Goal: Information Seeking & Learning: Compare options

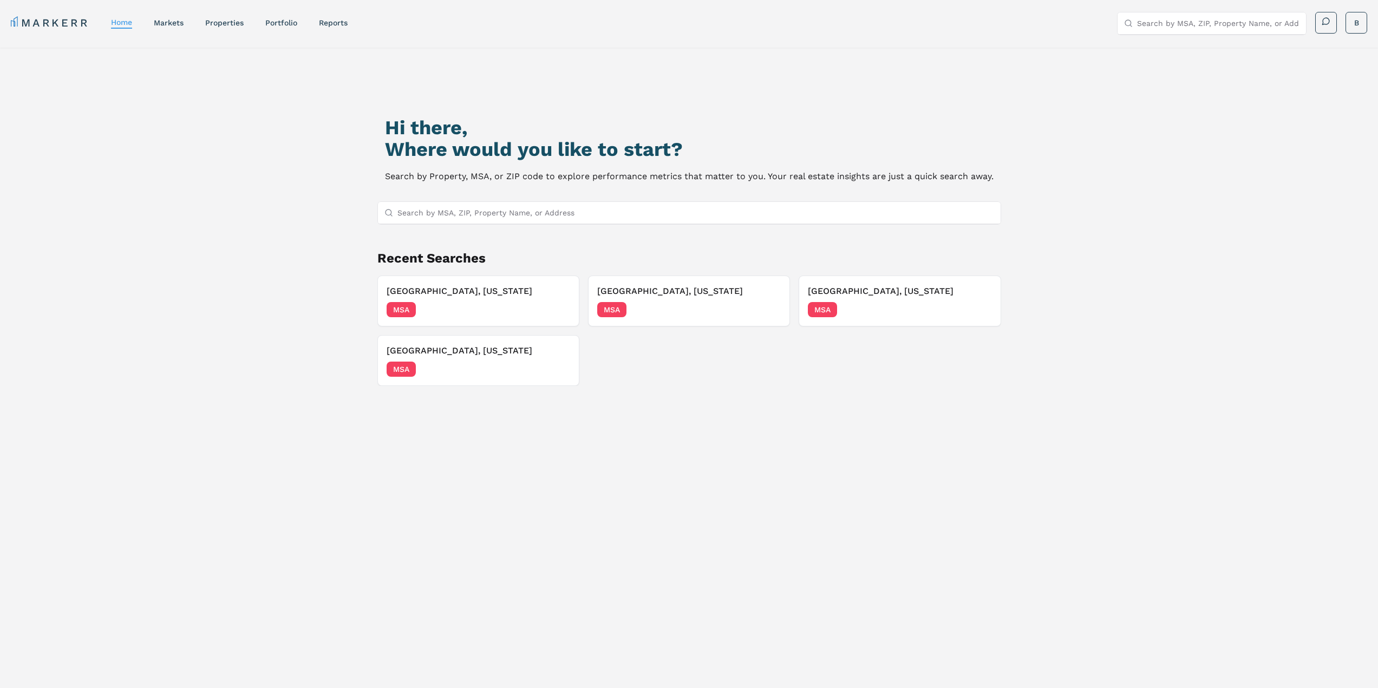
click at [693, 210] on input "Search by MSA, ZIP, Property Name, or Address" at bounding box center [695, 213] width 597 height 22
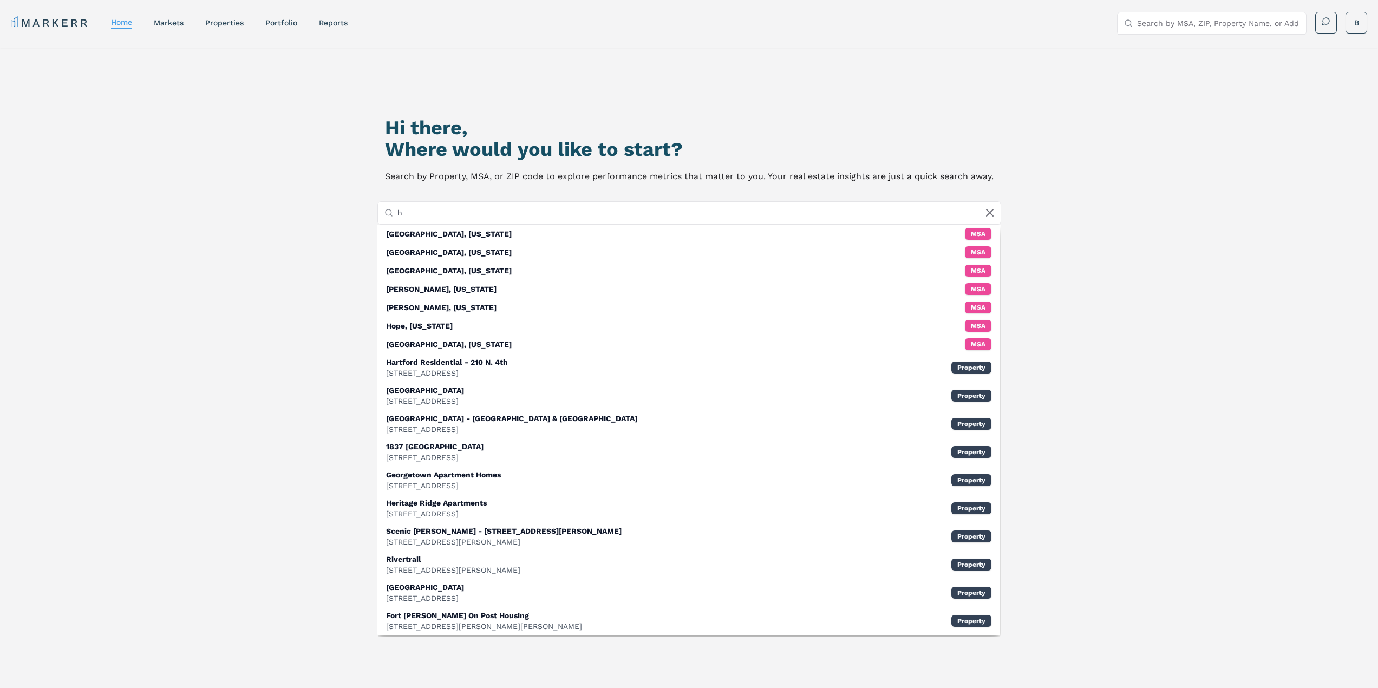
click at [440, 219] on input "h" at bounding box center [695, 213] width 597 height 22
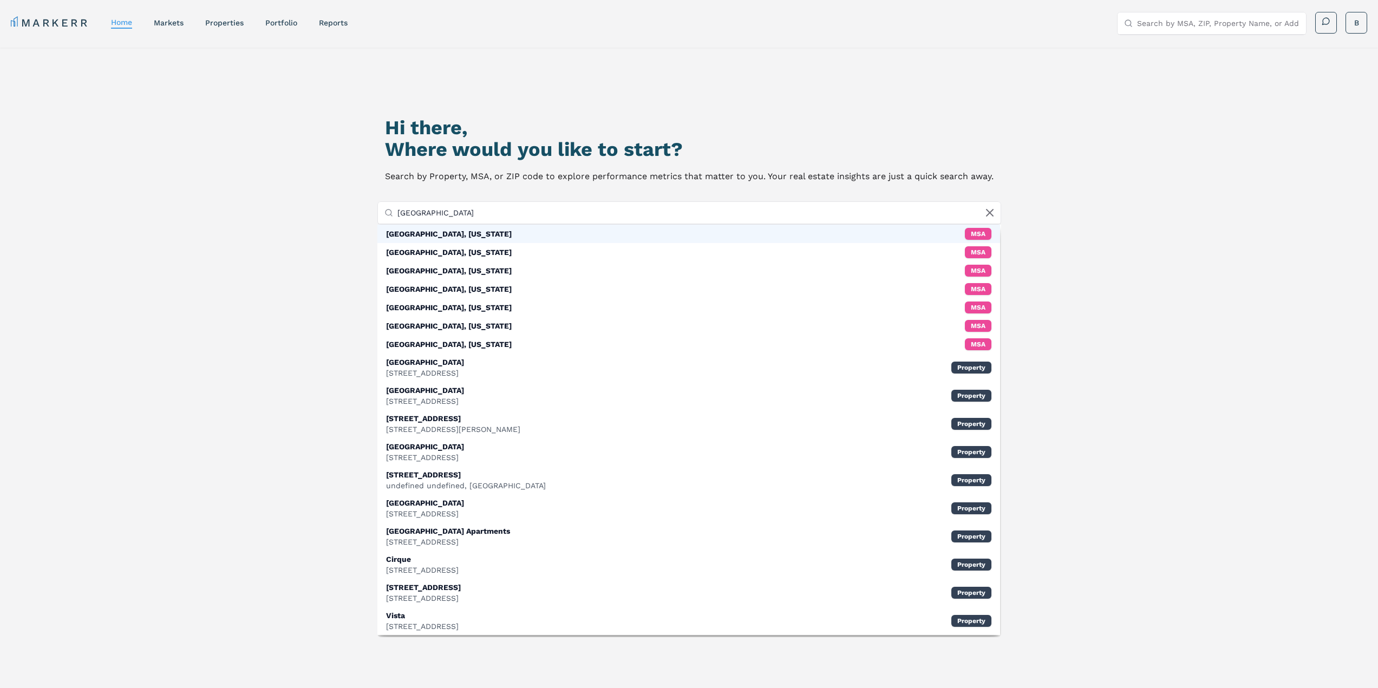
type input "[GEOGRAPHIC_DATA]"
click at [427, 239] on div "[GEOGRAPHIC_DATA], [US_STATE] MSA" at bounding box center [688, 234] width 623 height 18
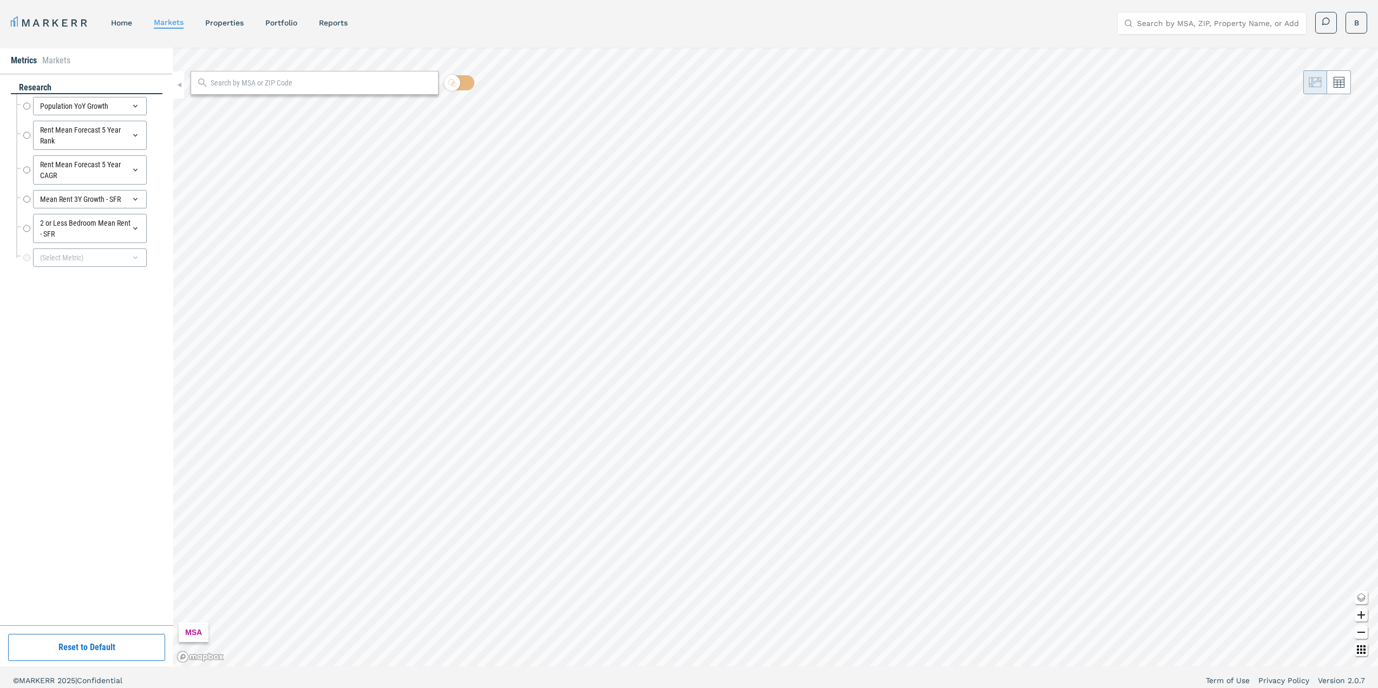
radio input "true"
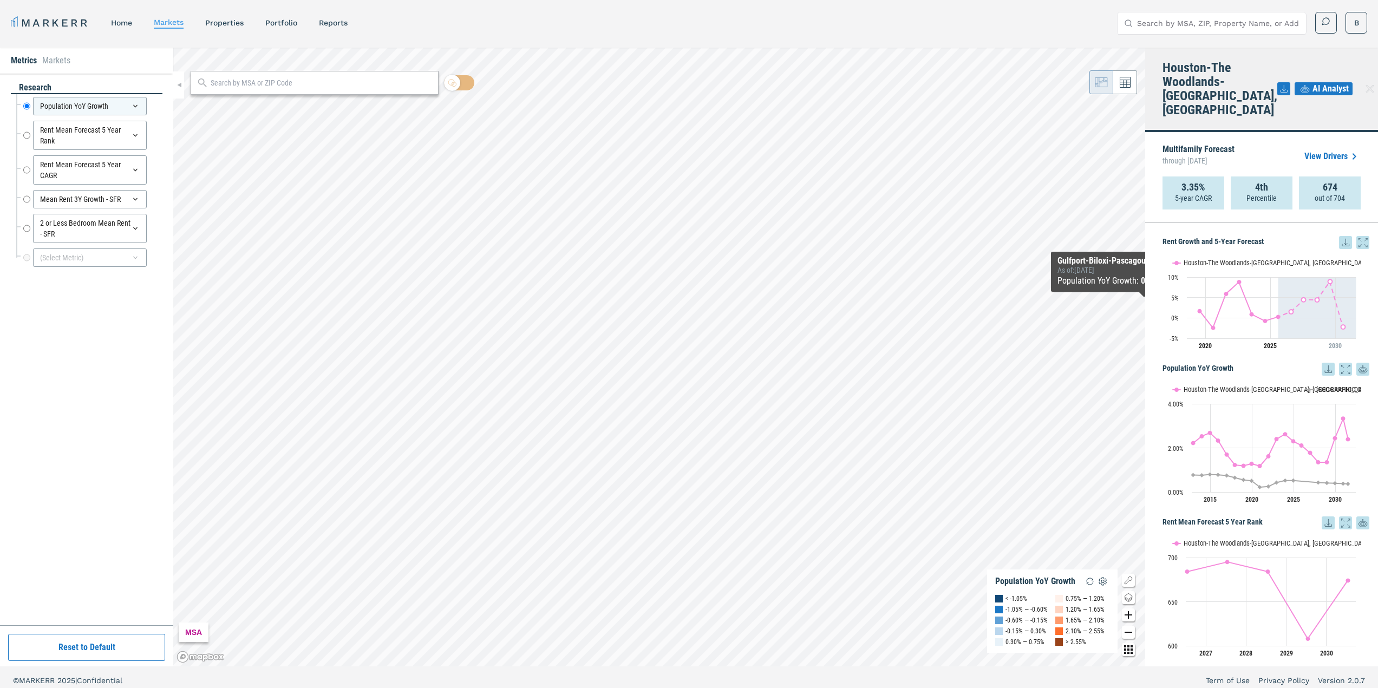
click at [1333, 82] on span "AI Analyst" at bounding box center [1331, 88] width 36 height 13
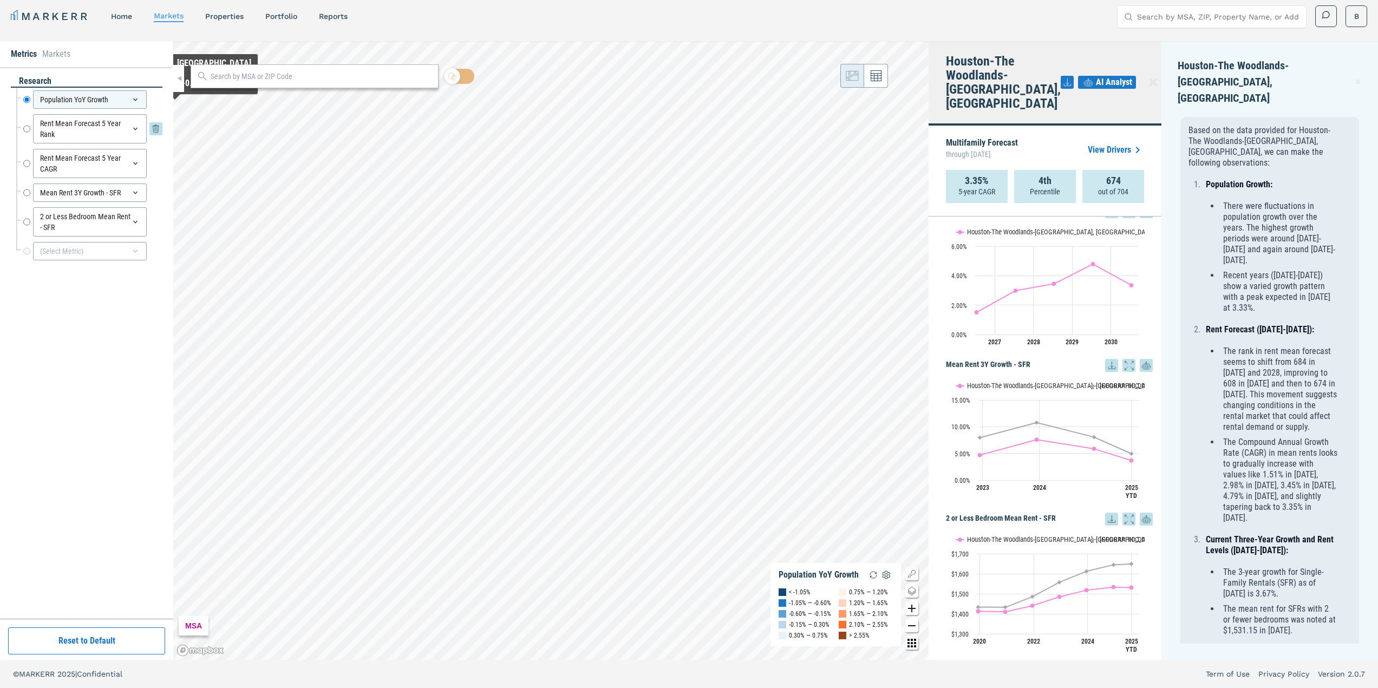
click at [134, 128] on icon at bounding box center [135, 129] width 4 height 3
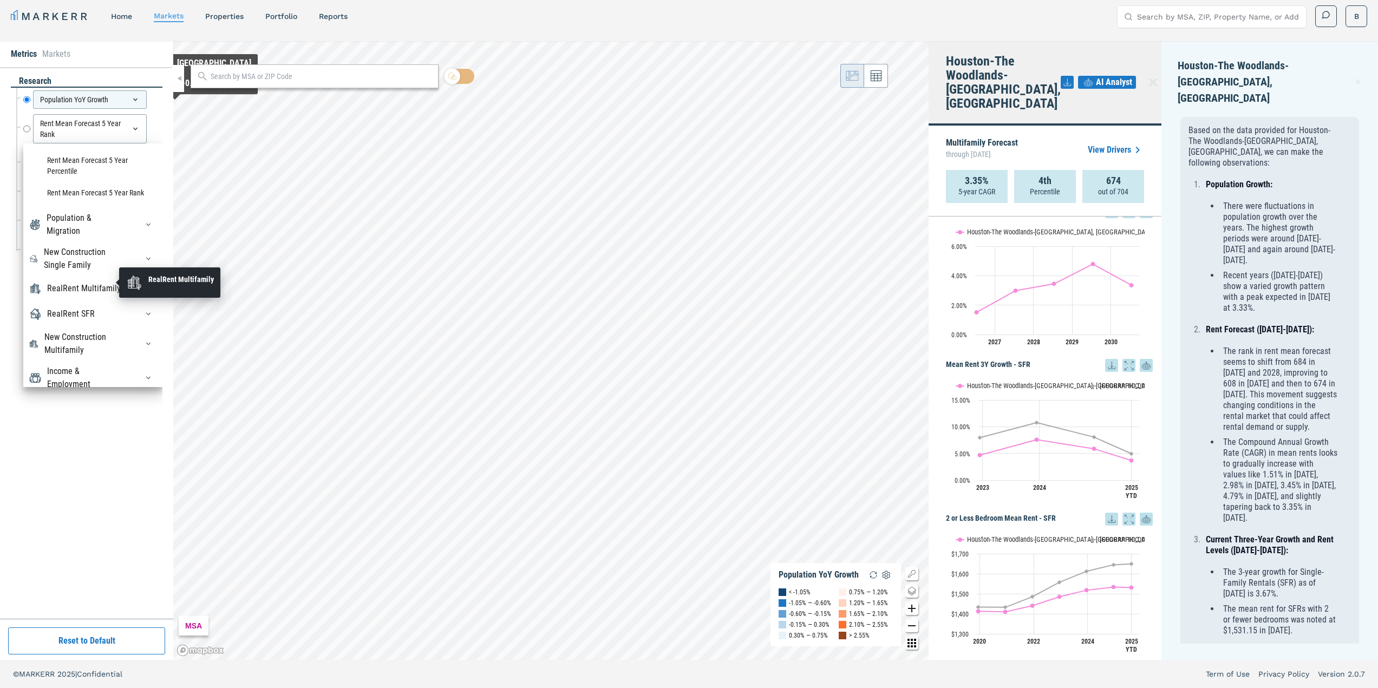
scroll to position [97, 0]
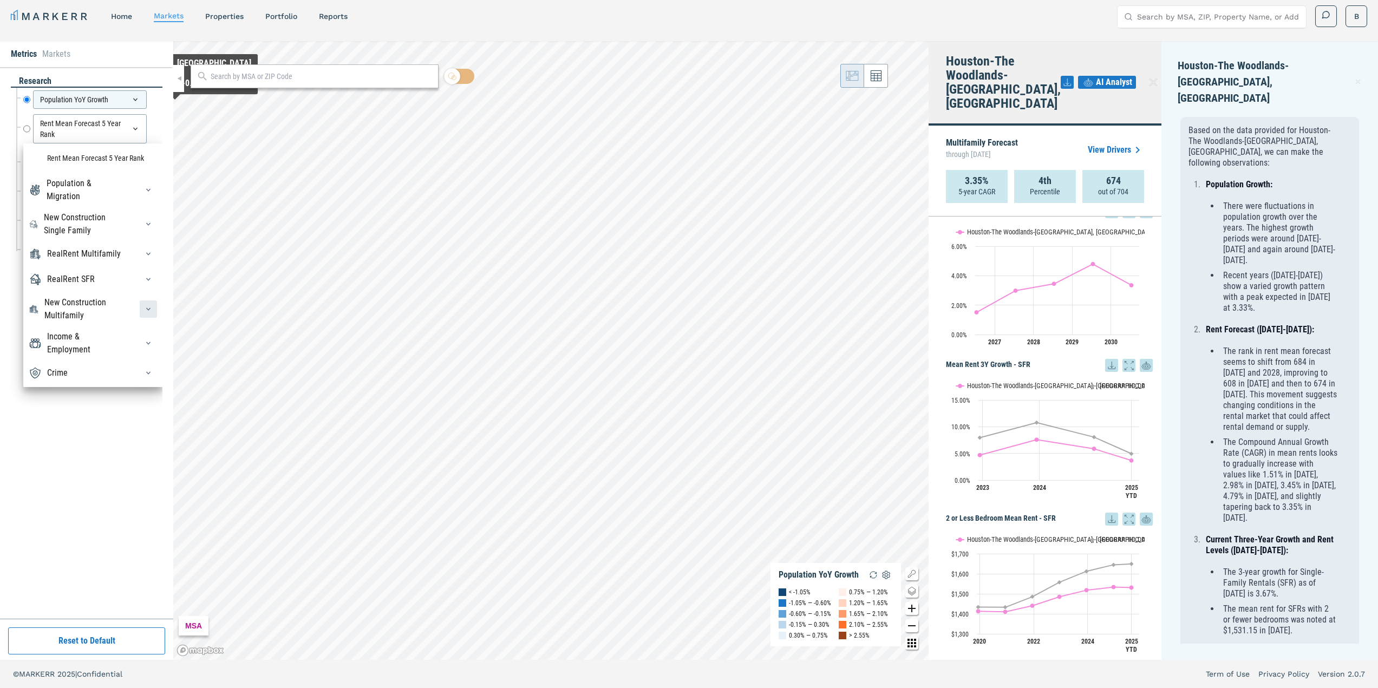
click at [144, 306] on icon "button" at bounding box center [148, 309] width 9 height 9
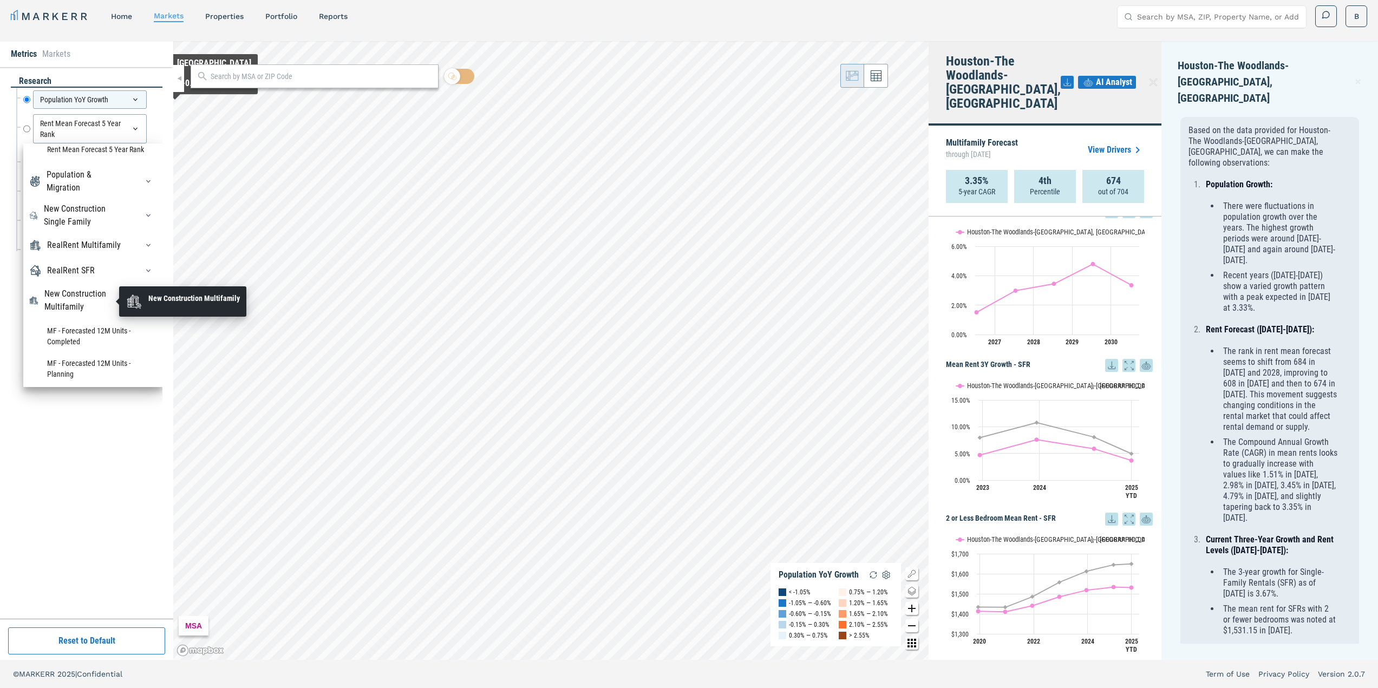
scroll to position [152, 0]
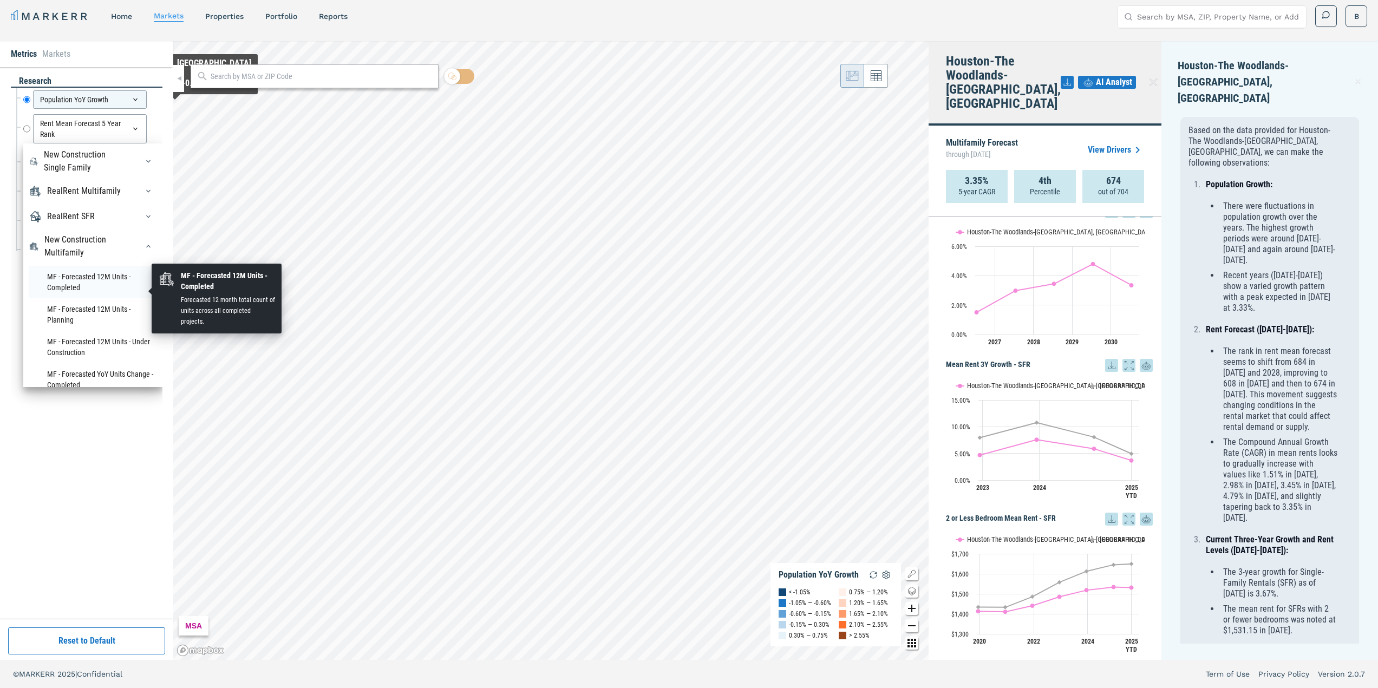
click at [79, 290] on li "MF - Forecasted 12M Units - Completed" at bounding box center [93, 282] width 128 height 32
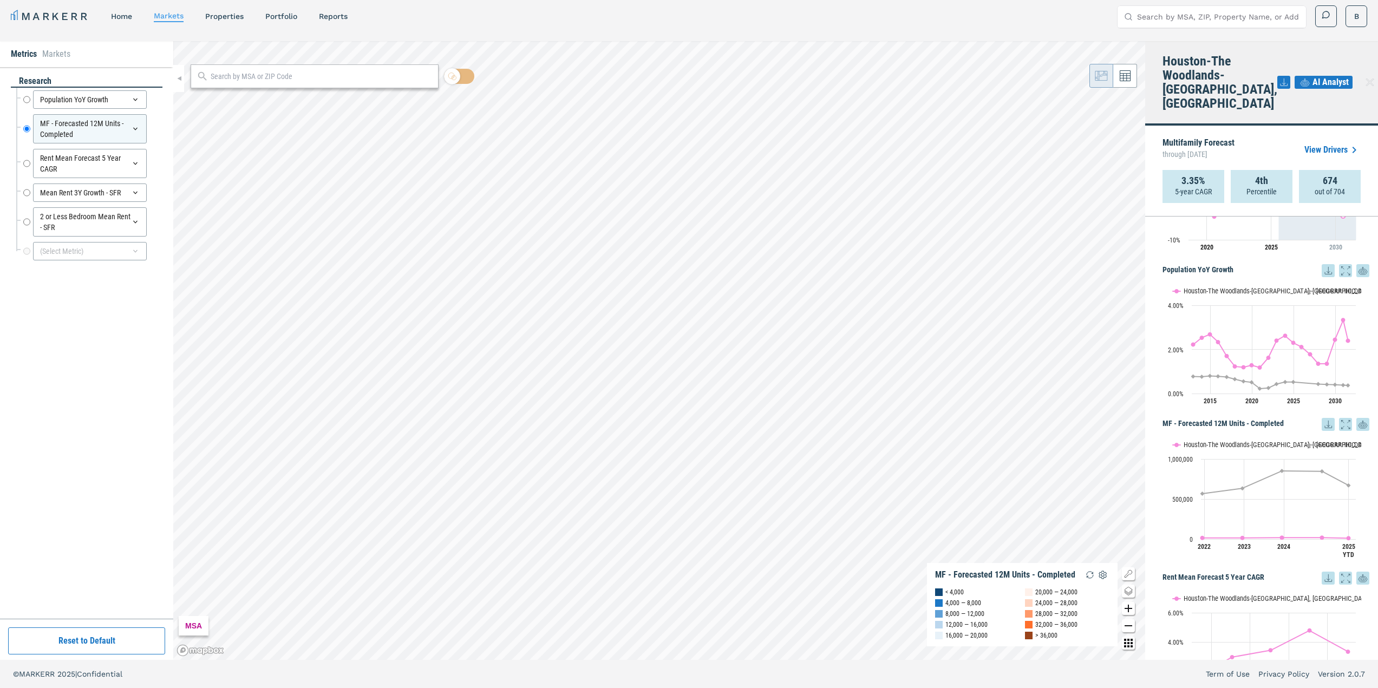
scroll to position [0, 0]
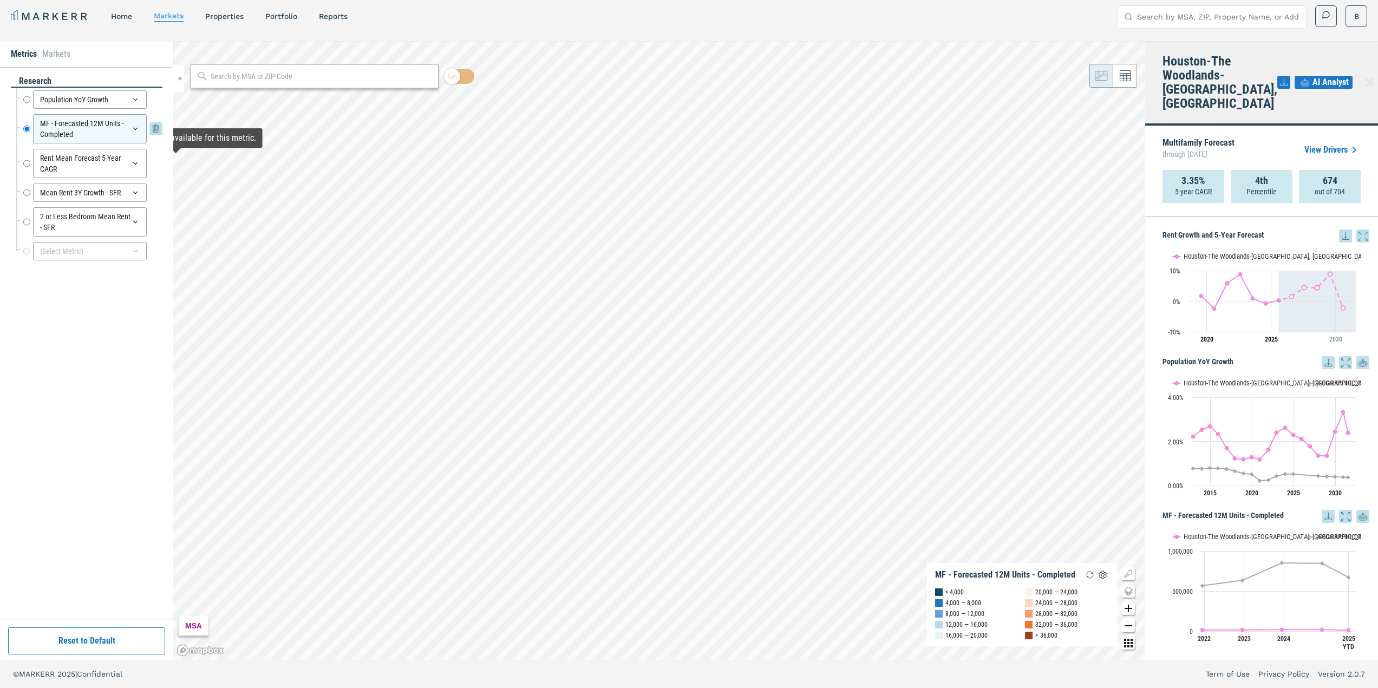
click at [137, 131] on icon at bounding box center [135, 129] width 9 height 9
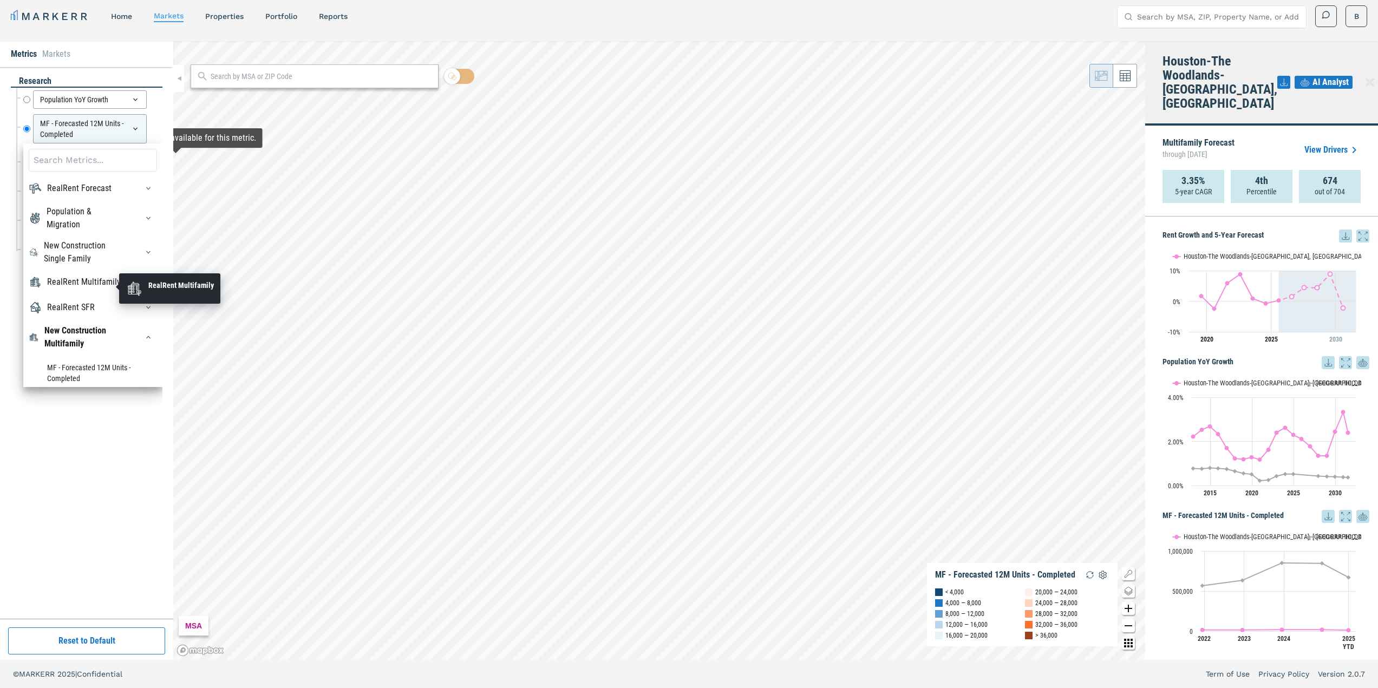
click at [101, 289] on div "RealRent Multifamily" at bounding box center [84, 282] width 74 height 13
click at [78, 526] on div "research Population YoY Growth Population YoY Growth MF - Forecasted 12M Units …" at bounding box center [87, 343] width 152 height 536
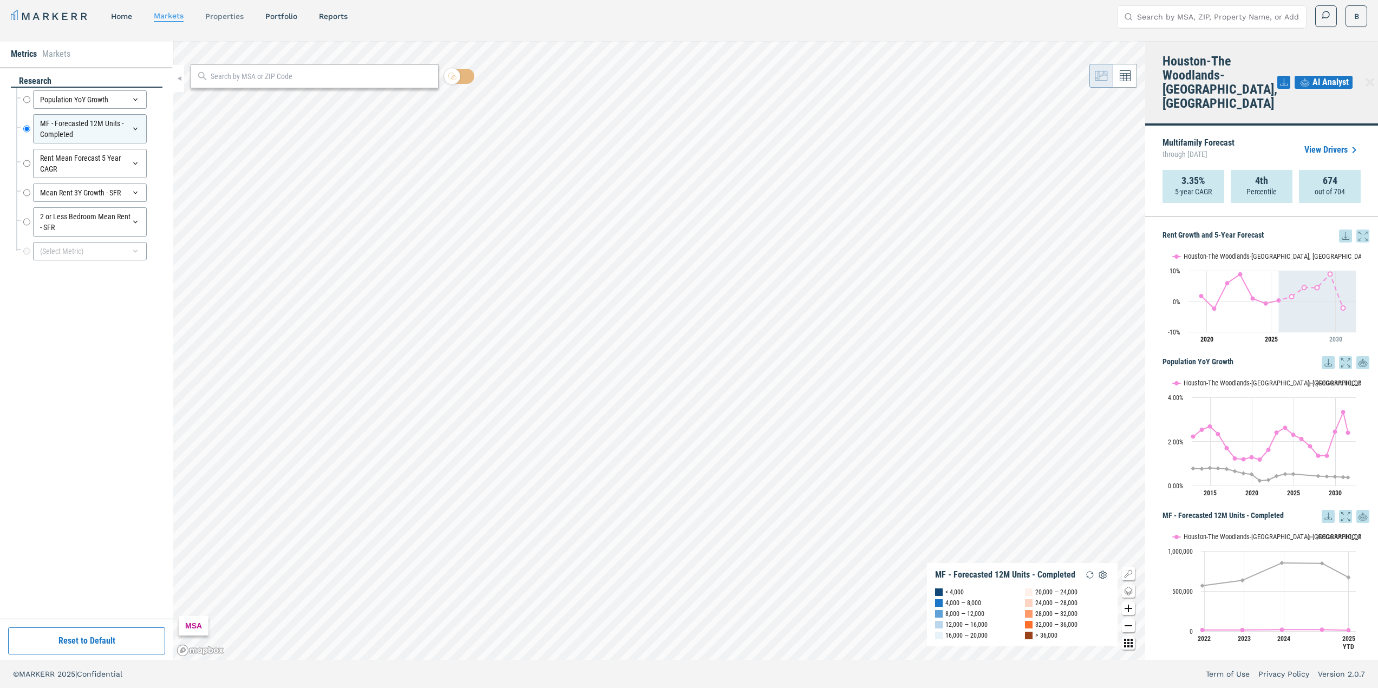
click at [237, 18] on link "properties" at bounding box center [224, 16] width 38 height 9
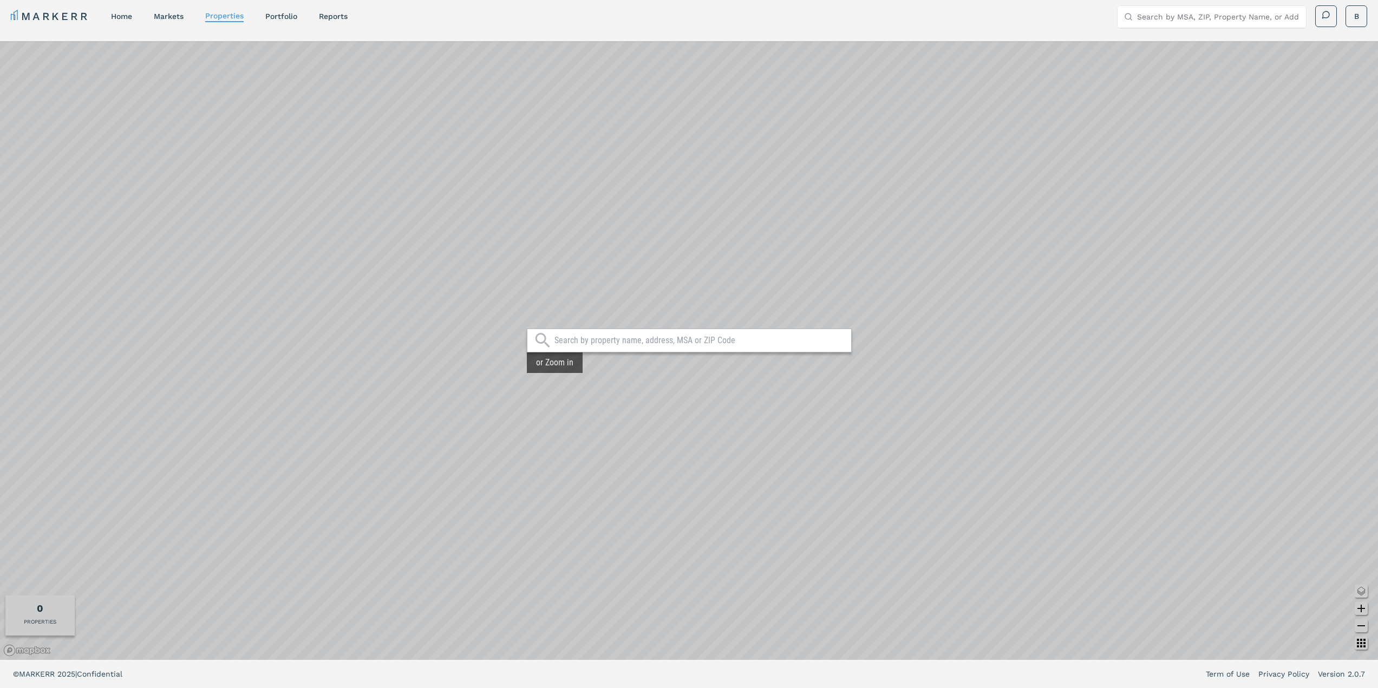
click at [708, 342] on input "text" at bounding box center [700, 340] width 291 height 11
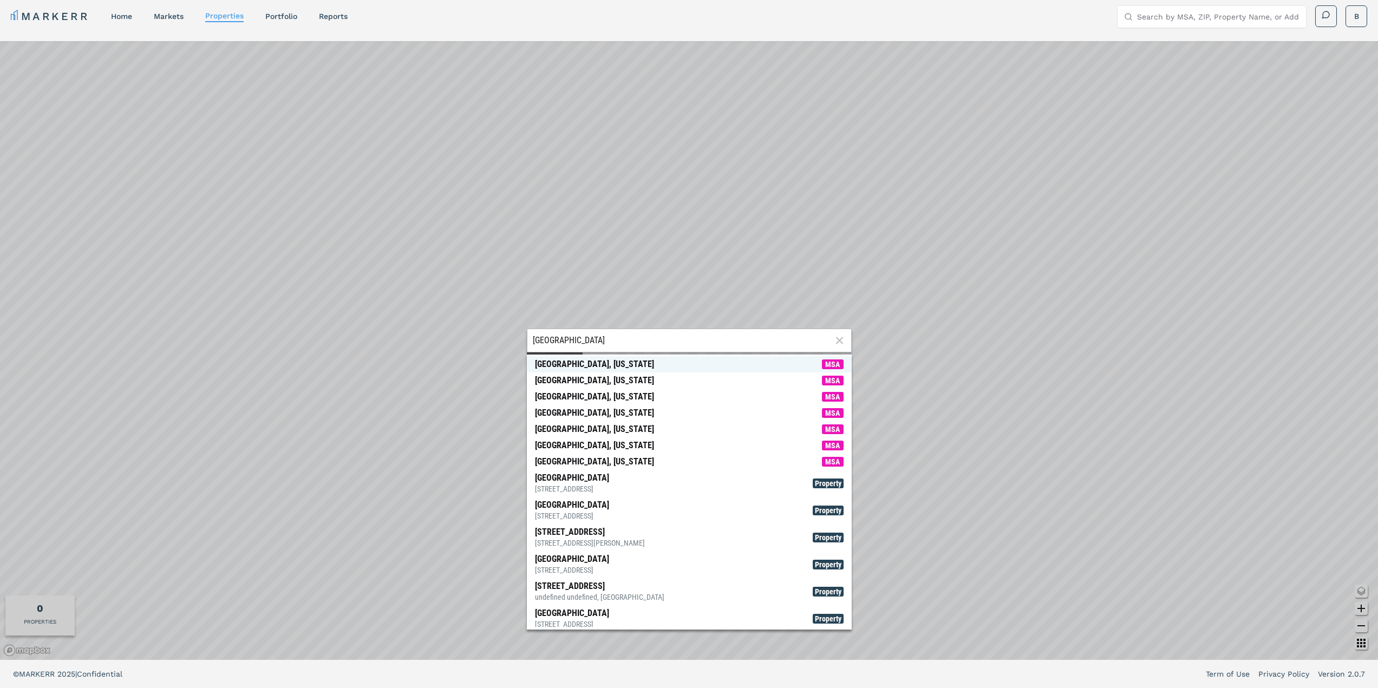
type input "[GEOGRAPHIC_DATA]"
click at [562, 364] on div "[GEOGRAPHIC_DATA], [US_STATE]" at bounding box center [594, 364] width 119 height 11
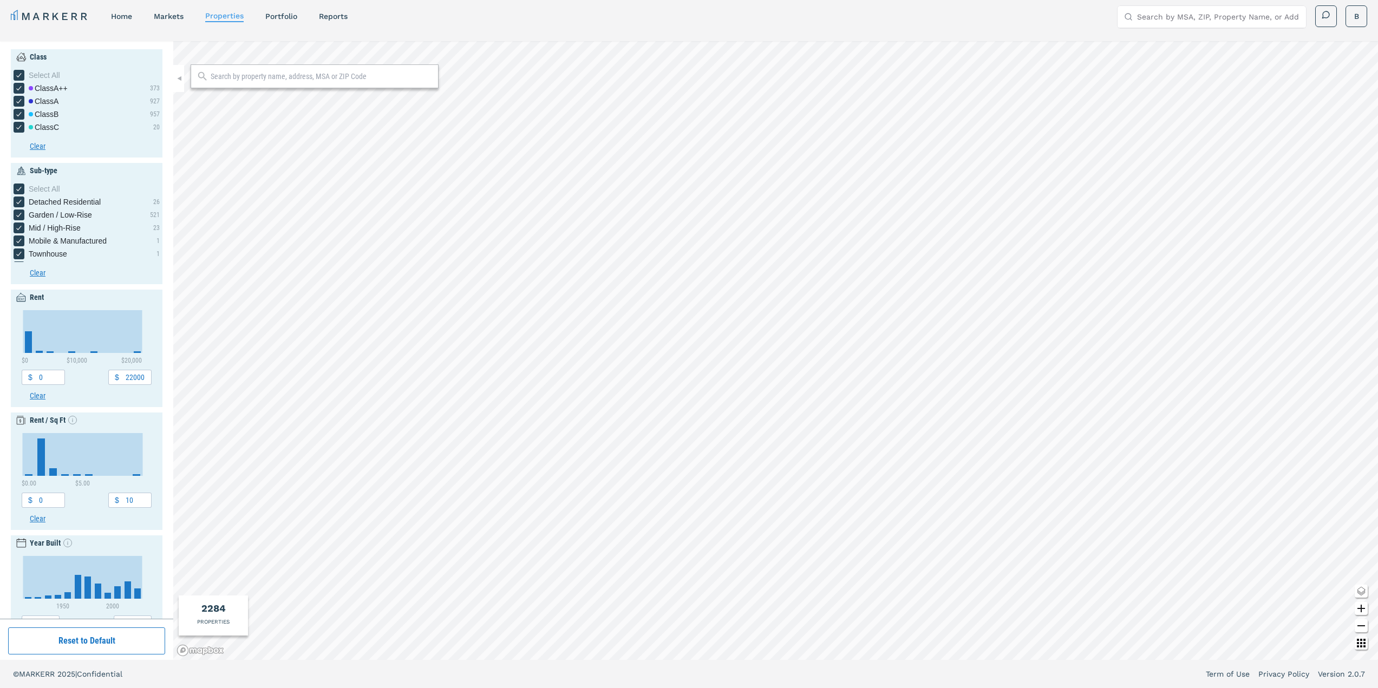
click at [286, 78] on input "text" at bounding box center [322, 76] width 223 height 11
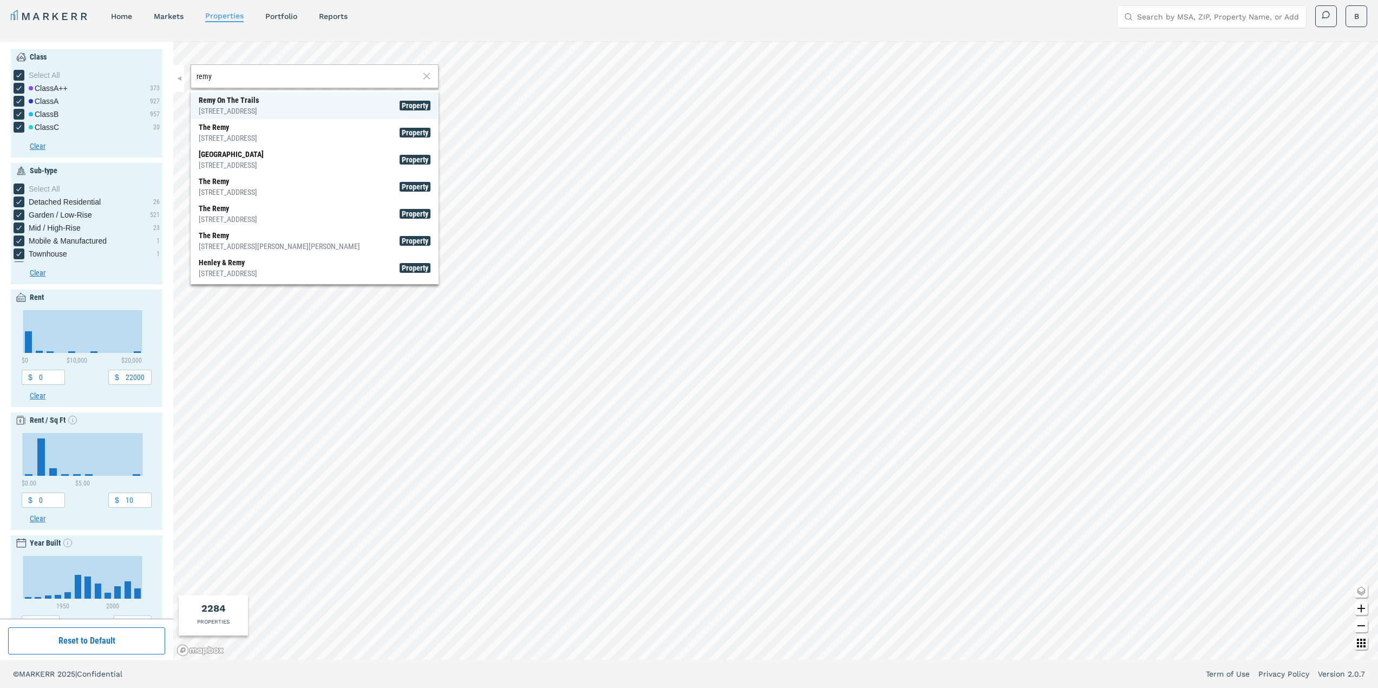
type input "remy"
click at [256, 99] on div "Remy On The Trails [STREET_ADDRESS]" at bounding box center [229, 106] width 60 height 22
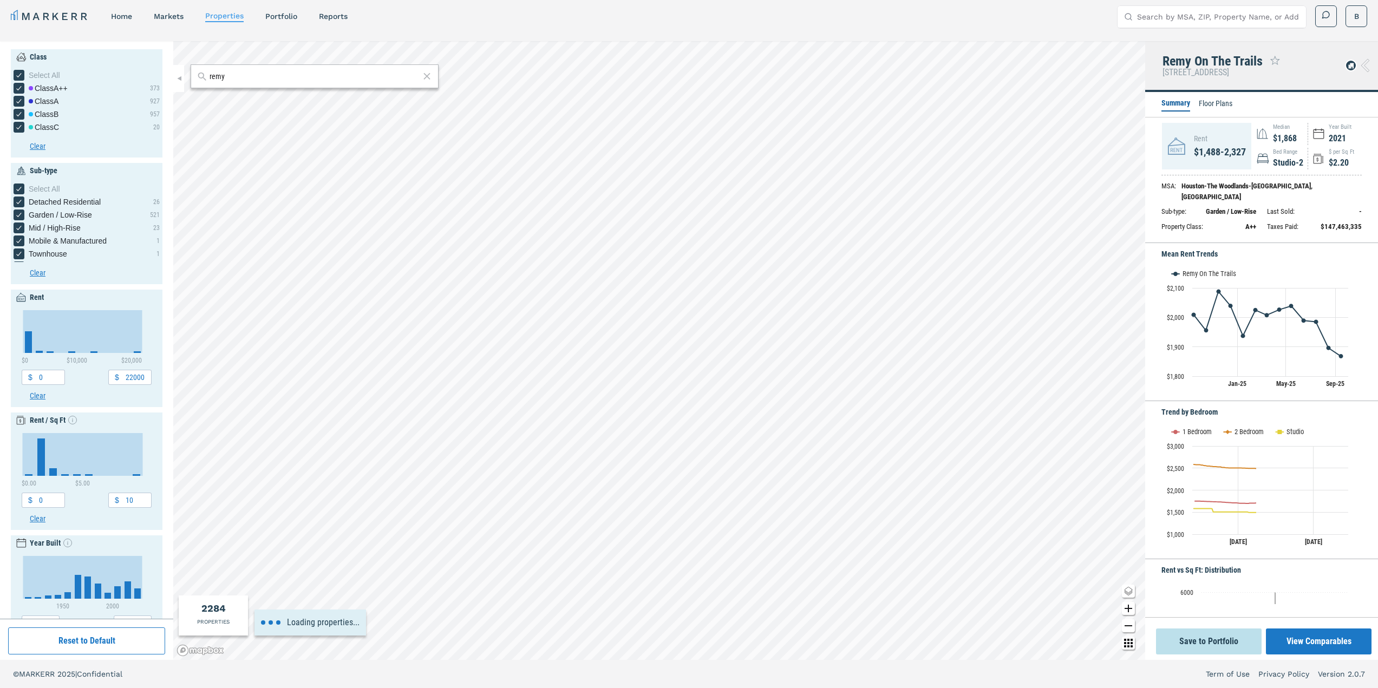
type input "1000"
type input "2500"
type input "1.5"
type input "2.5"
type input "1980"
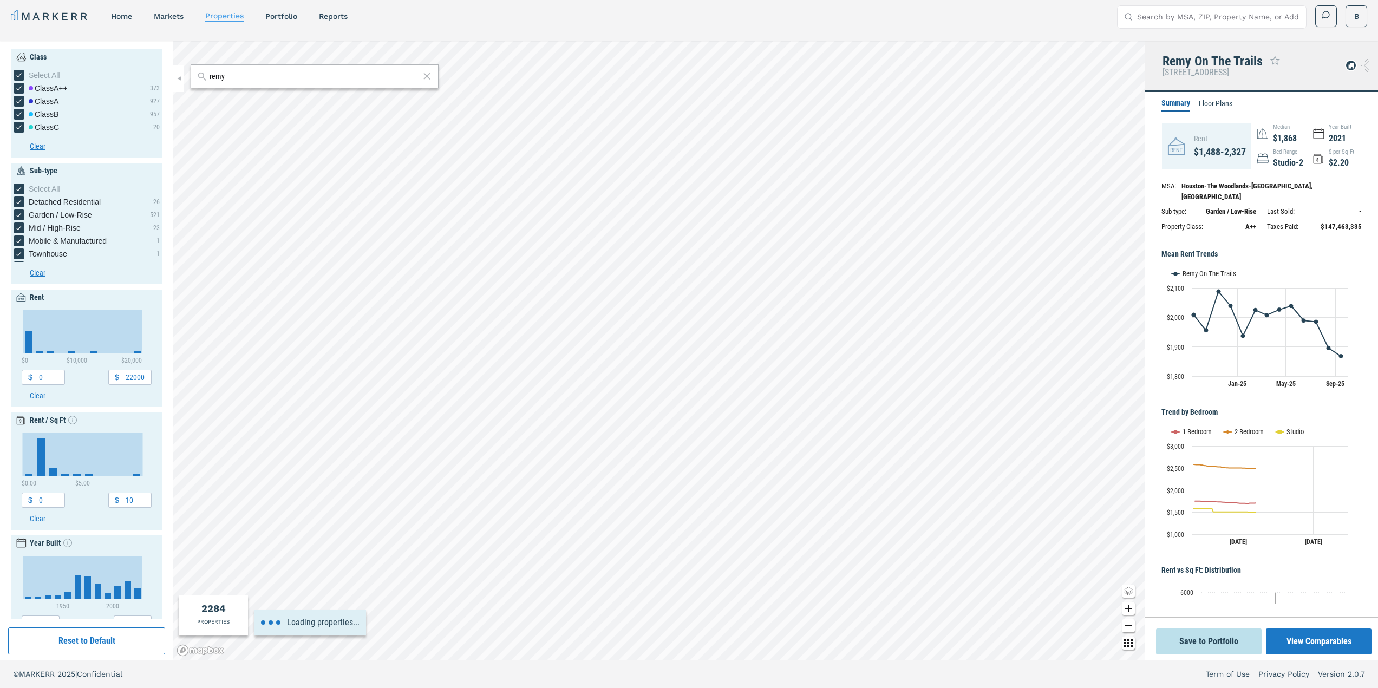
type input "2040"
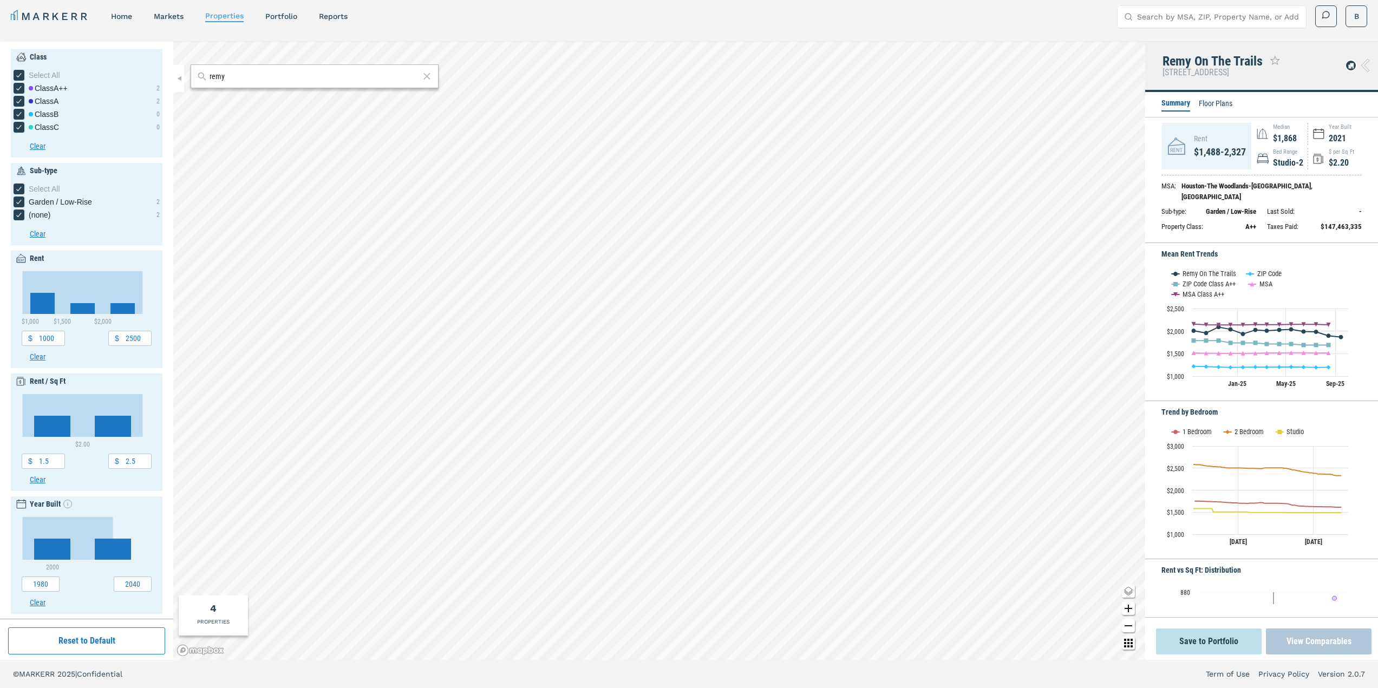
click at [1312, 637] on button "View Comparables" at bounding box center [1319, 642] width 106 height 26
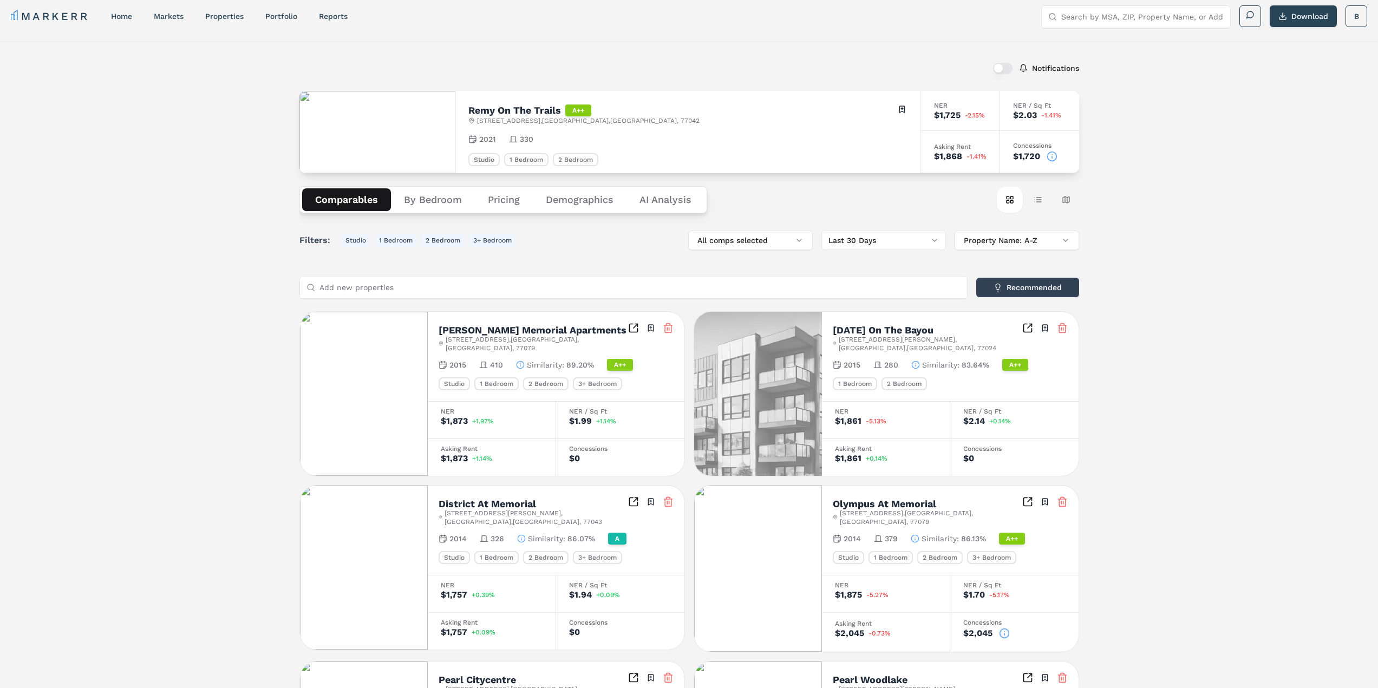
click at [449, 200] on button "By Bedroom" at bounding box center [433, 199] width 84 height 23
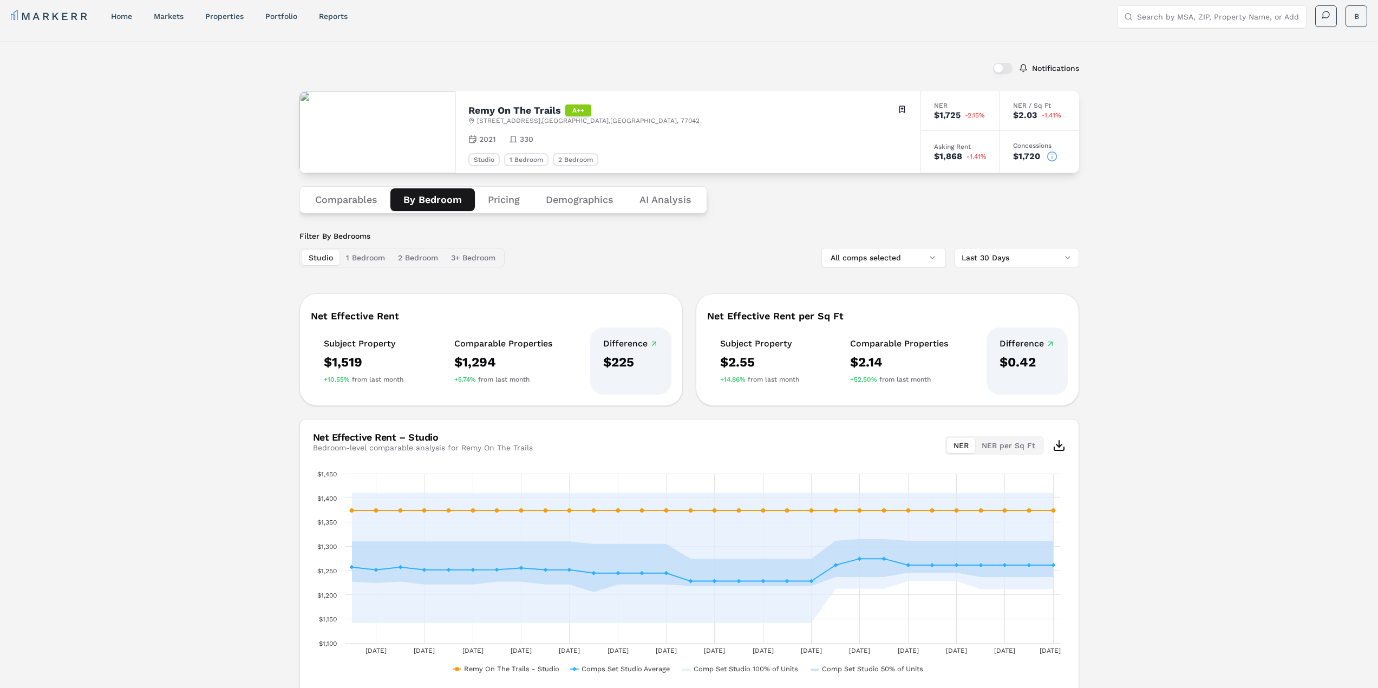
click at [498, 205] on button "Pricing" at bounding box center [504, 199] width 58 height 23
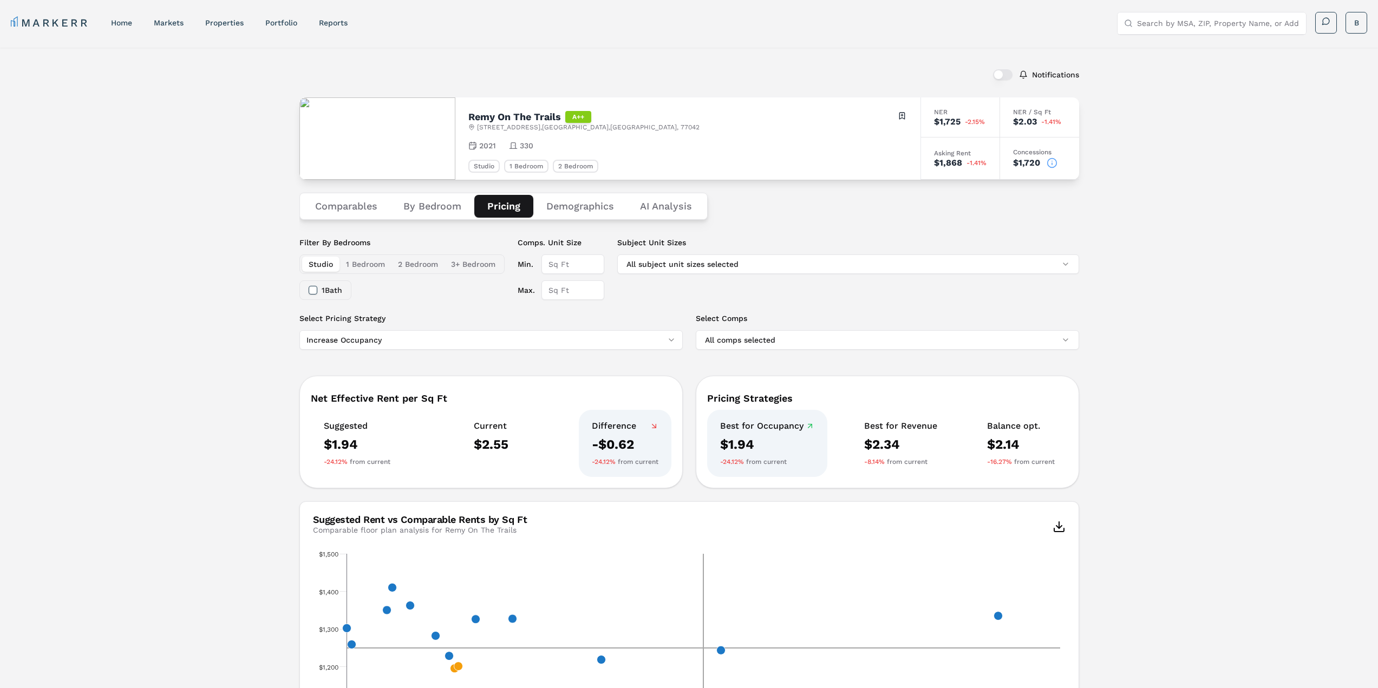
click at [565, 208] on button "Demographics" at bounding box center [580, 206] width 94 height 23
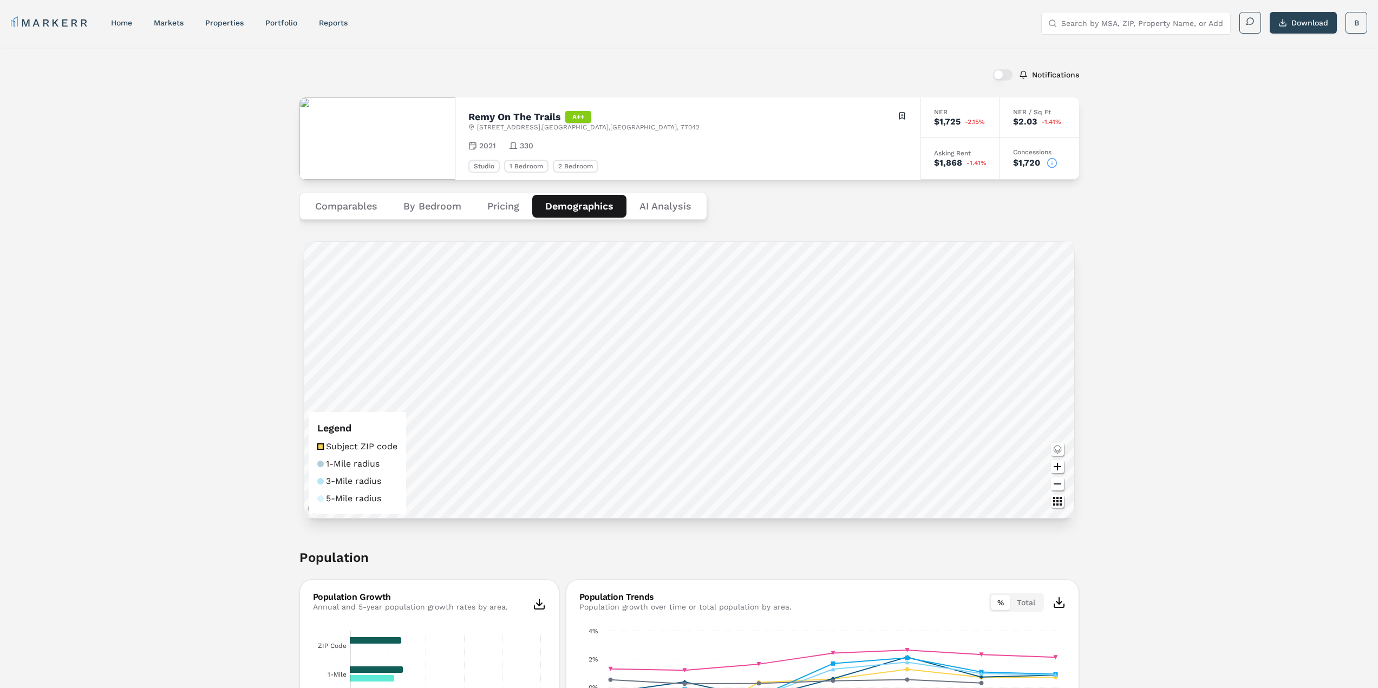
click at [340, 212] on button "Comparables" at bounding box center [346, 206] width 88 height 23
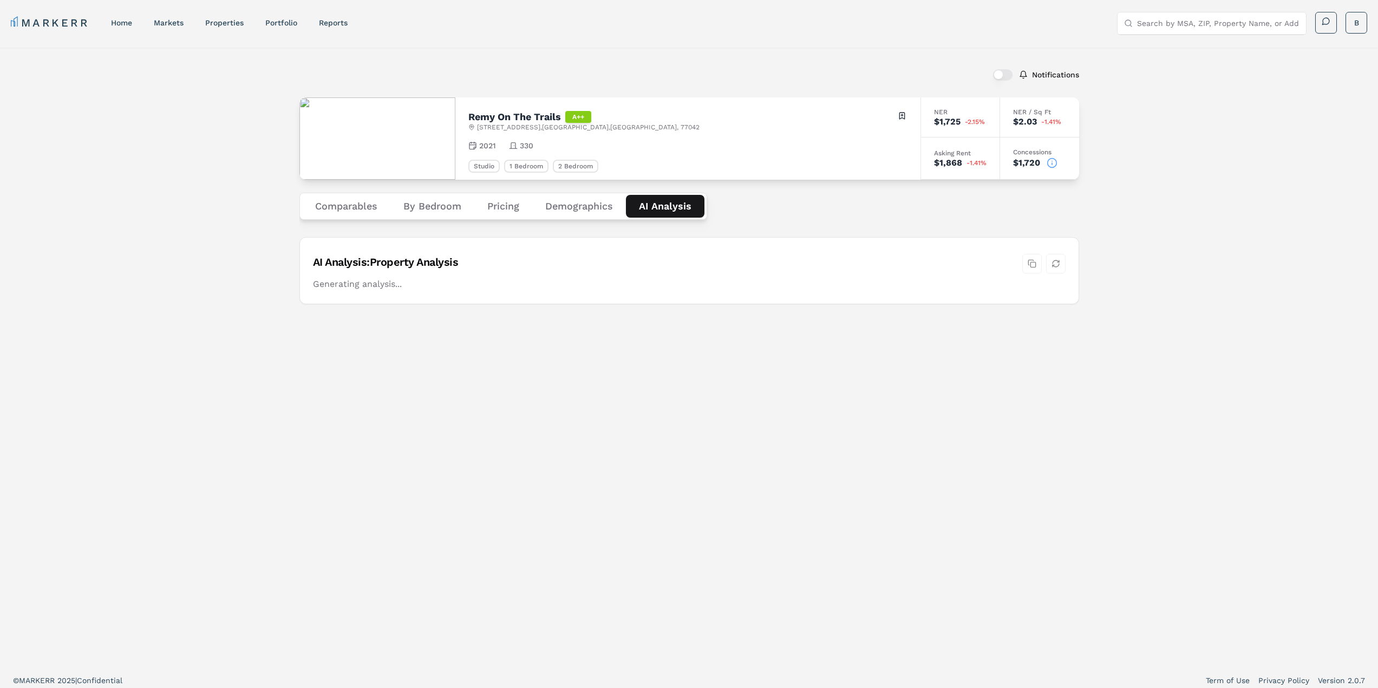
click at [662, 206] on Analysis "AI Analysis" at bounding box center [665, 206] width 79 height 23
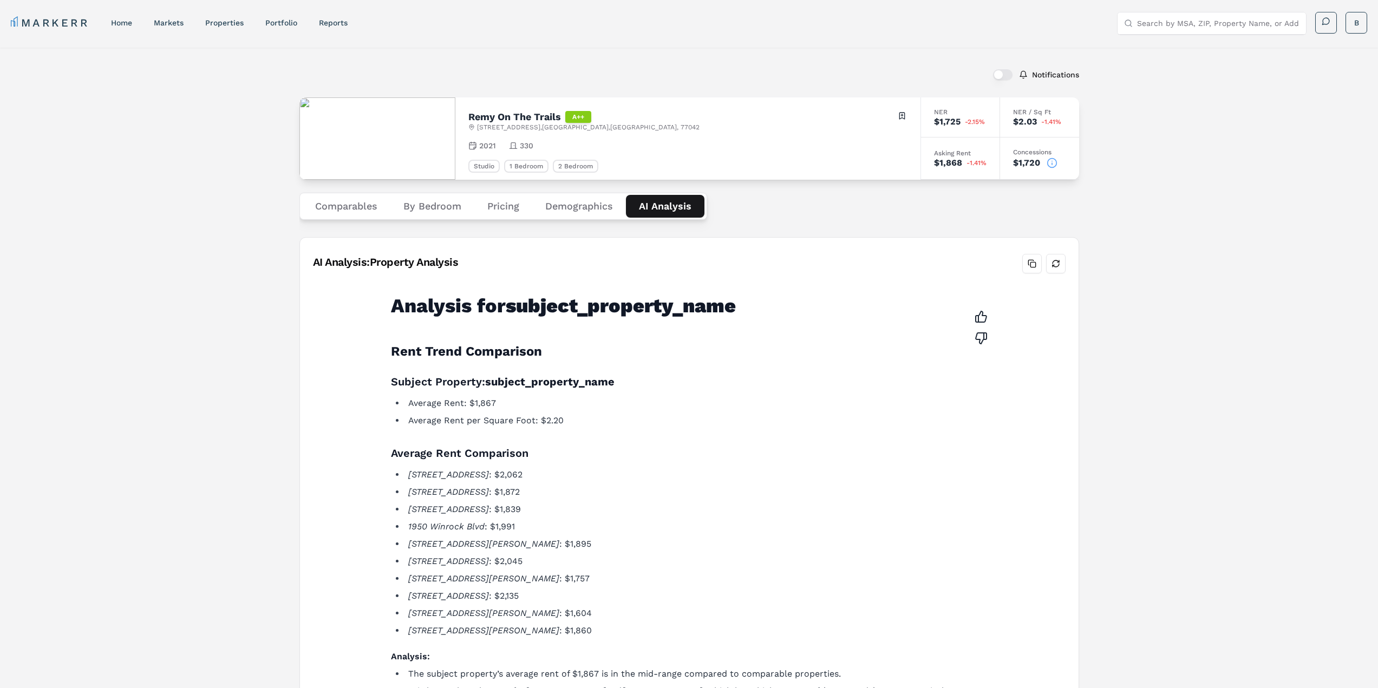
click at [516, 202] on button "Pricing" at bounding box center [503, 206] width 58 height 23
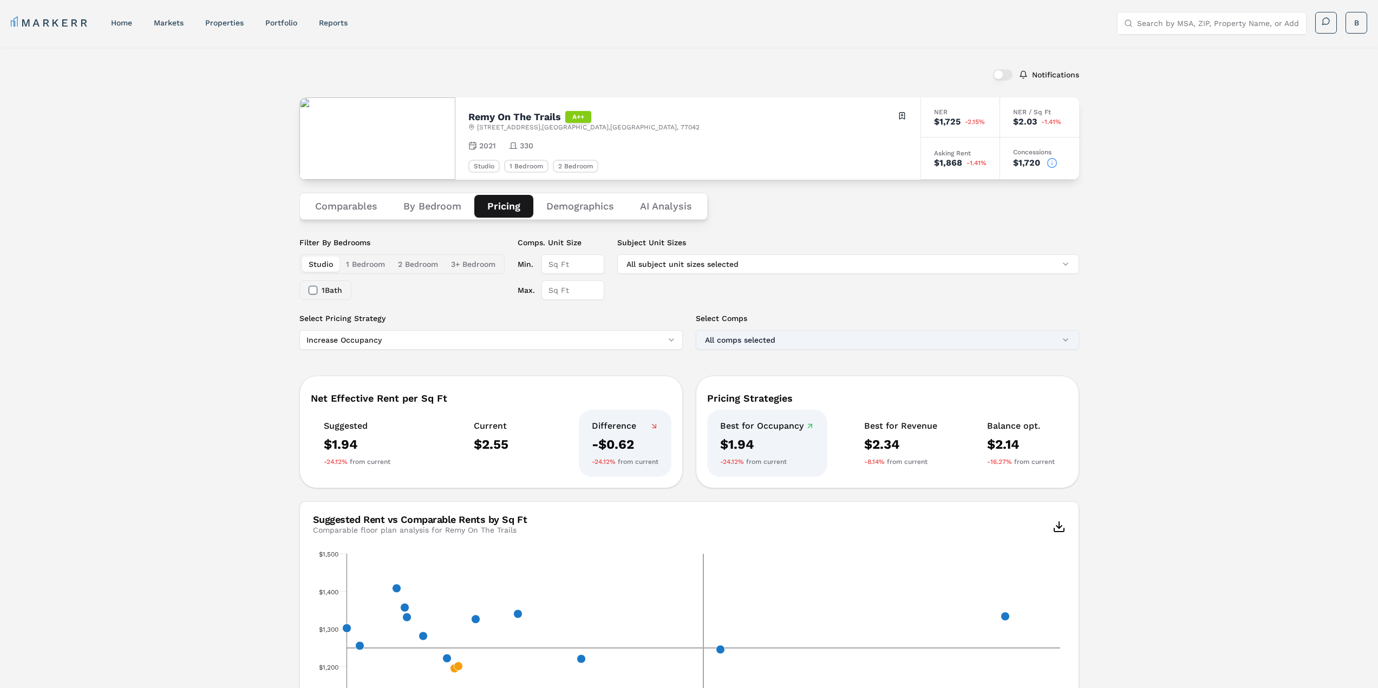
click at [1067, 340] on button "All comps selected" at bounding box center [887, 339] width 383 height 19
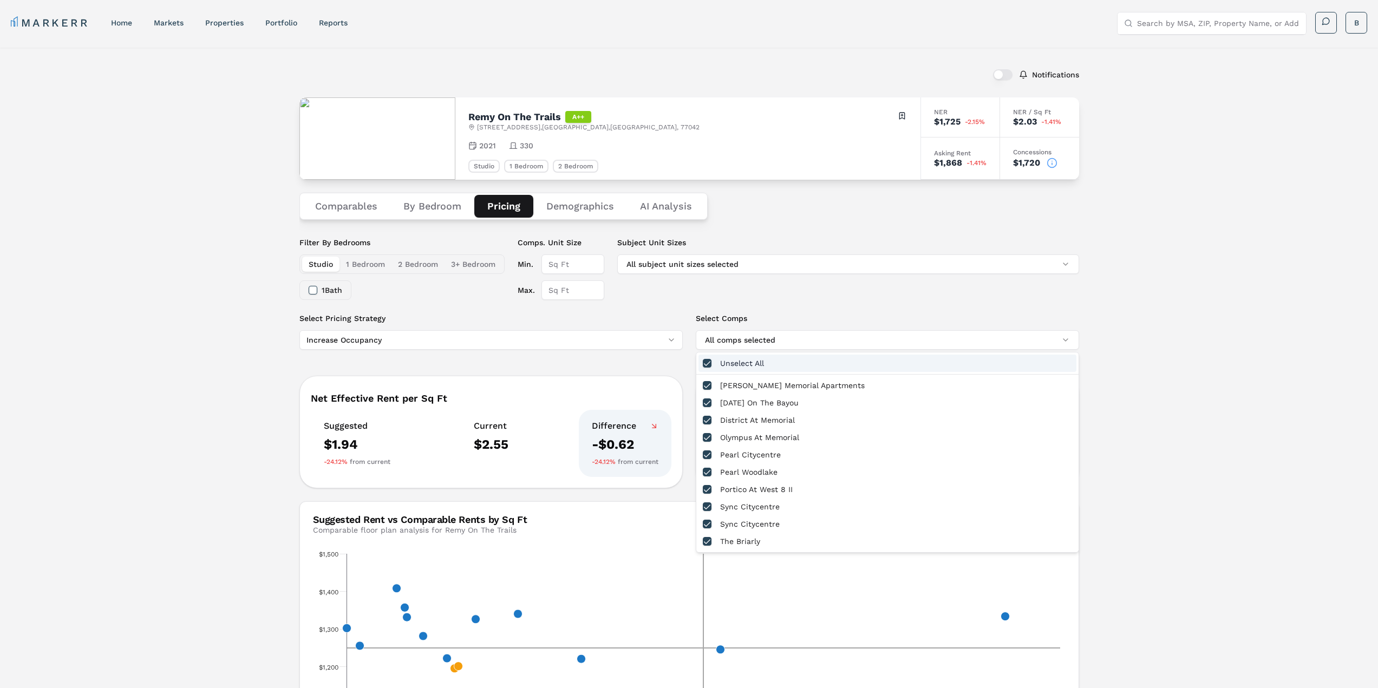
click at [709, 364] on button "button" at bounding box center [707, 363] width 9 height 9
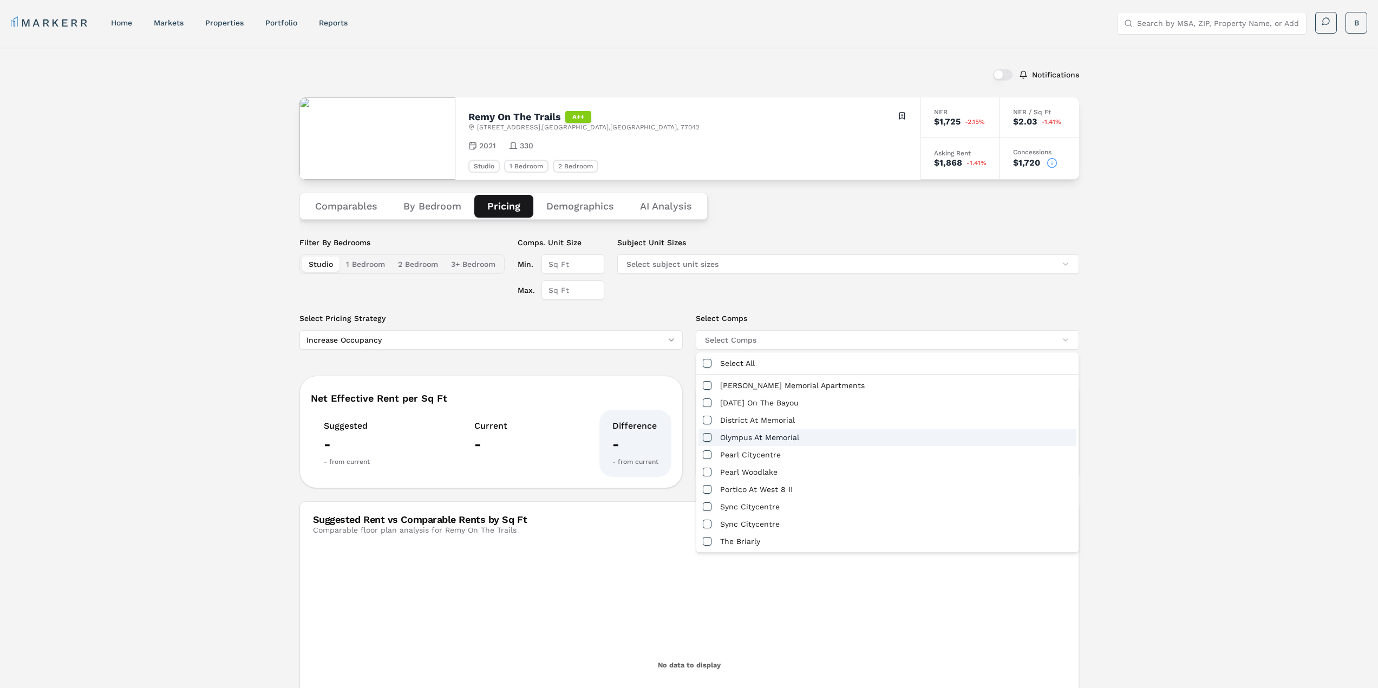
click at [708, 437] on button "button" at bounding box center [707, 437] width 9 height 9
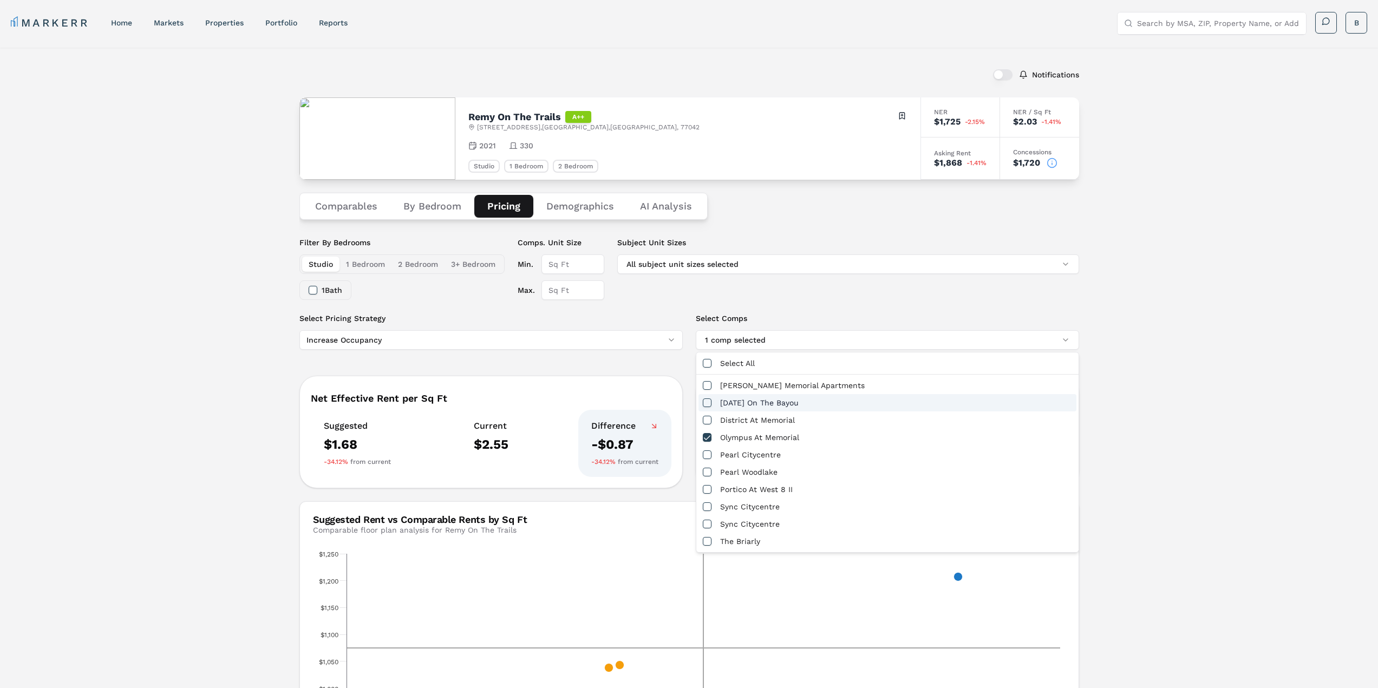
click at [1233, 398] on div "Notifications Remy On The Trails A++ [STREET_ADDRESS] Toggle portfolio menu 202…" at bounding box center [689, 540] width 1378 height 984
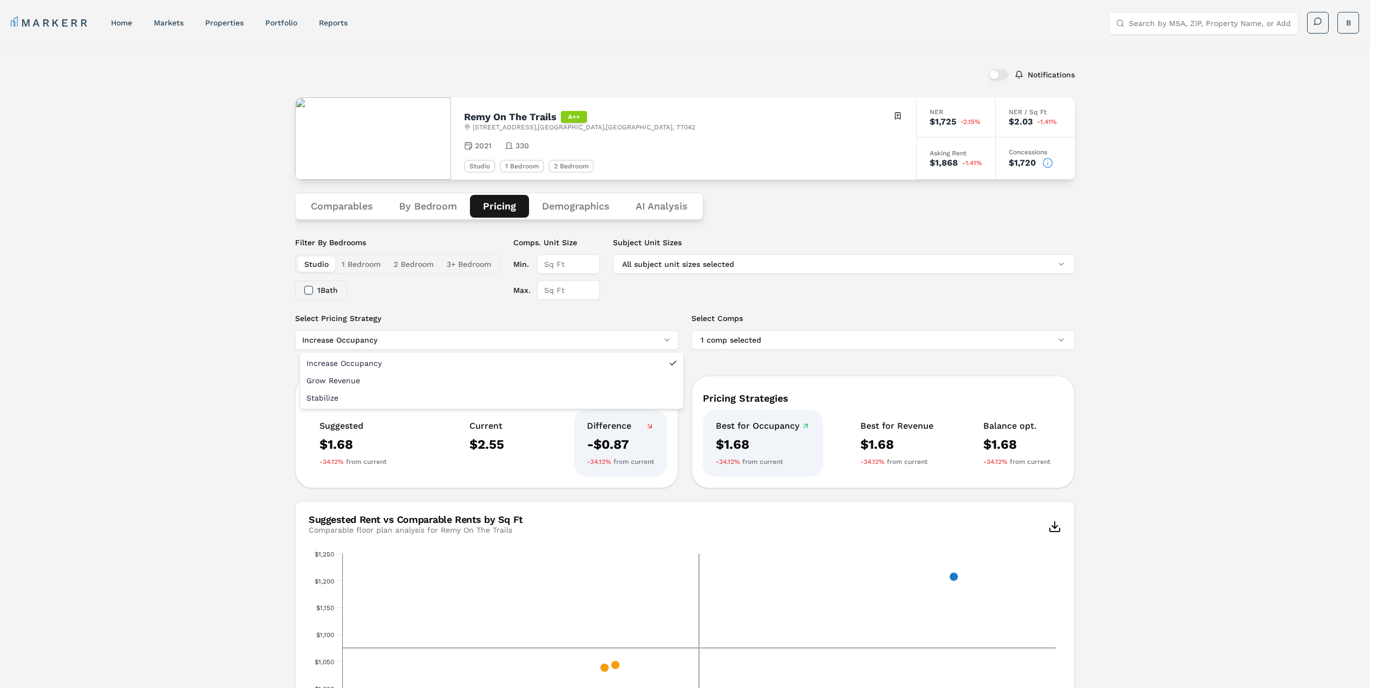
click at [672, 341] on html "MARKERR home markets properties Portfolio reports Search by MSA, ZIP, Property …" at bounding box center [689, 521] width 1378 height 1042
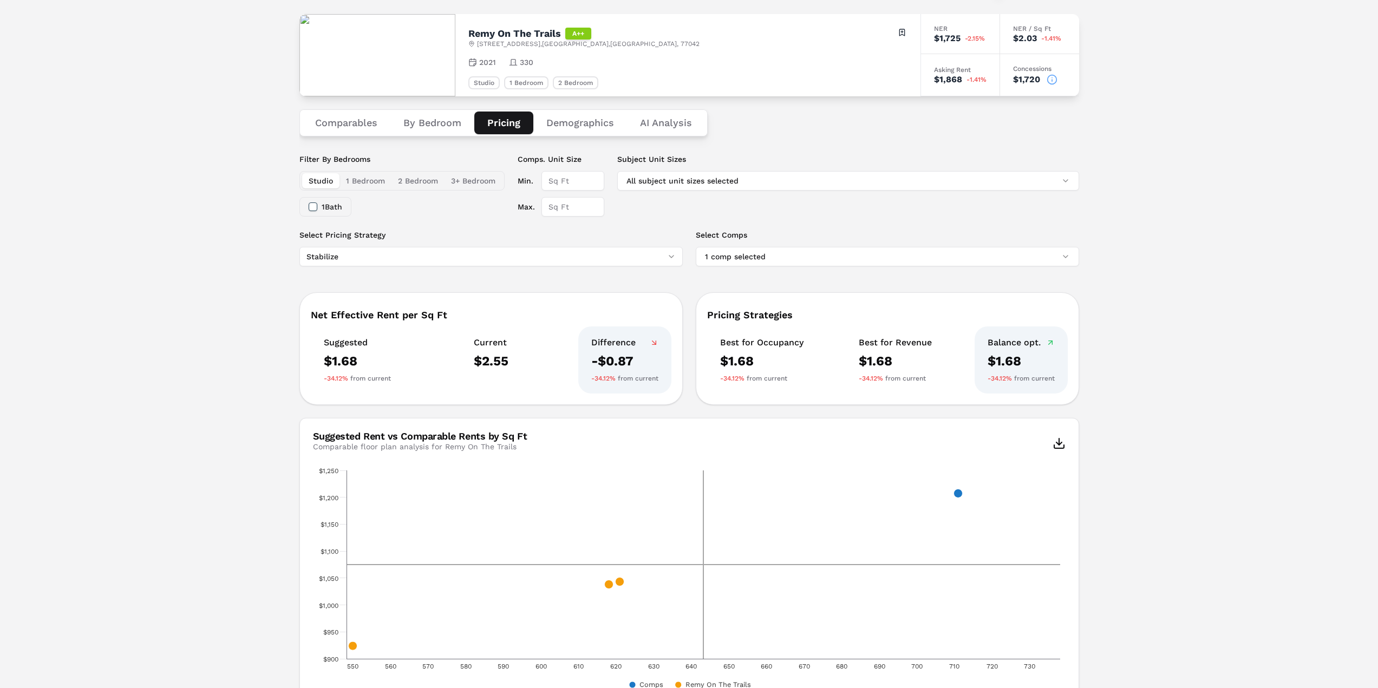
scroll to position [29, 0]
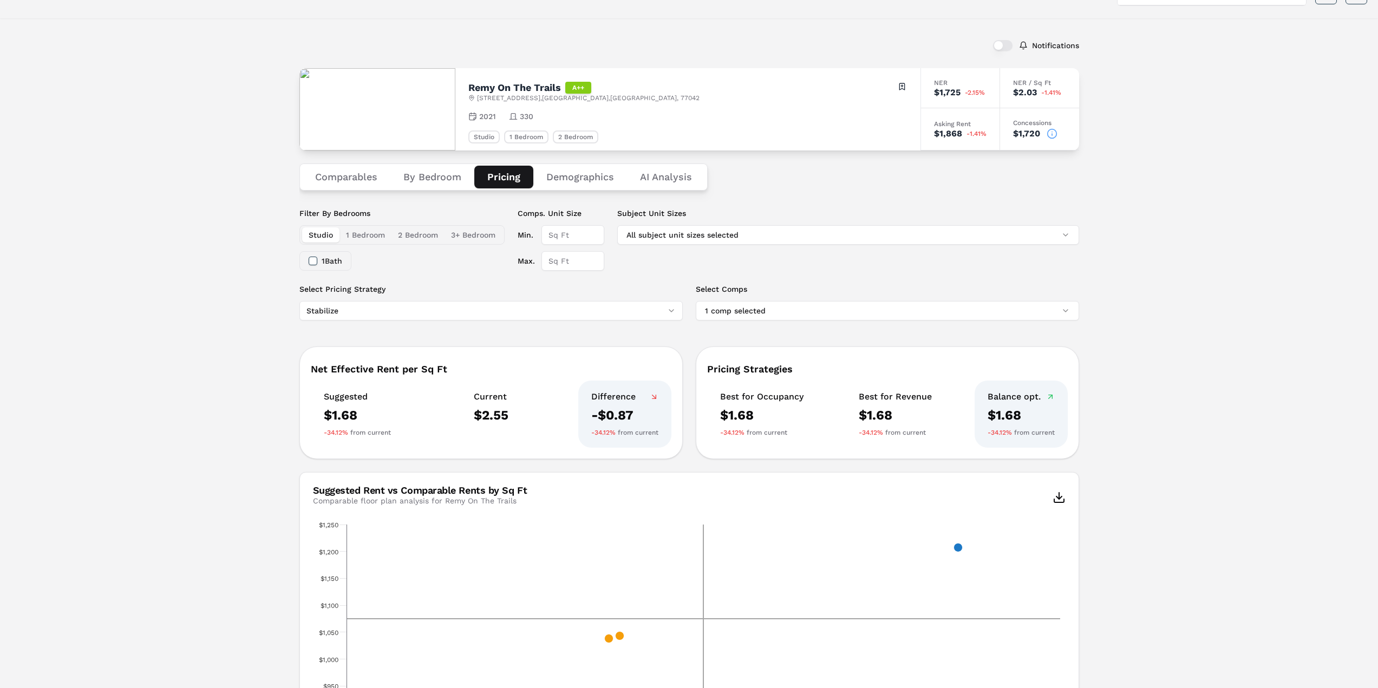
drag, startPoint x: 588, startPoint y: 178, endPoint x: 1179, endPoint y: 305, distance: 604.8
click at [588, 178] on button "Demographics" at bounding box center [580, 177] width 94 height 23
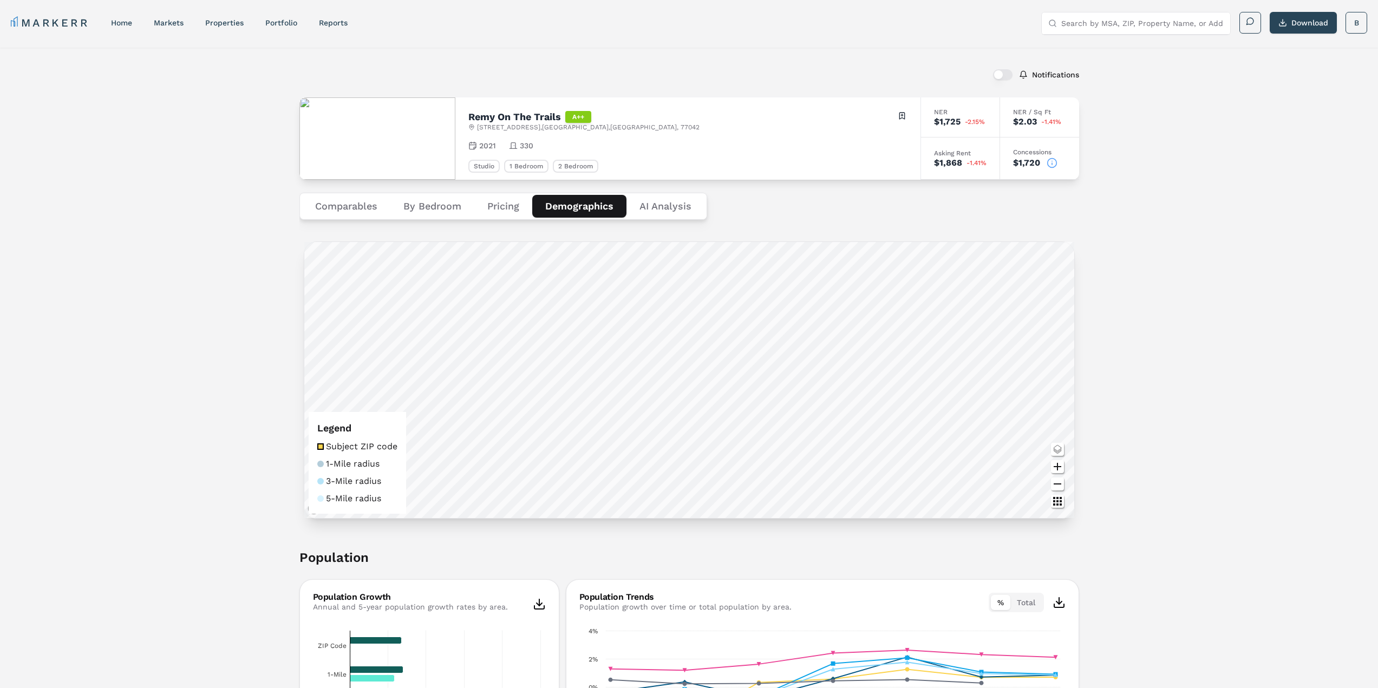
scroll to position [54, 0]
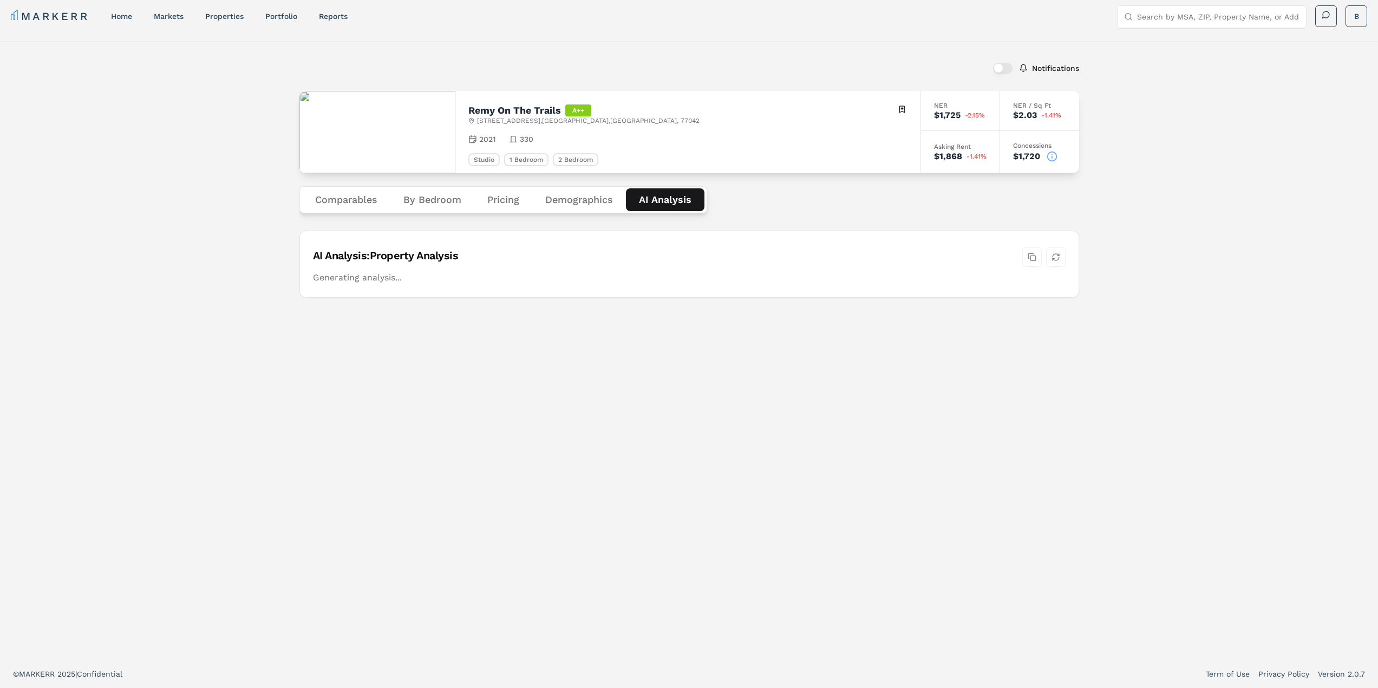
click at [670, 203] on Analysis "AI Analysis" at bounding box center [665, 199] width 79 height 23
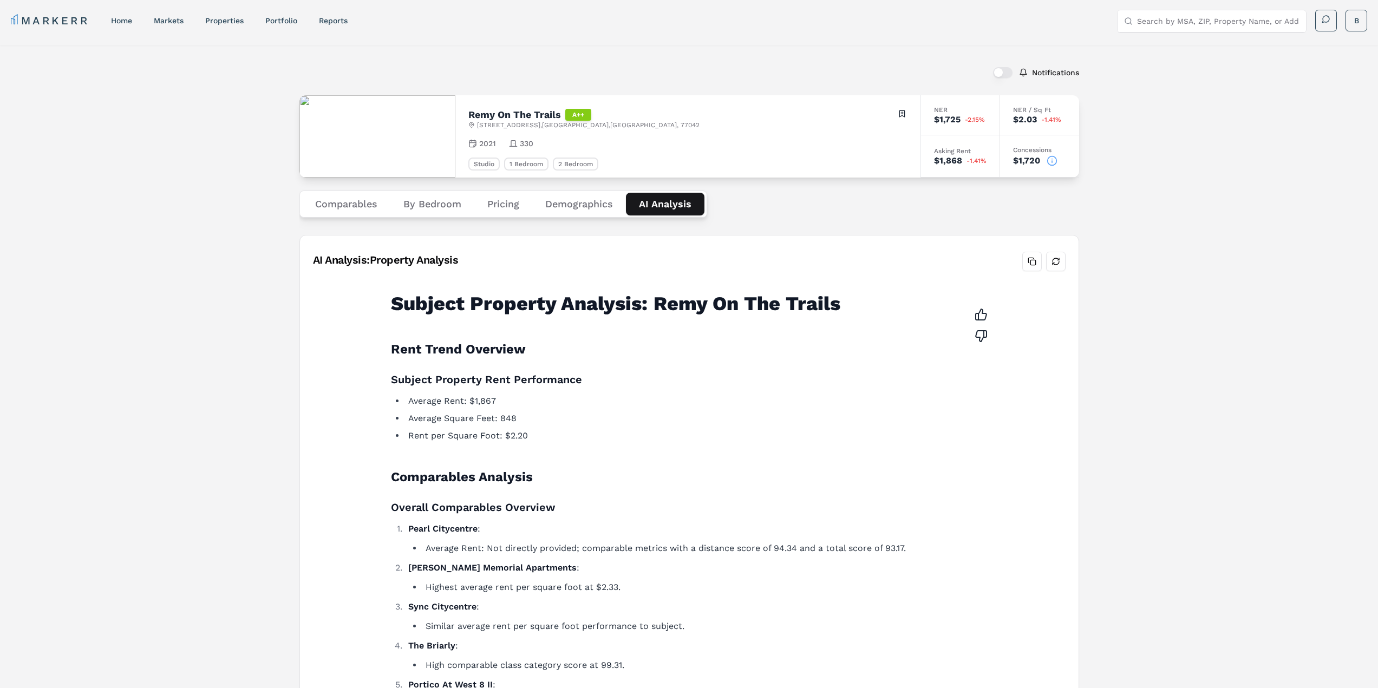
scroll to position [0, 0]
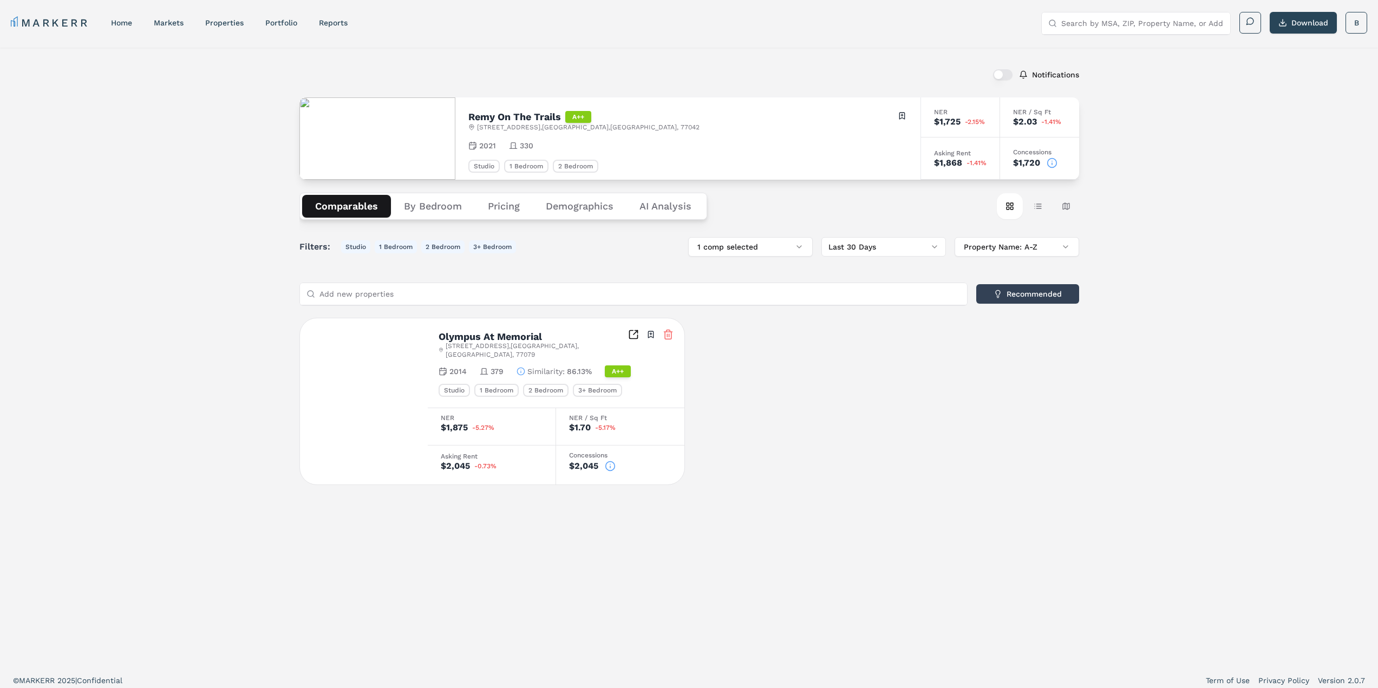
click at [351, 210] on button "Comparables" at bounding box center [346, 206] width 89 height 23
click at [1067, 246] on button "Property Name: A-Z" at bounding box center [1017, 246] width 125 height 19
click at [544, 168] on div "1 Bedroom" at bounding box center [526, 166] width 44 height 13
click at [446, 209] on button "By Bedroom" at bounding box center [433, 206] width 84 height 23
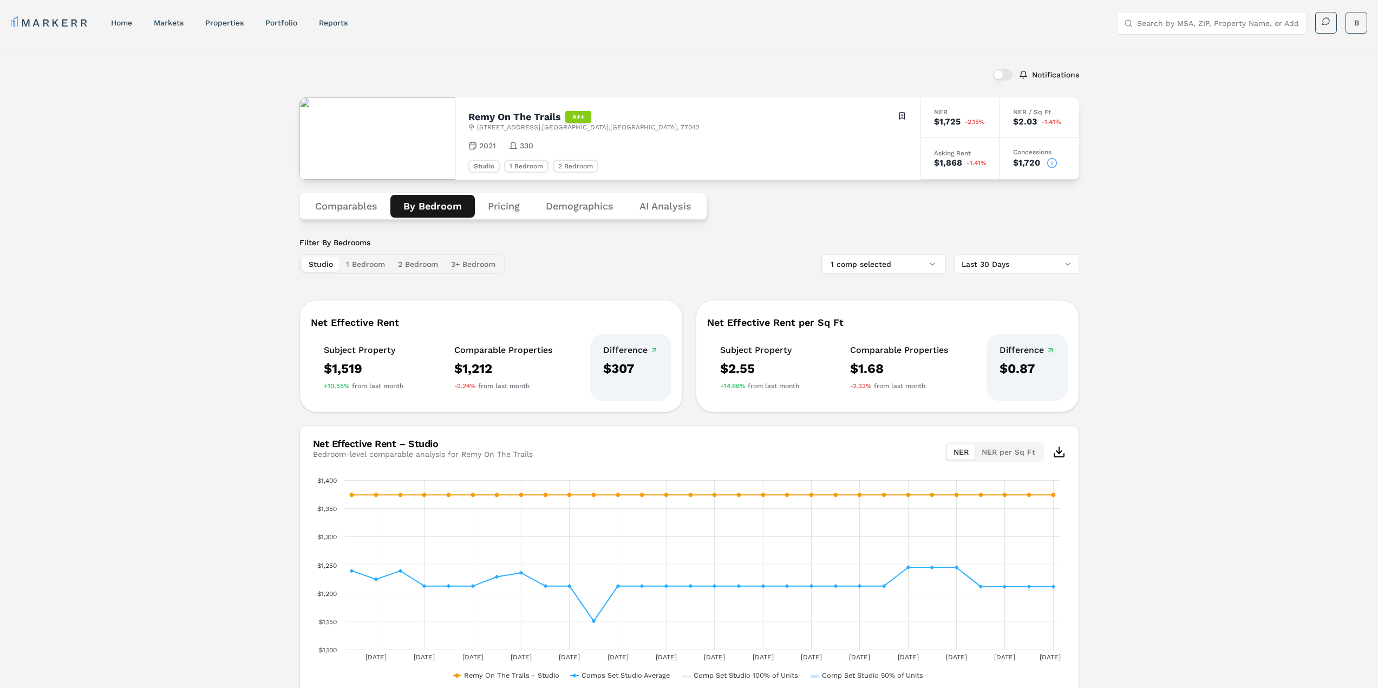
click at [357, 264] on button "1 Bedroom" at bounding box center [366, 264] width 52 height 15
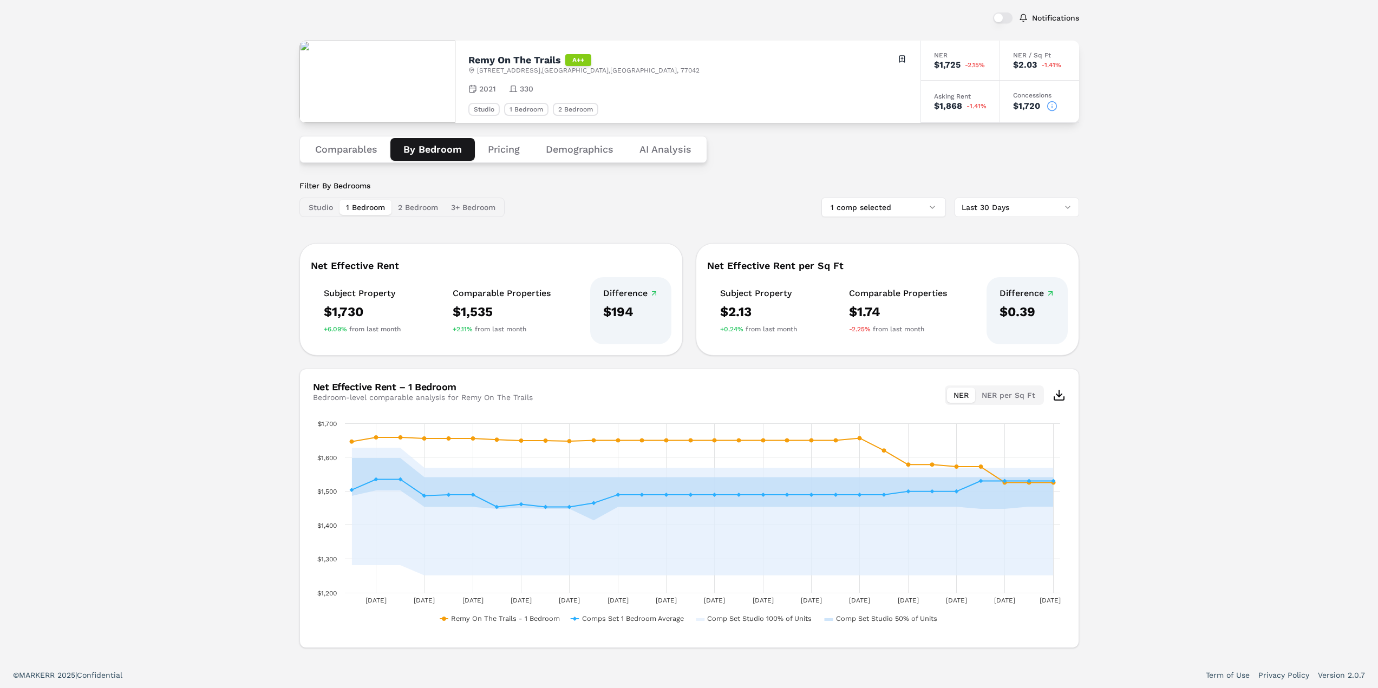
scroll to position [58, 0]
click at [422, 208] on button "2 Bedroom" at bounding box center [418, 206] width 53 height 15
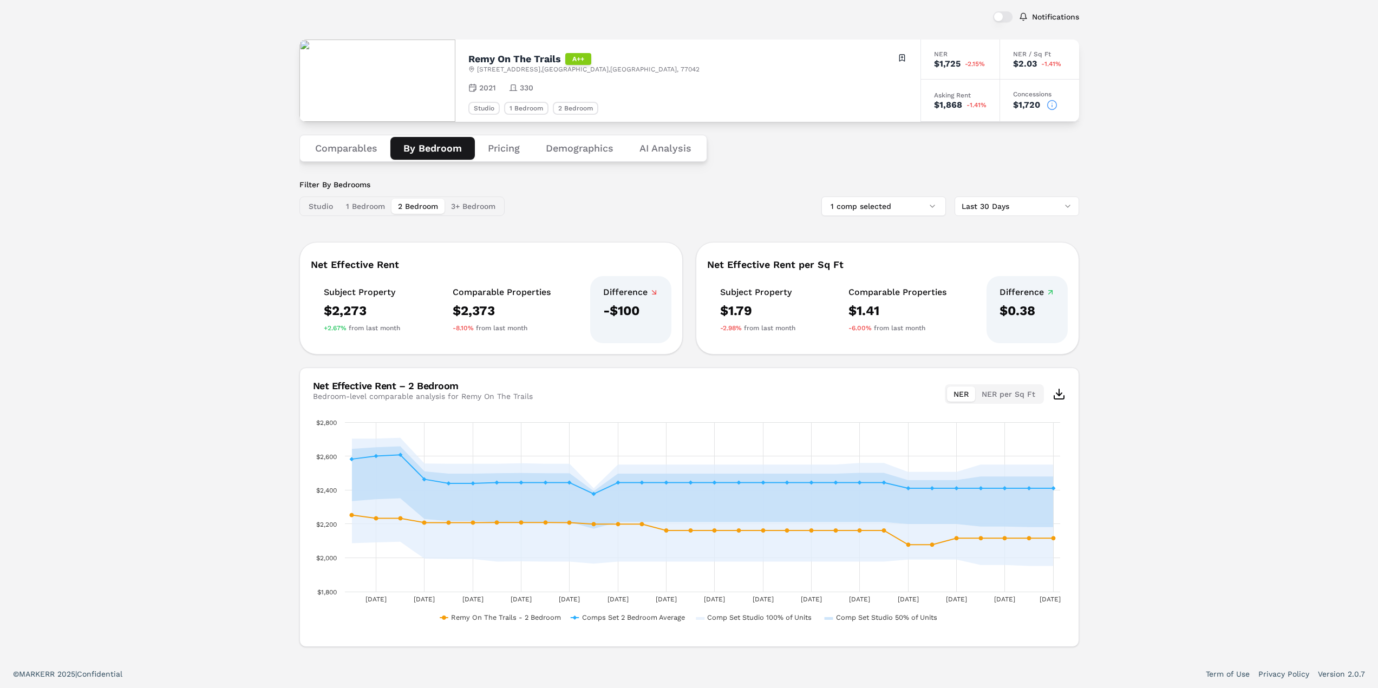
click at [474, 208] on button "3+ Bedroom" at bounding box center [473, 206] width 57 height 15
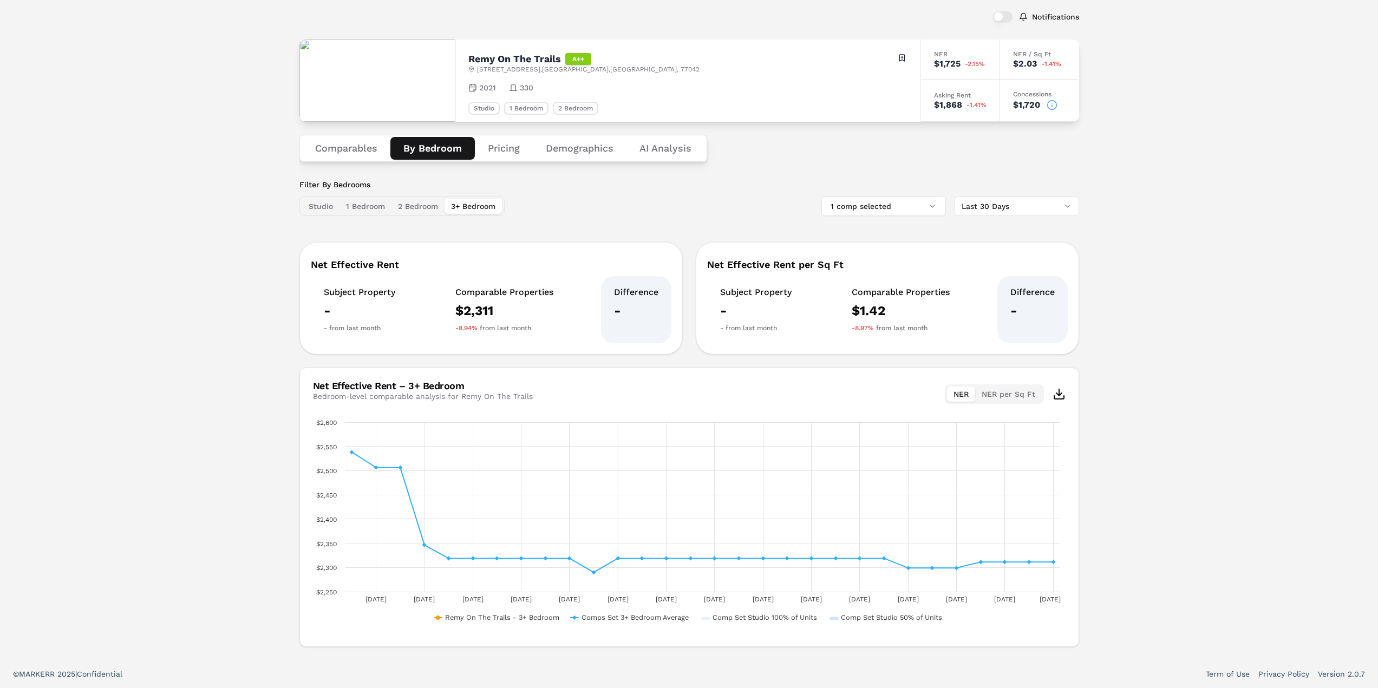
click at [376, 207] on button "1 Bedroom" at bounding box center [366, 206] width 52 height 15
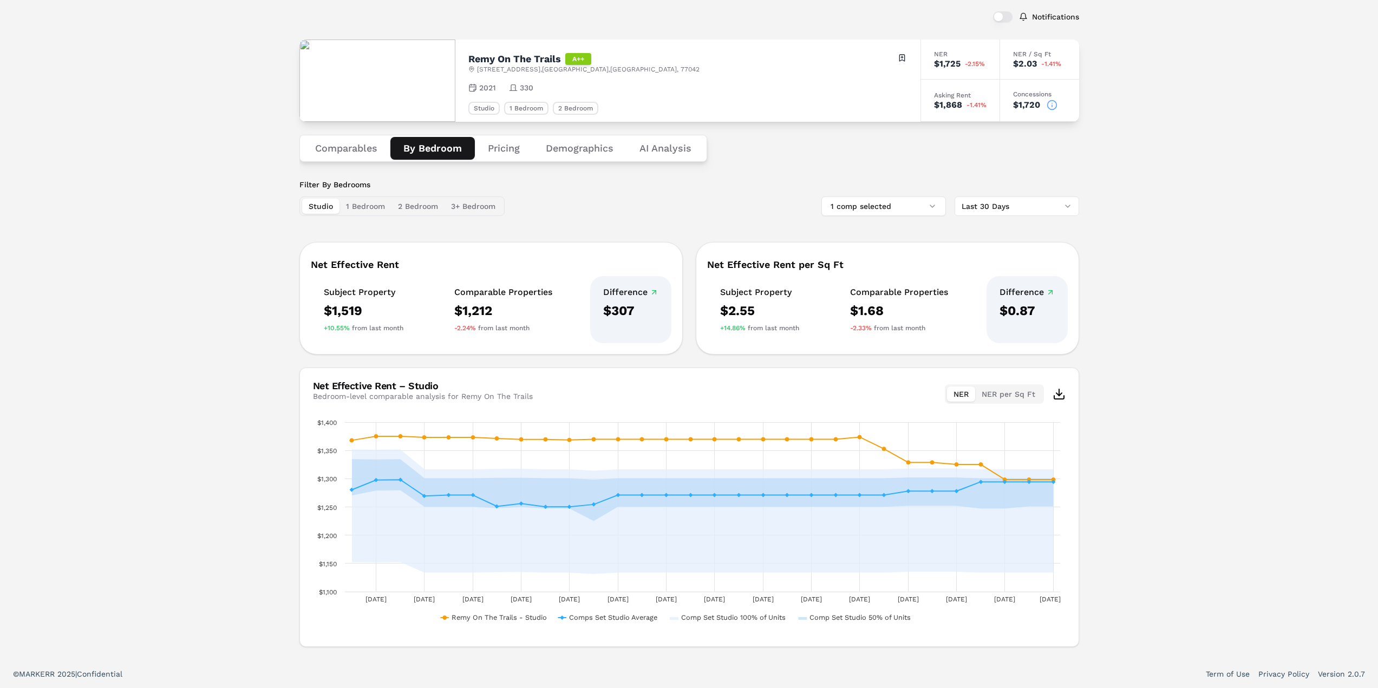
click at [304, 207] on button "Studio" at bounding box center [320, 206] width 37 height 15
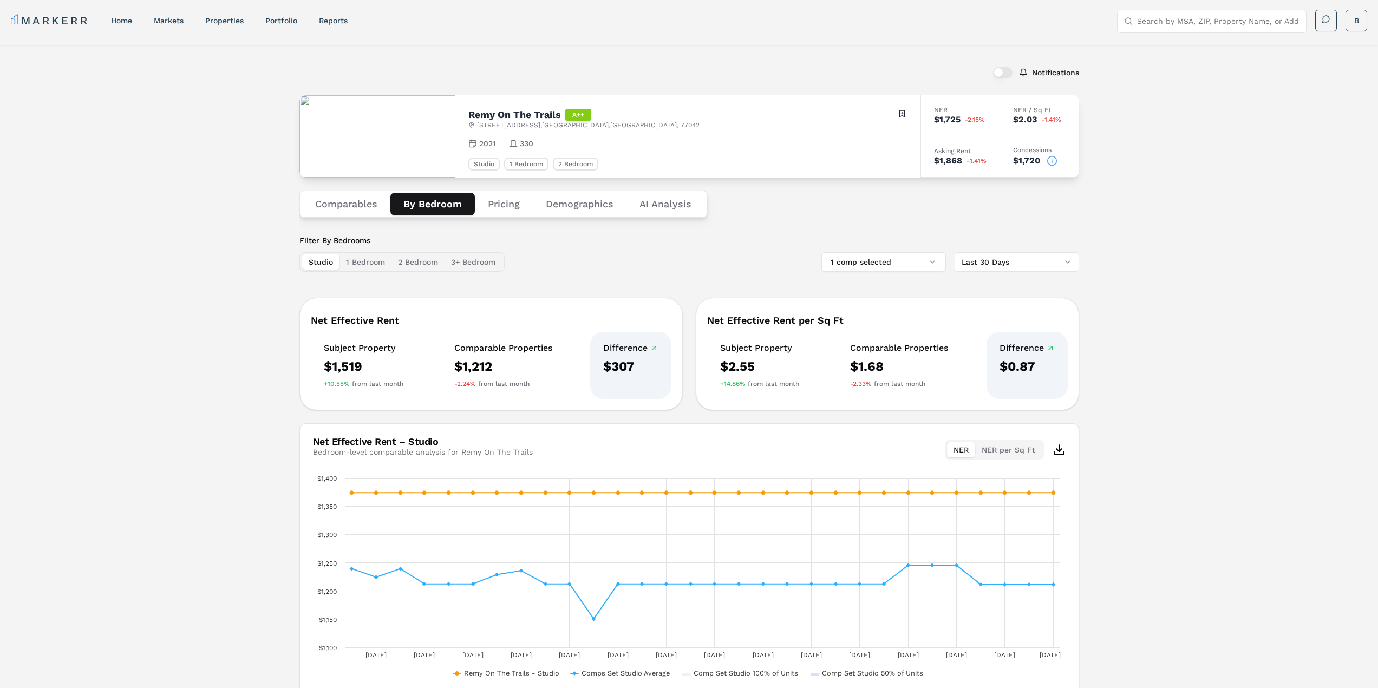
scroll to position [0, 0]
click at [503, 205] on button "Pricing" at bounding box center [504, 206] width 58 height 23
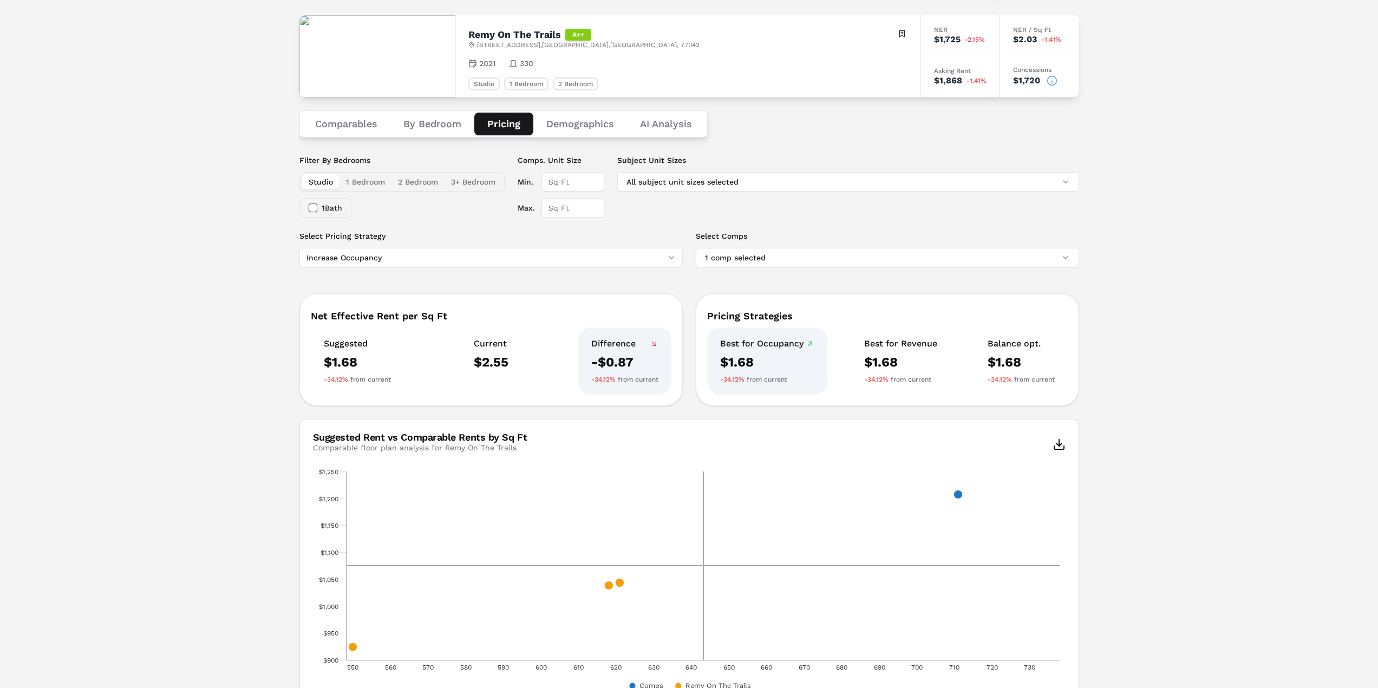
scroll to position [108, 0]
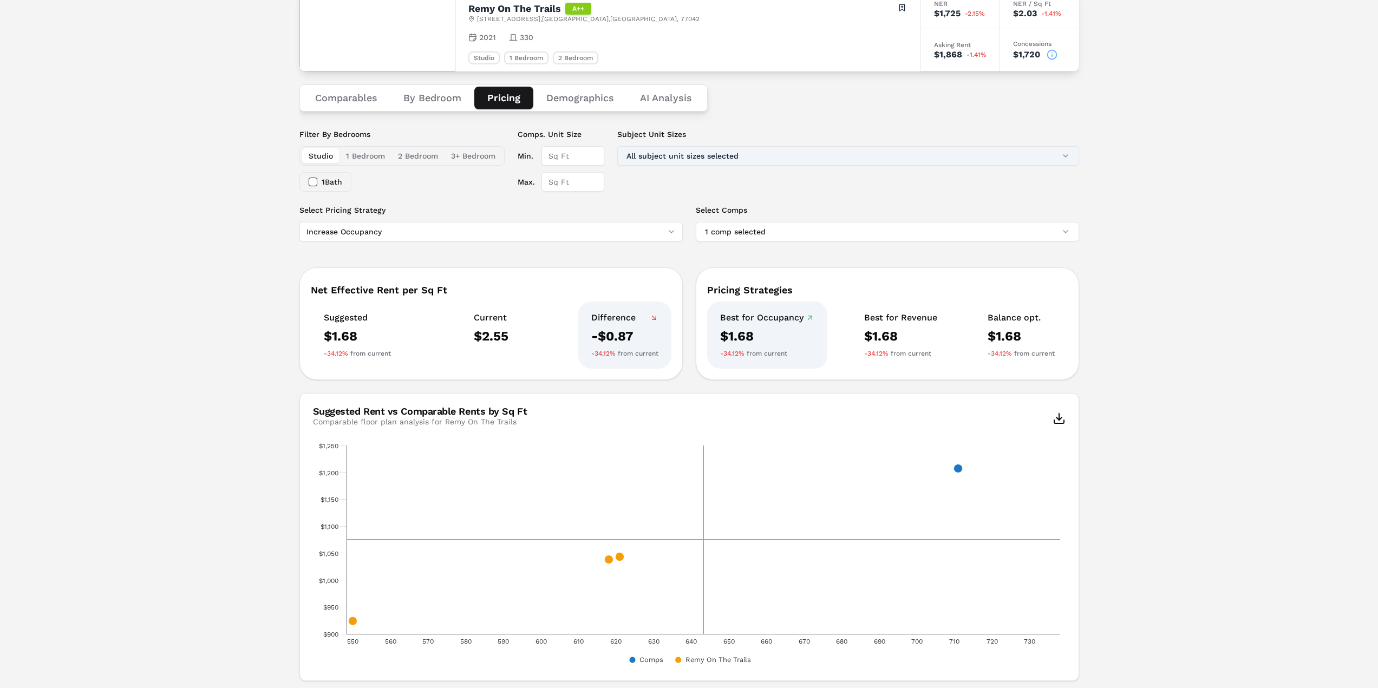
click at [1066, 155] on button "All subject unit sizes selected" at bounding box center [848, 155] width 462 height 19
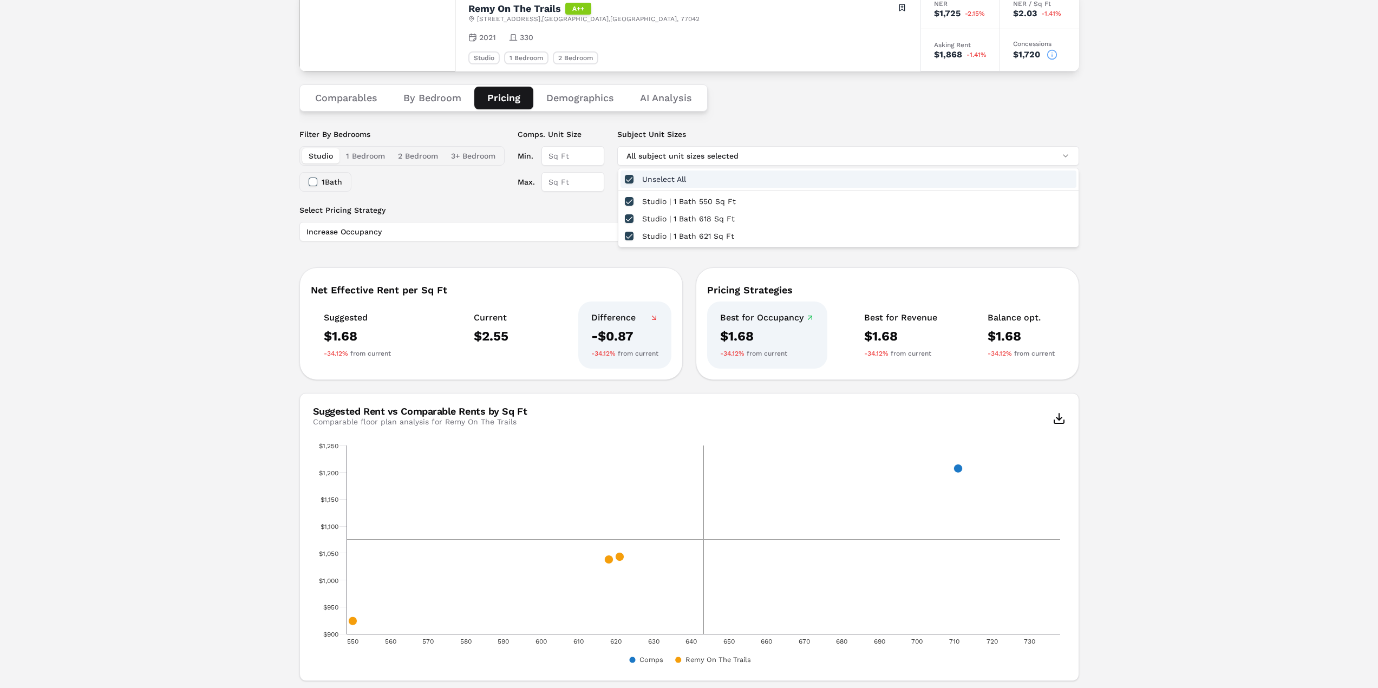
click at [628, 178] on button "button" at bounding box center [629, 179] width 9 height 9
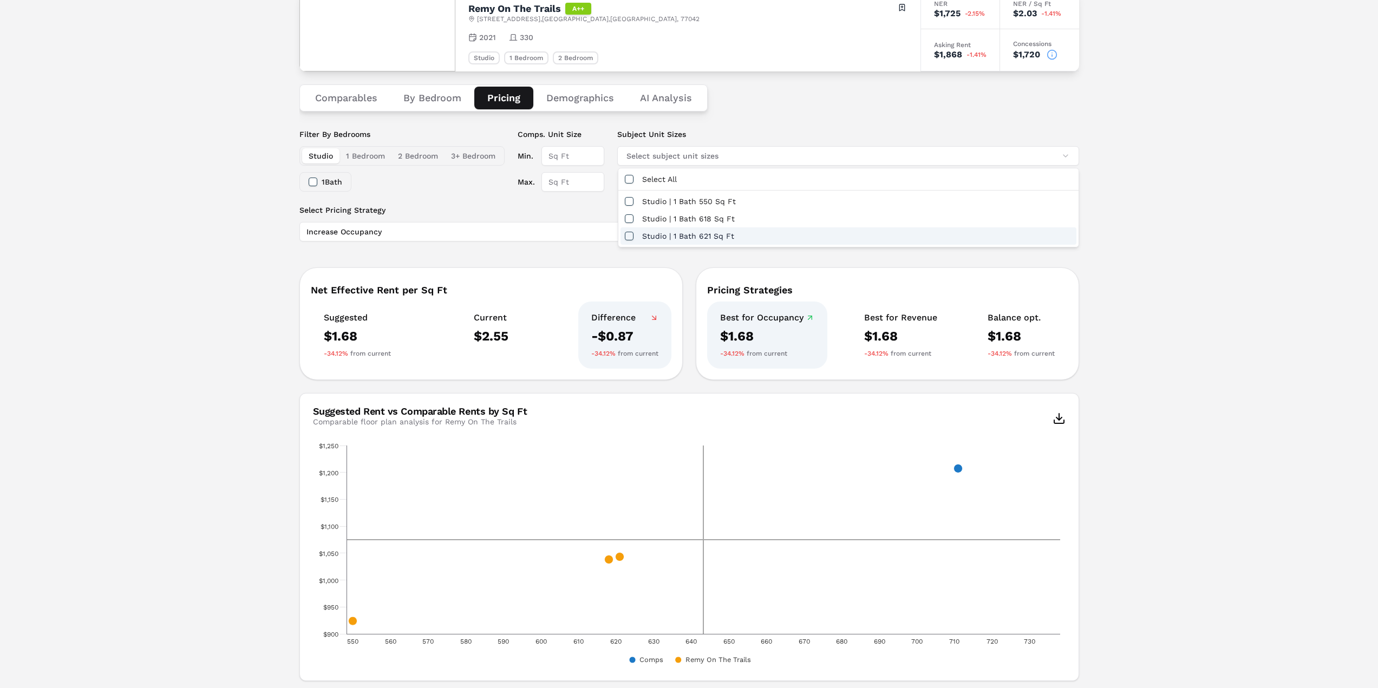
click at [631, 237] on button "button" at bounding box center [629, 236] width 9 height 9
click at [1125, 378] on div "Notifications Remy On The Trails A++ [STREET_ADDRESS] Toggle portfolio menu 202…" at bounding box center [689, 426] width 1378 height 975
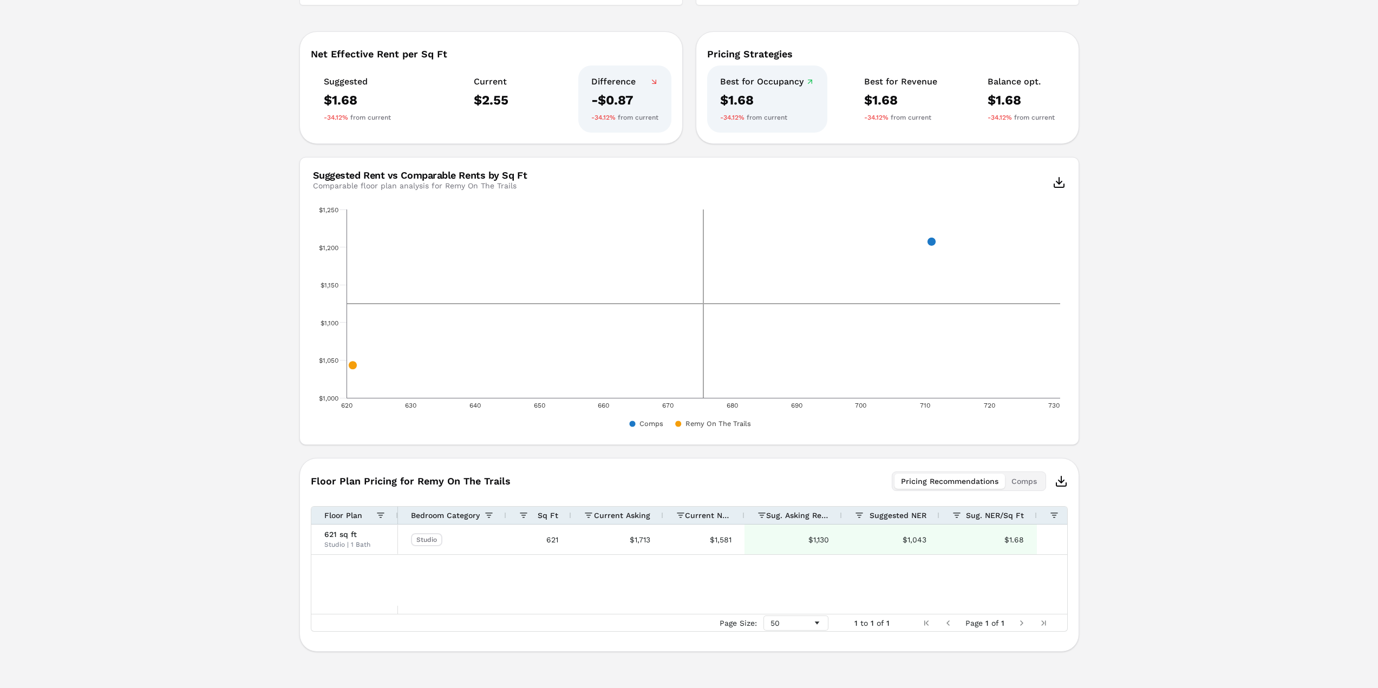
scroll to position [362, 0]
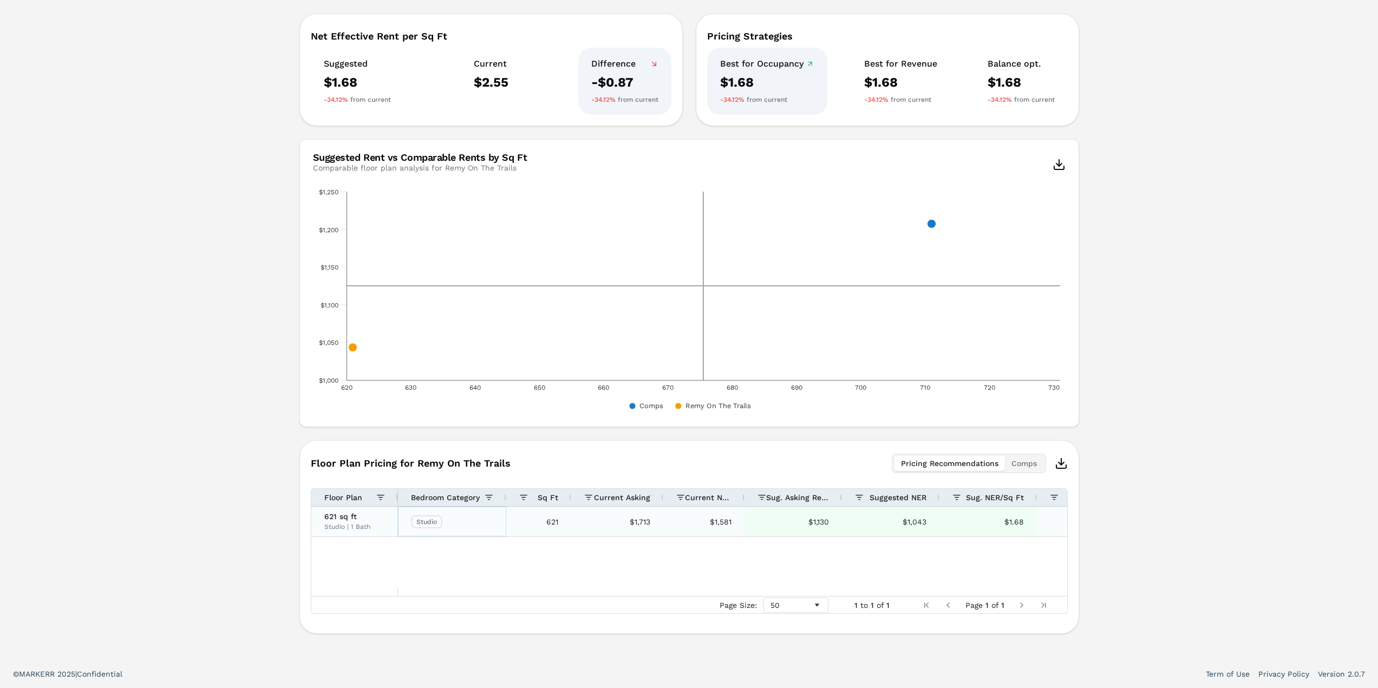
click at [429, 525] on div "Studio" at bounding box center [426, 522] width 31 height 13
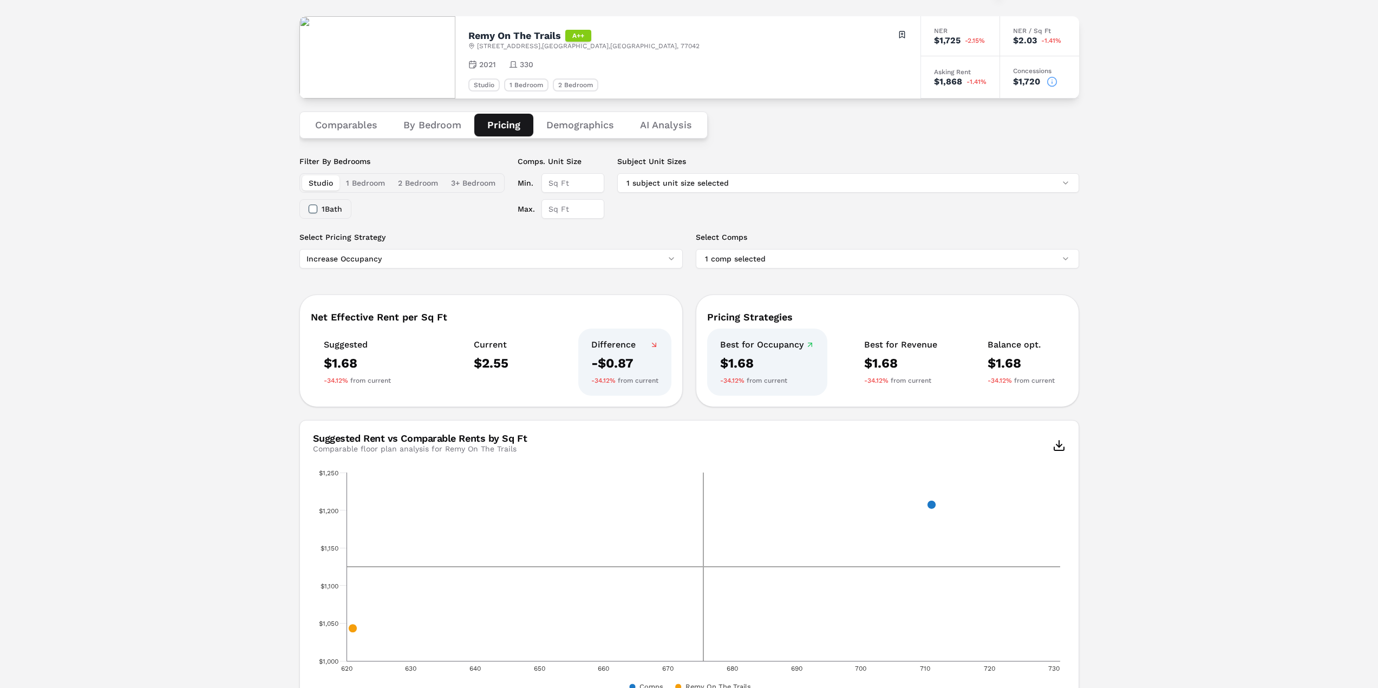
scroll to position [29, 0]
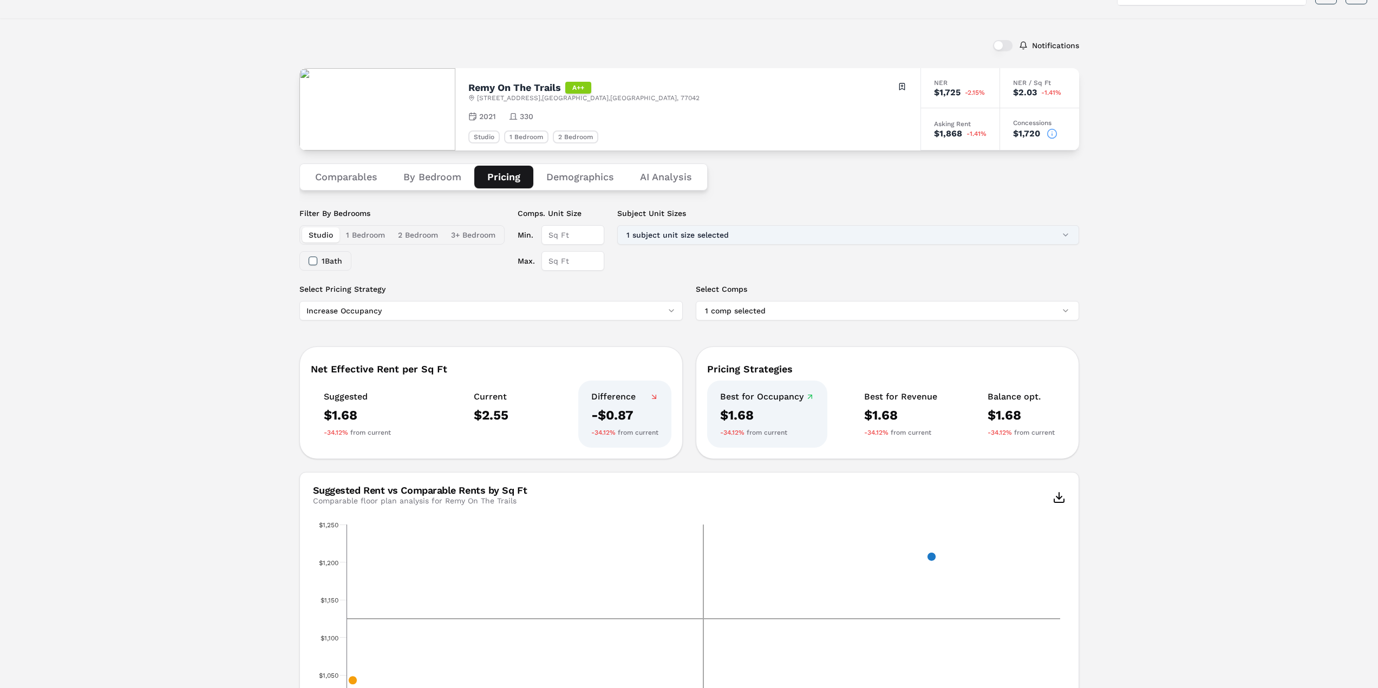
click at [1066, 231] on button "1 subject unit size selected" at bounding box center [848, 234] width 462 height 19
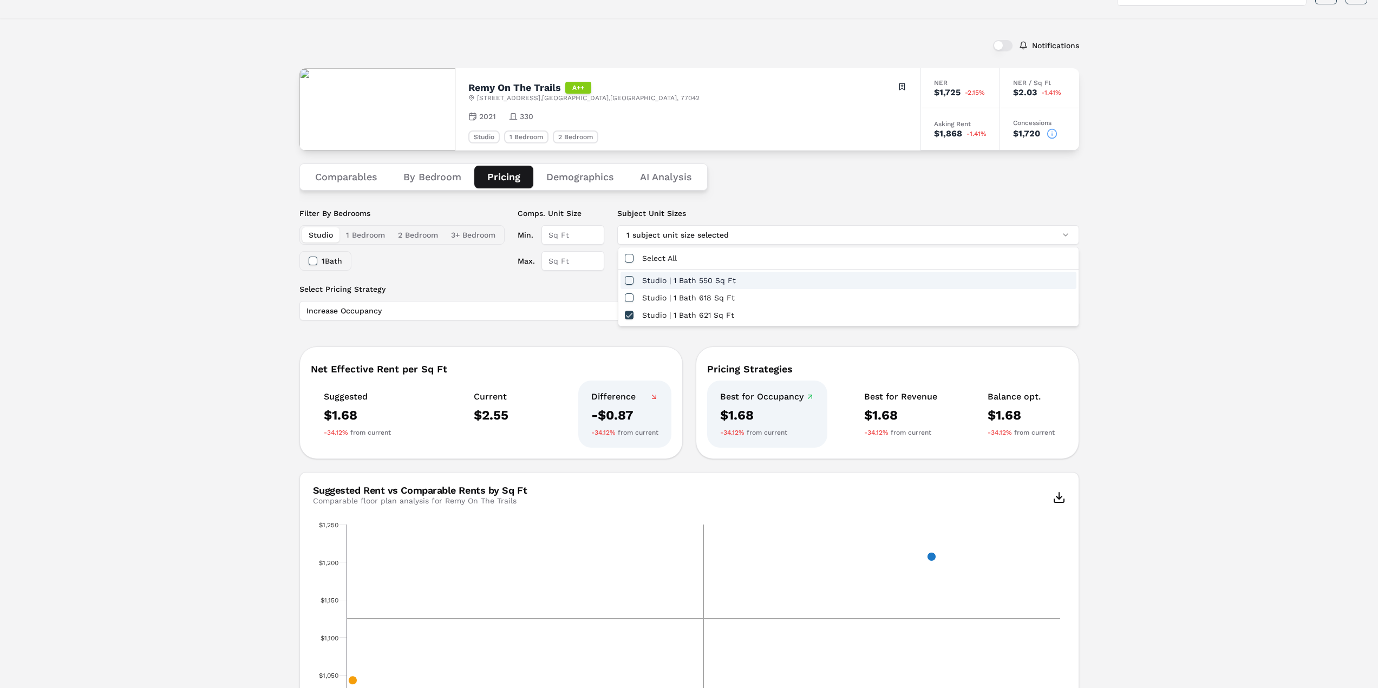
click at [631, 282] on button "button" at bounding box center [629, 280] width 9 height 9
click at [630, 282] on button "button" at bounding box center [629, 280] width 9 height 9
click at [629, 263] on div "Select All" at bounding box center [849, 258] width 456 height 17
click at [230, 271] on div "Notifications Remy On The Trails A++ [STREET_ADDRESS] Toggle portfolio menu 202…" at bounding box center [689, 501] width 1378 height 967
click at [364, 236] on button "1 Bedroom" at bounding box center [366, 234] width 52 height 15
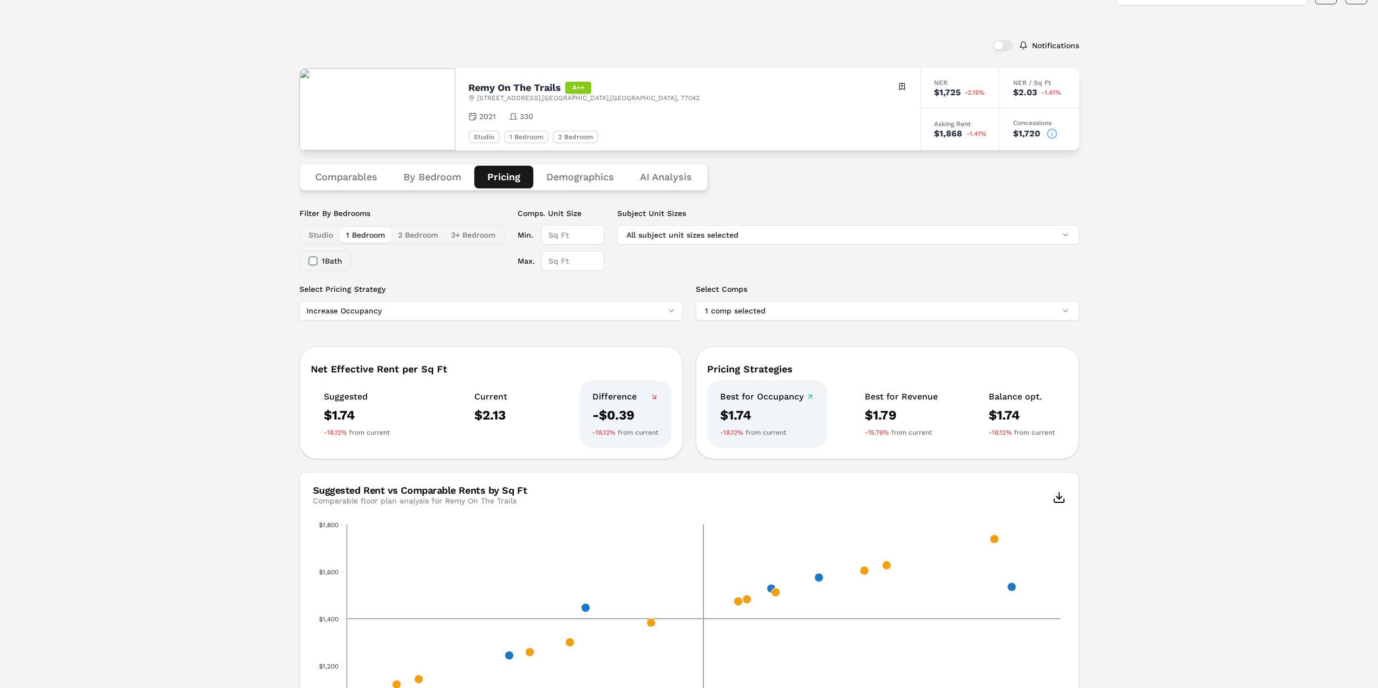
click at [311, 261] on button "1 Bath" at bounding box center [313, 261] width 9 height 9
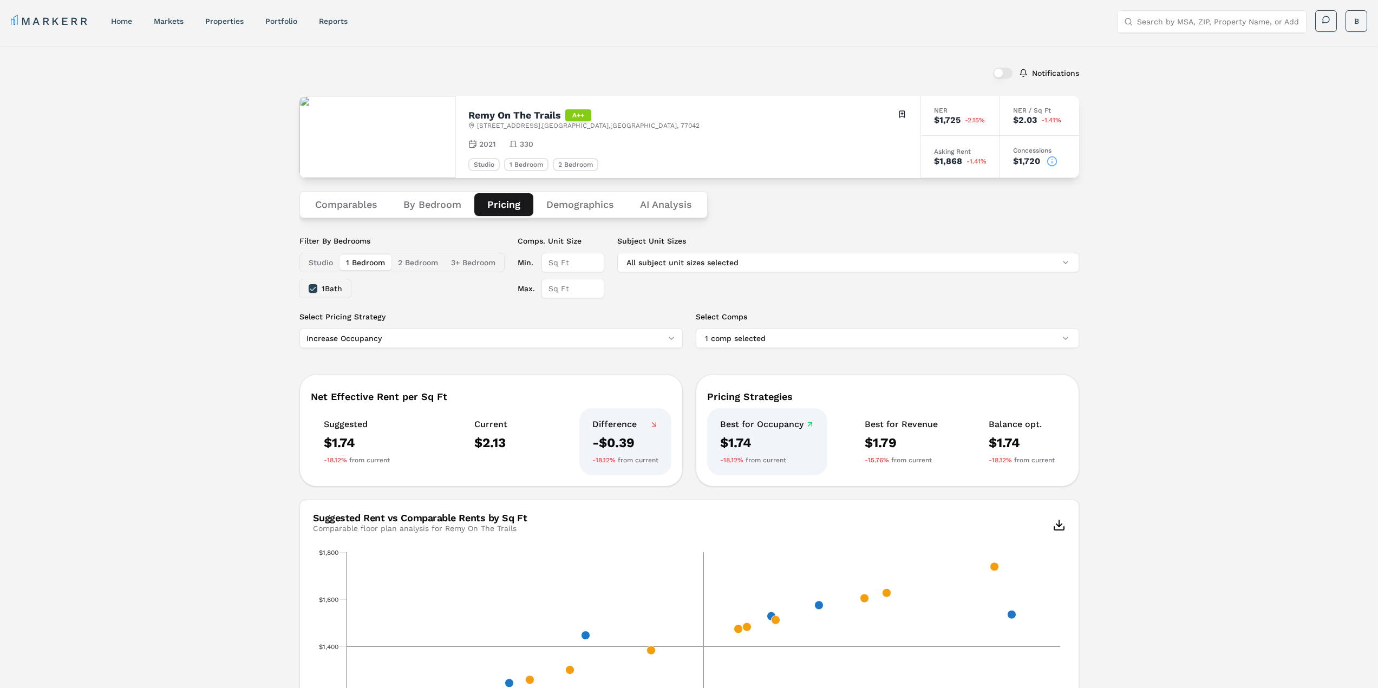
scroll to position [0, 0]
click at [1231, 24] on input "Search by MSA, ZIP, Property Name, or Address" at bounding box center [1218, 23] width 162 height 22
click at [1208, 20] on input "Search by MSA, ZIP, Property Name, or Address" at bounding box center [1218, 23] width 162 height 22
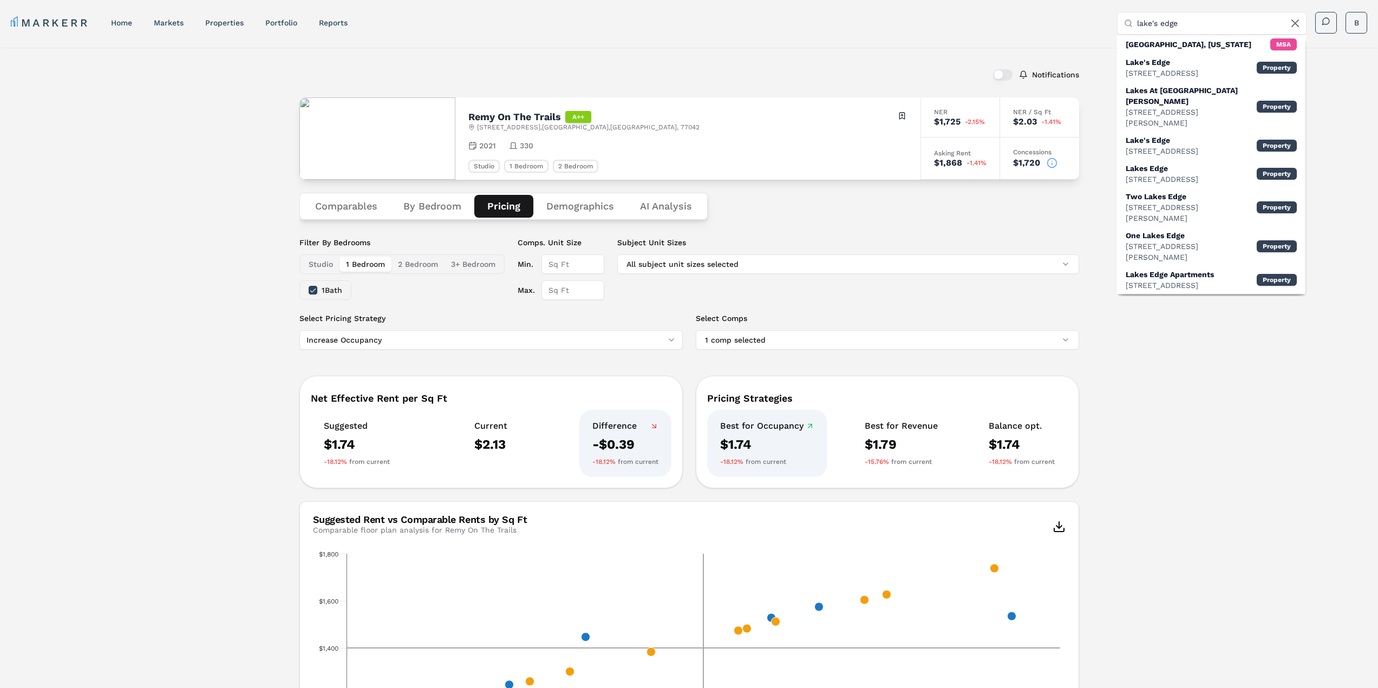
click at [1137, 27] on input "lake's edge" at bounding box center [1218, 23] width 162 height 22
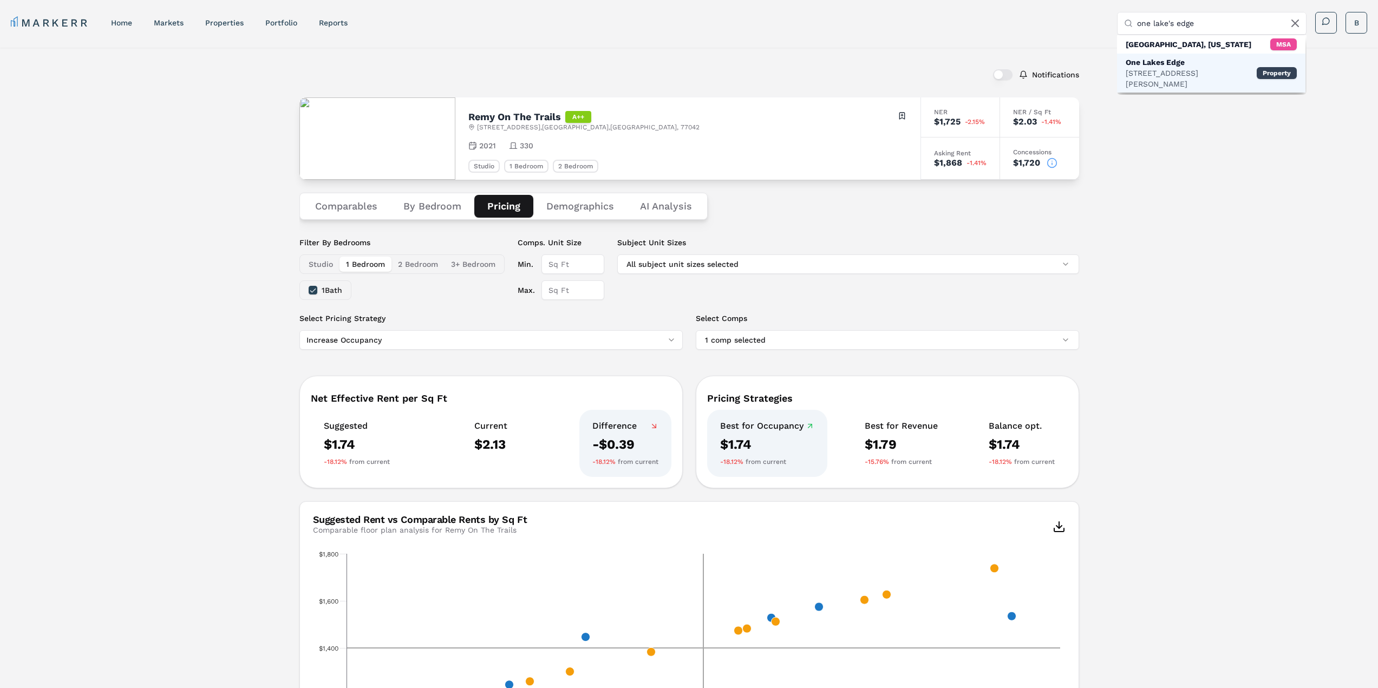
type input "one lake's edge"
click at [1176, 70] on div "[STREET_ADDRESS][PERSON_NAME]" at bounding box center [1191, 79] width 131 height 22
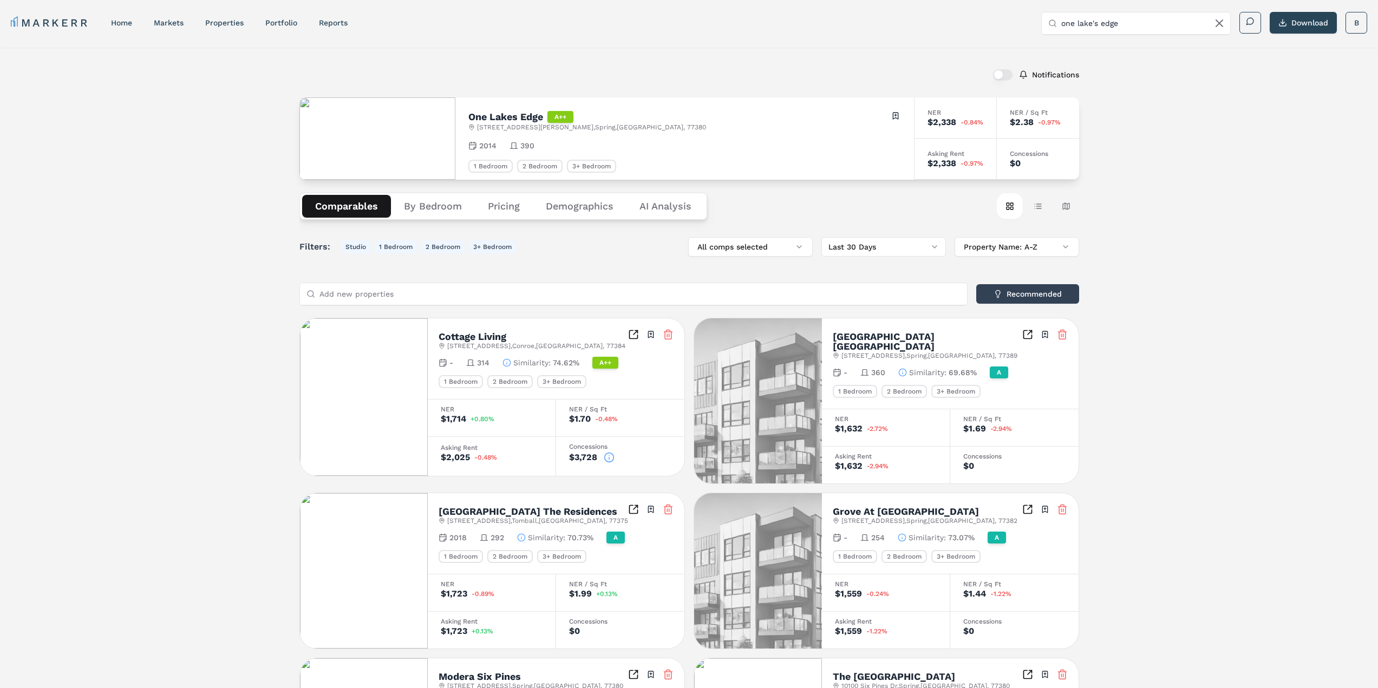
click at [410, 152] on img at bounding box center [377, 138] width 156 height 82
click at [357, 247] on button "Studio" at bounding box center [355, 246] width 29 height 13
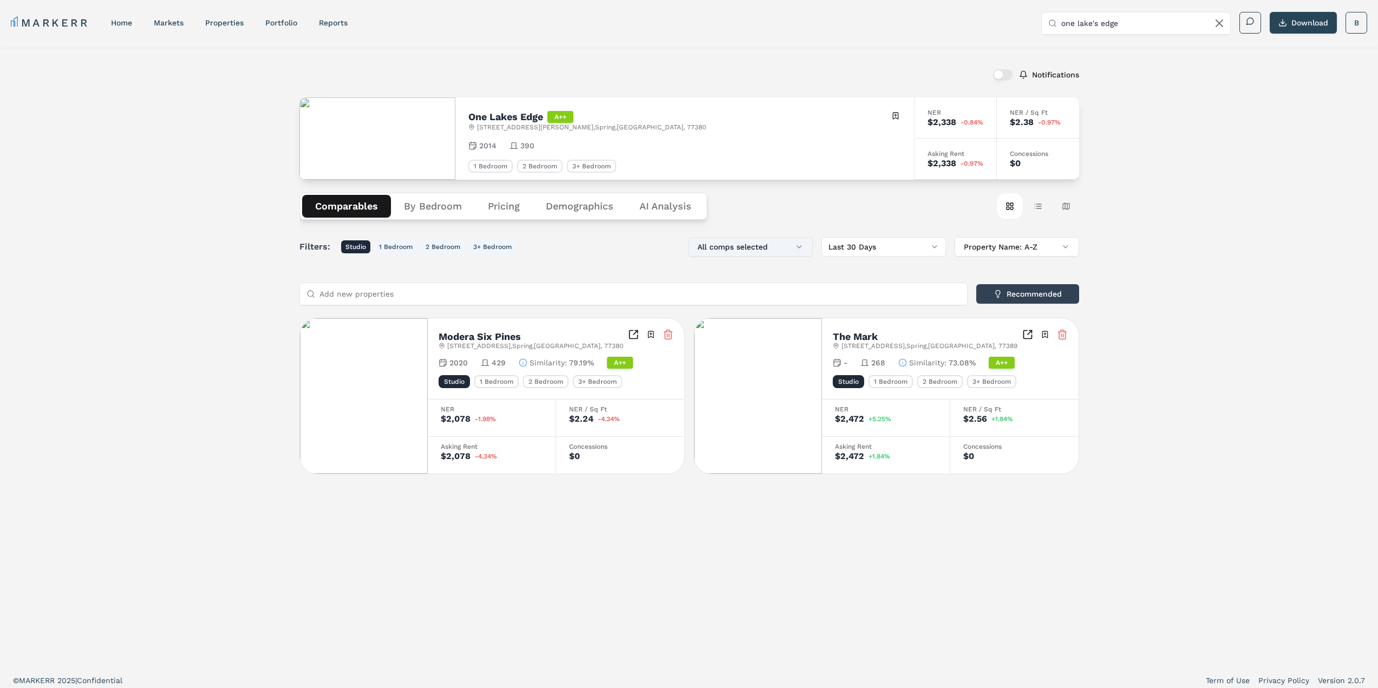
click at [801, 246] on button "All comps selected" at bounding box center [750, 246] width 125 height 19
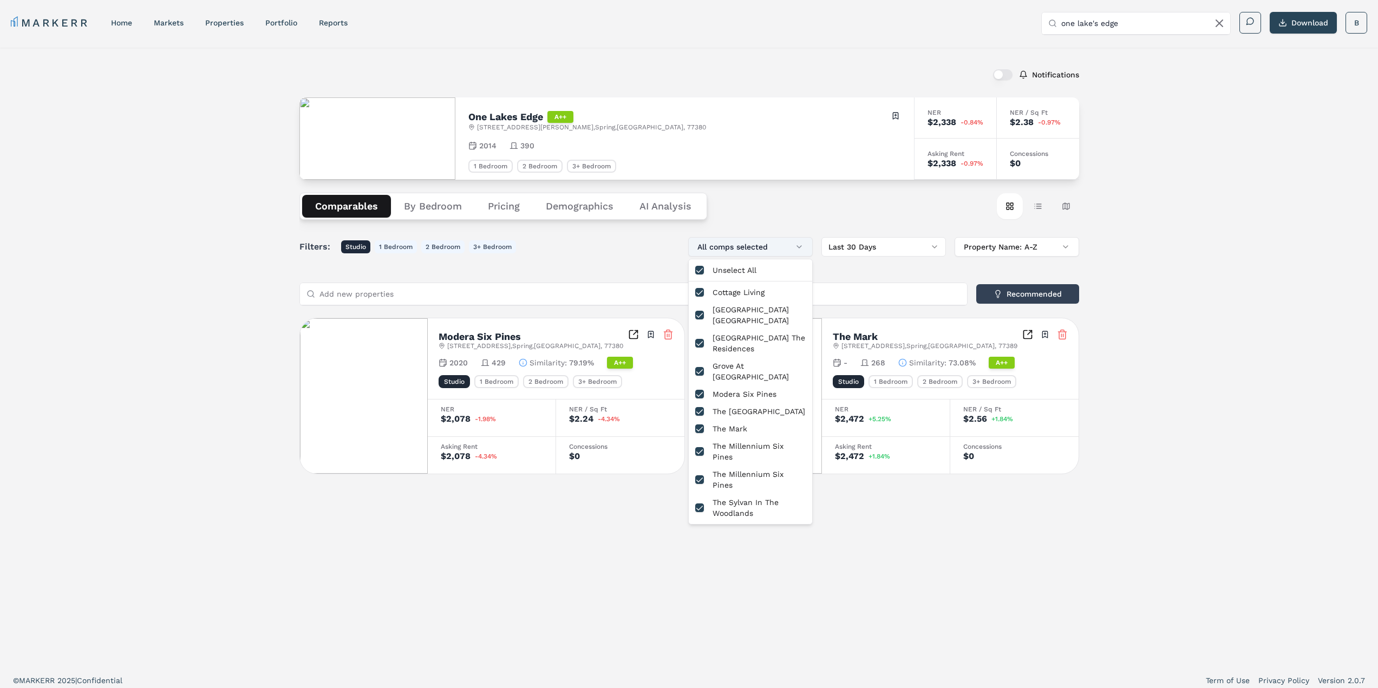
click at [801, 246] on button "All comps selected" at bounding box center [750, 246] width 125 height 19
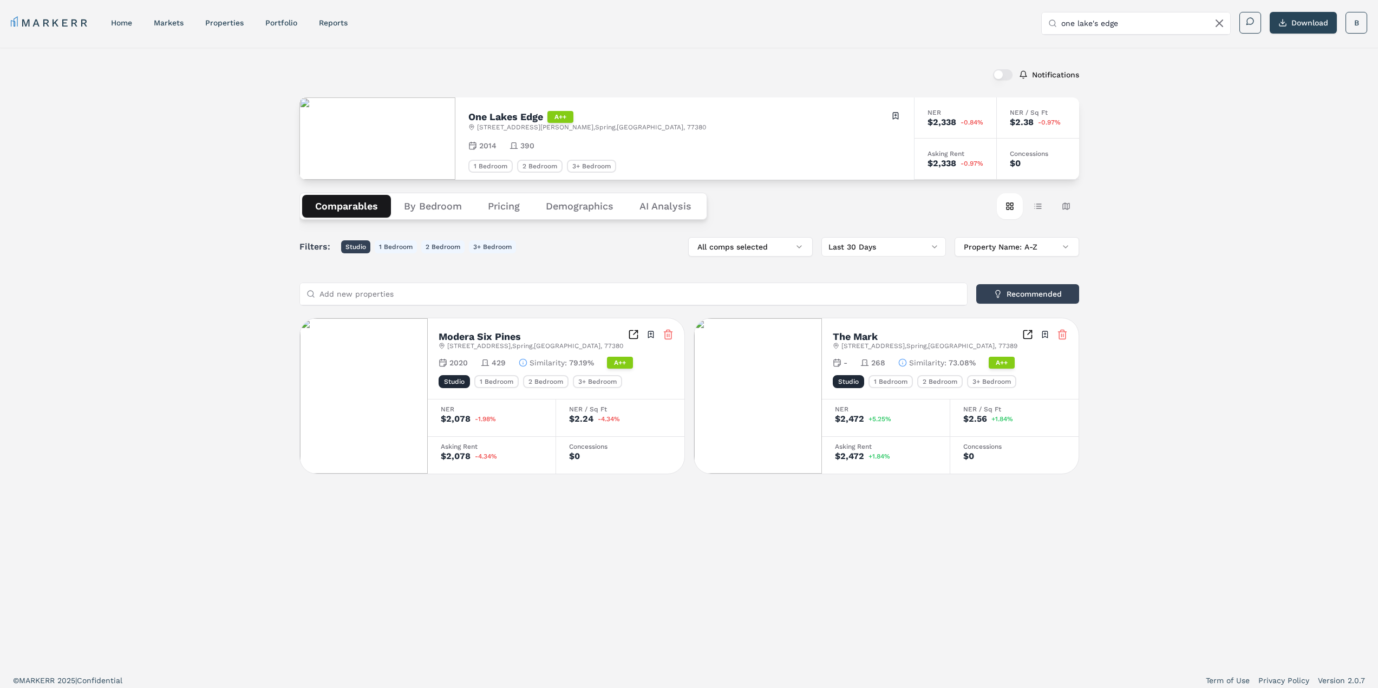
click at [351, 247] on button "Studio" at bounding box center [355, 246] width 29 height 13
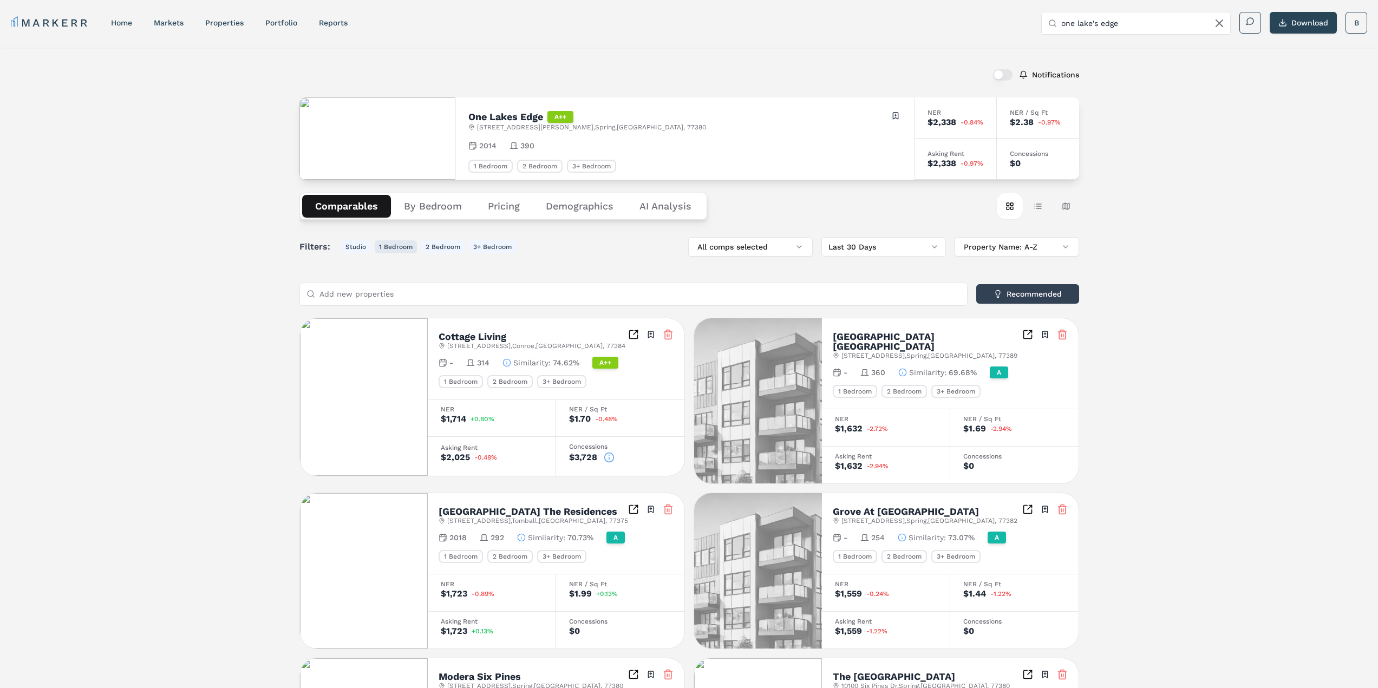
click at [389, 247] on button "1 Bedroom" at bounding box center [396, 246] width 42 height 13
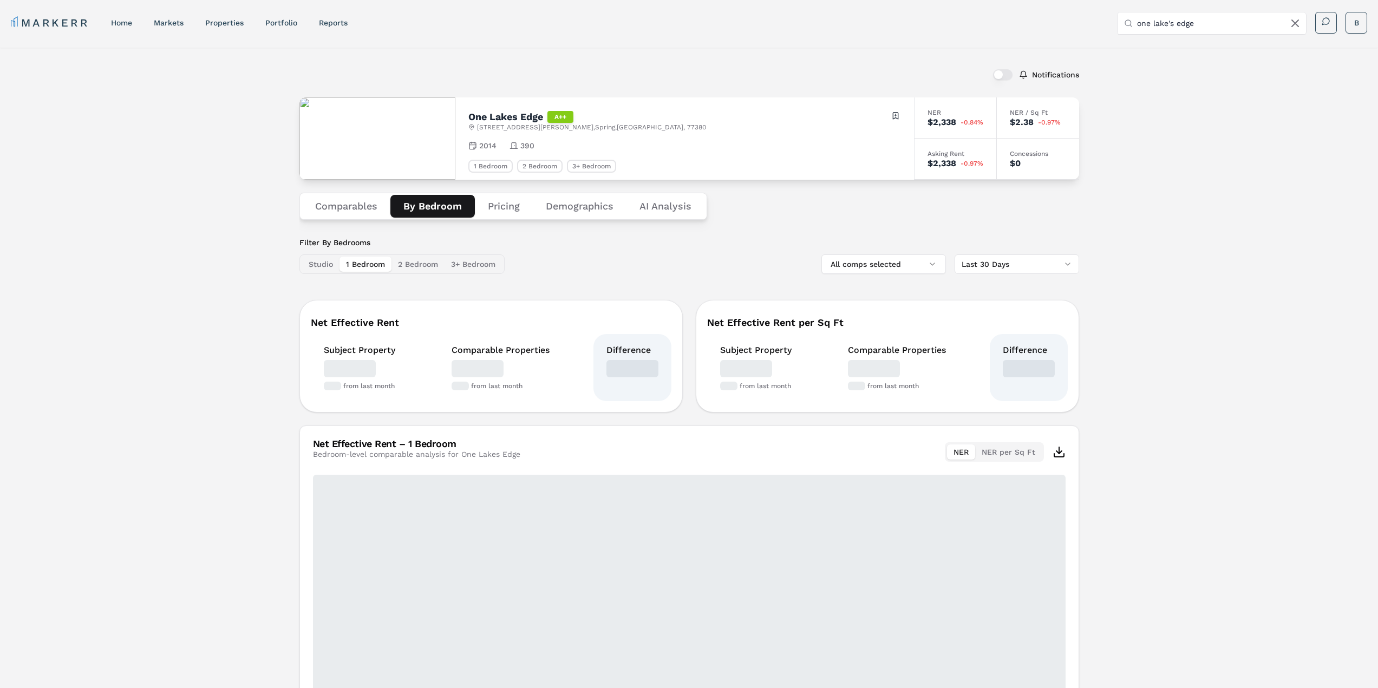
click at [444, 213] on button "By Bedroom" at bounding box center [432, 206] width 84 height 23
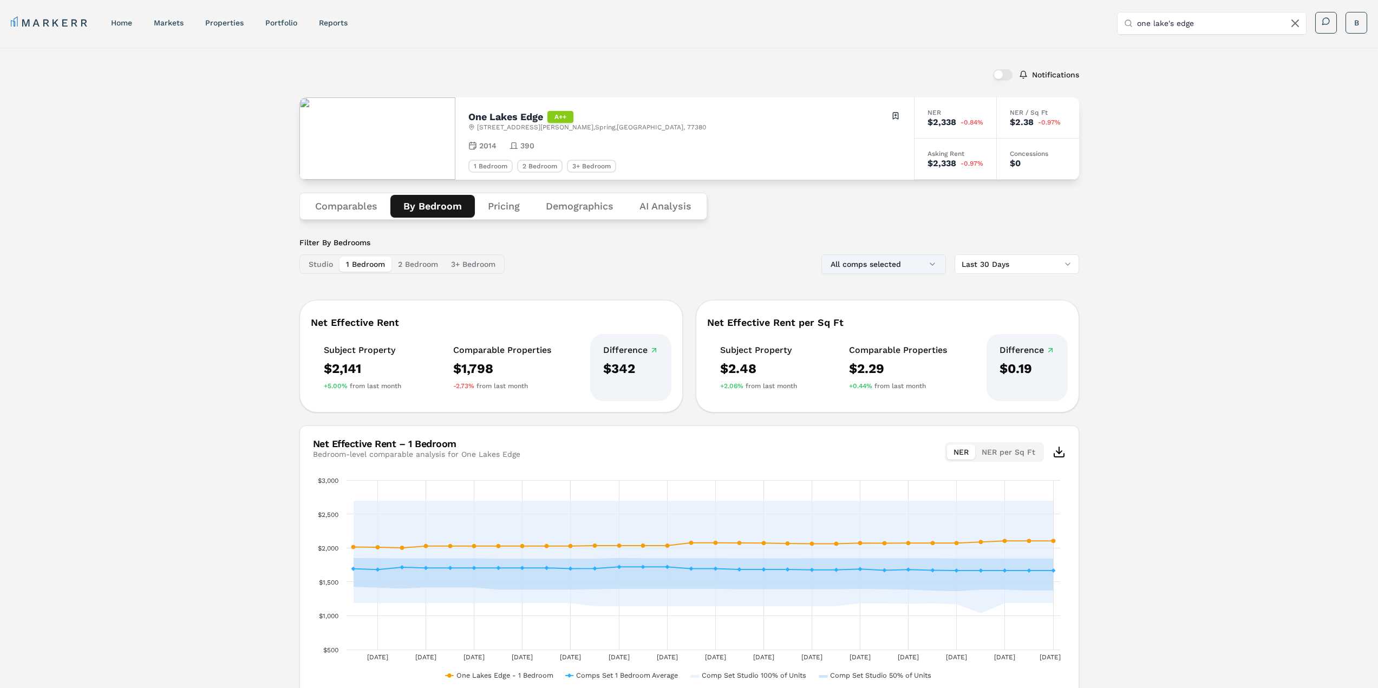
click at [934, 264] on button "All comps selected" at bounding box center [883, 264] width 125 height 19
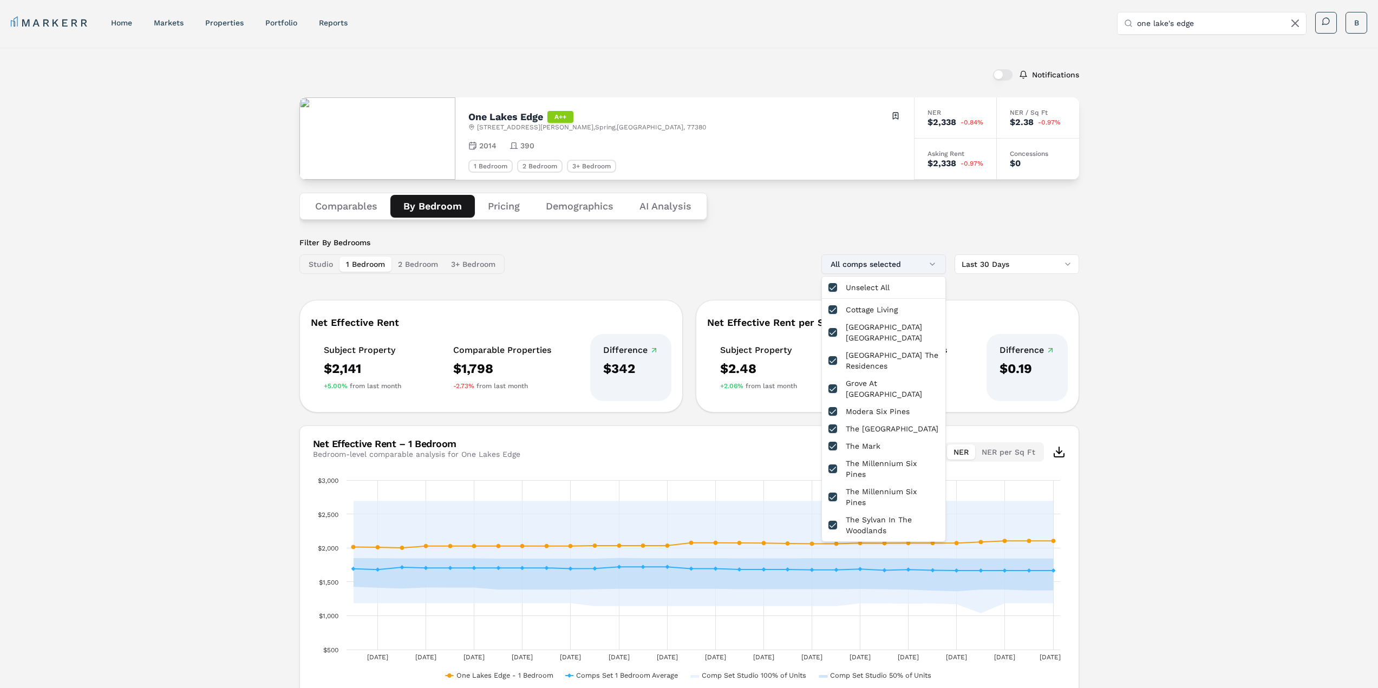
click at [934, 264] on button "All comps selected" at bounding box center [883, 264] width 125 height 19
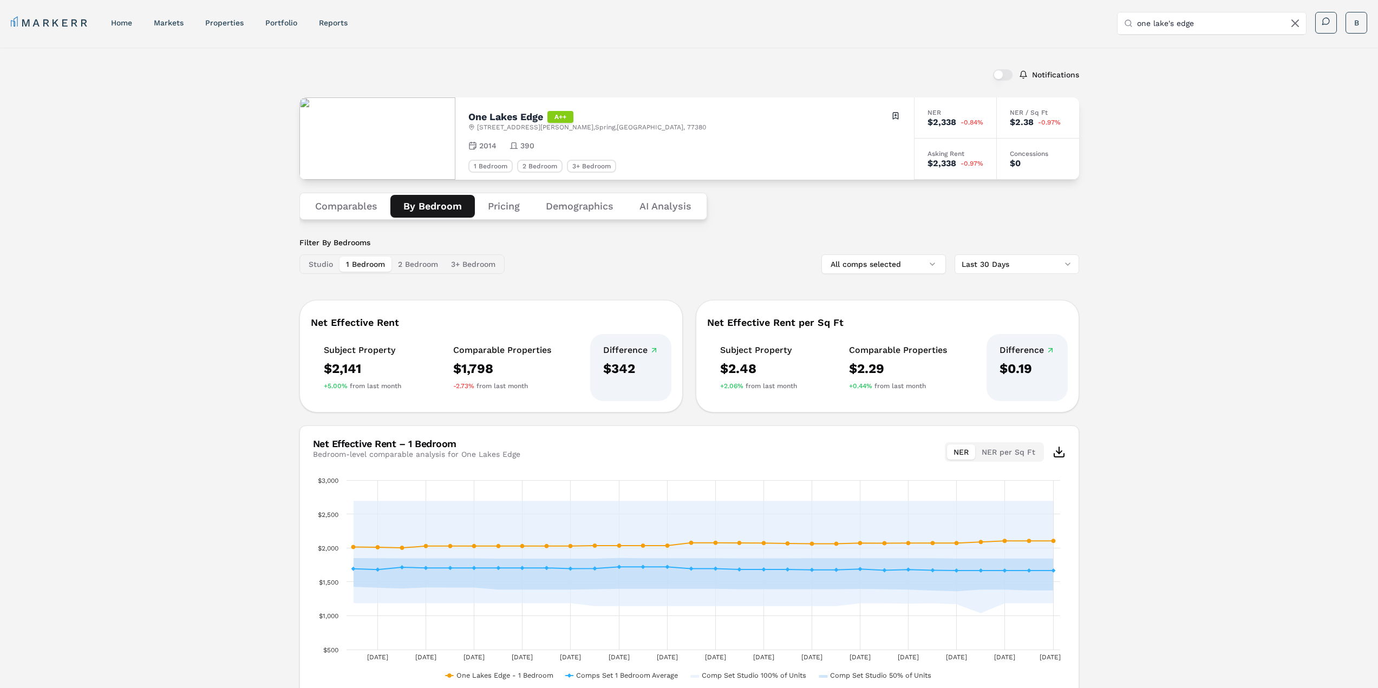
click at [499, 209] on button "Pricing" at bounding box center [504, 206] width 58 height 23
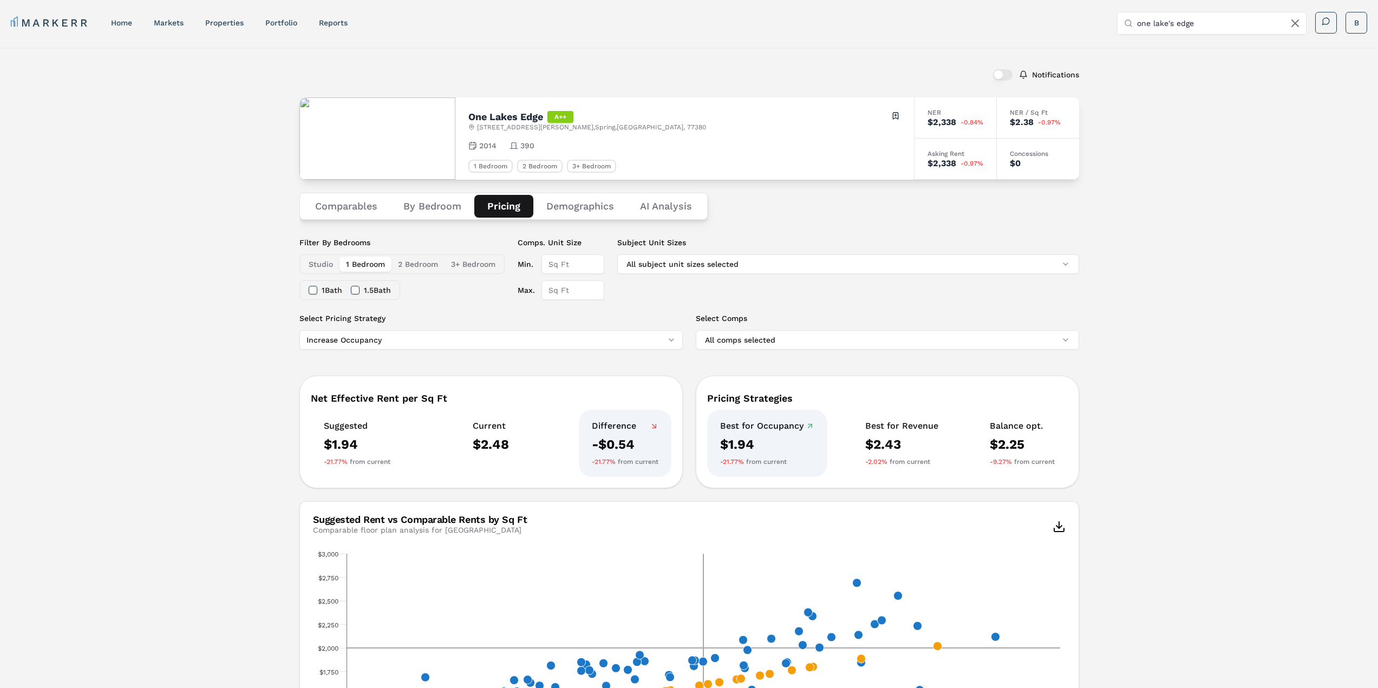
click at [317, 295] on div "1 Bath" at bounding box center [326, 290] width 34 height 18
click at [315, 293] on button "1 Bath" at bounding box center [313, 290] width 9 height 9
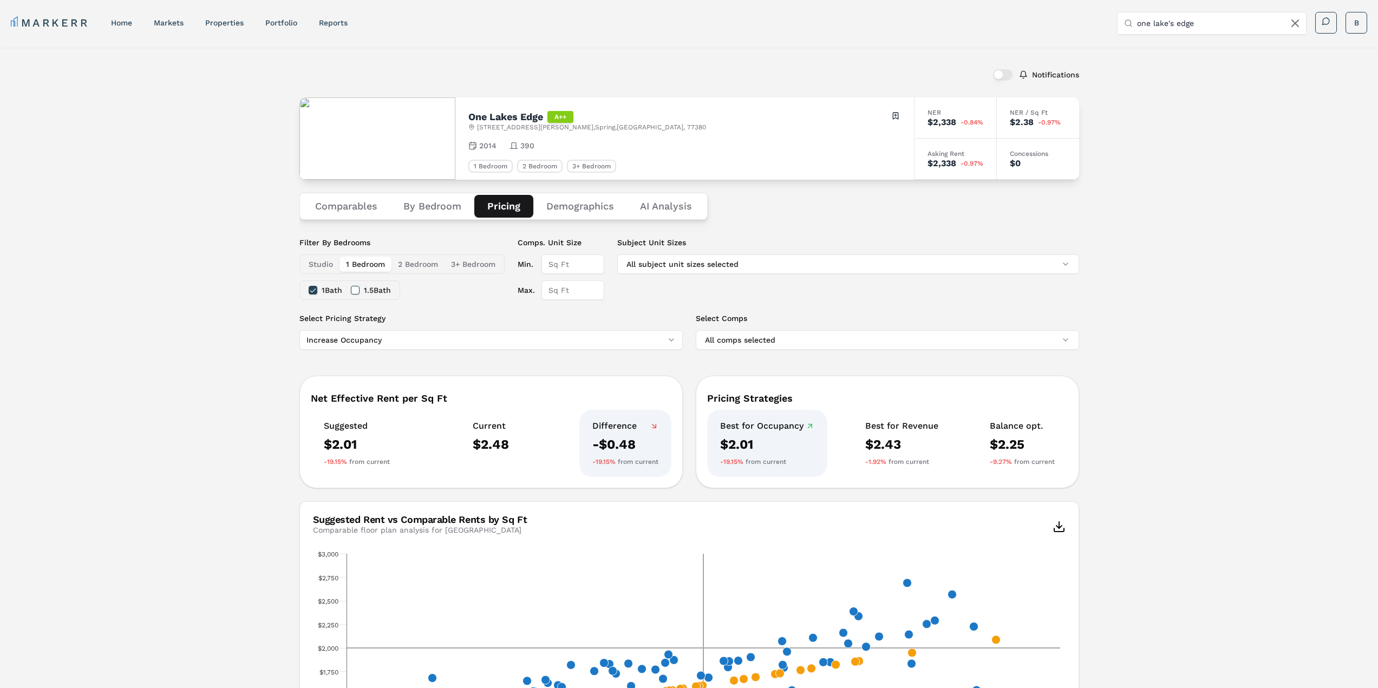
click at [315, 293] on button "1 Bath" at bounding box center [313, 290] width 9 height 9
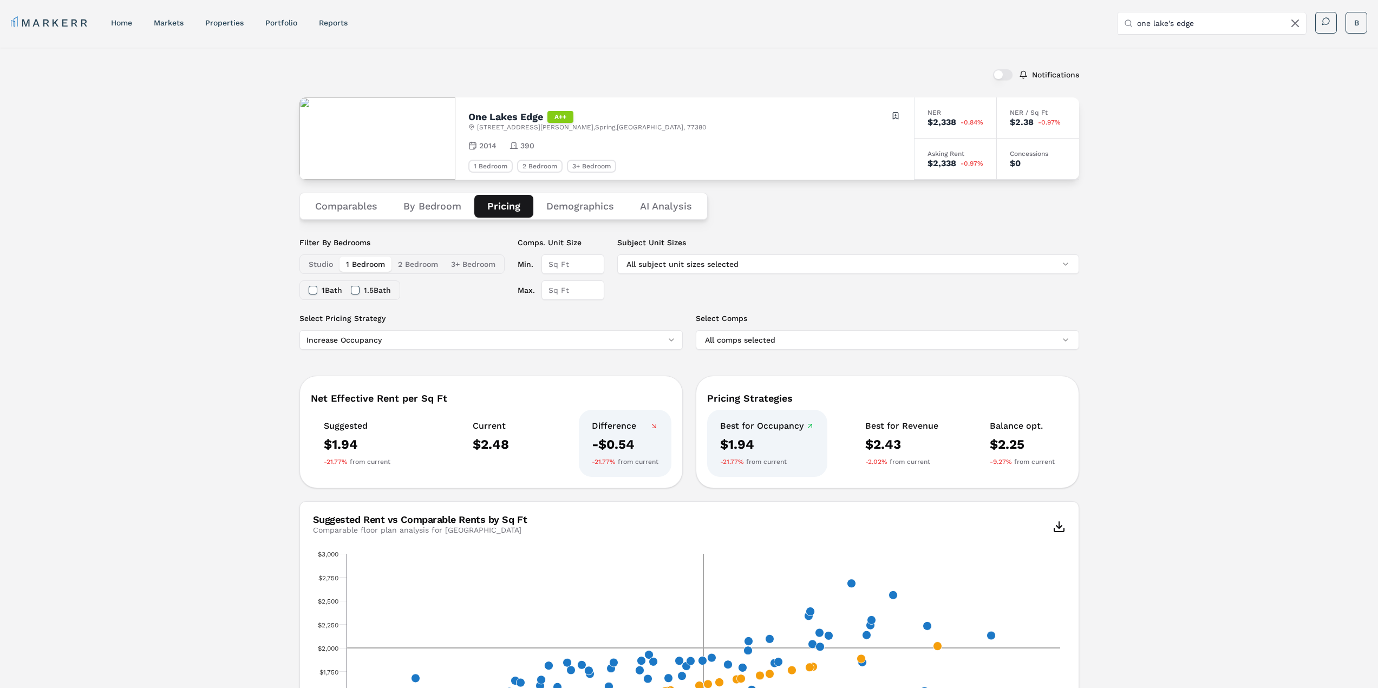
click at [357, 291] on button "1.5 Bath" at bounding box center [355, 290] width 9 height 9
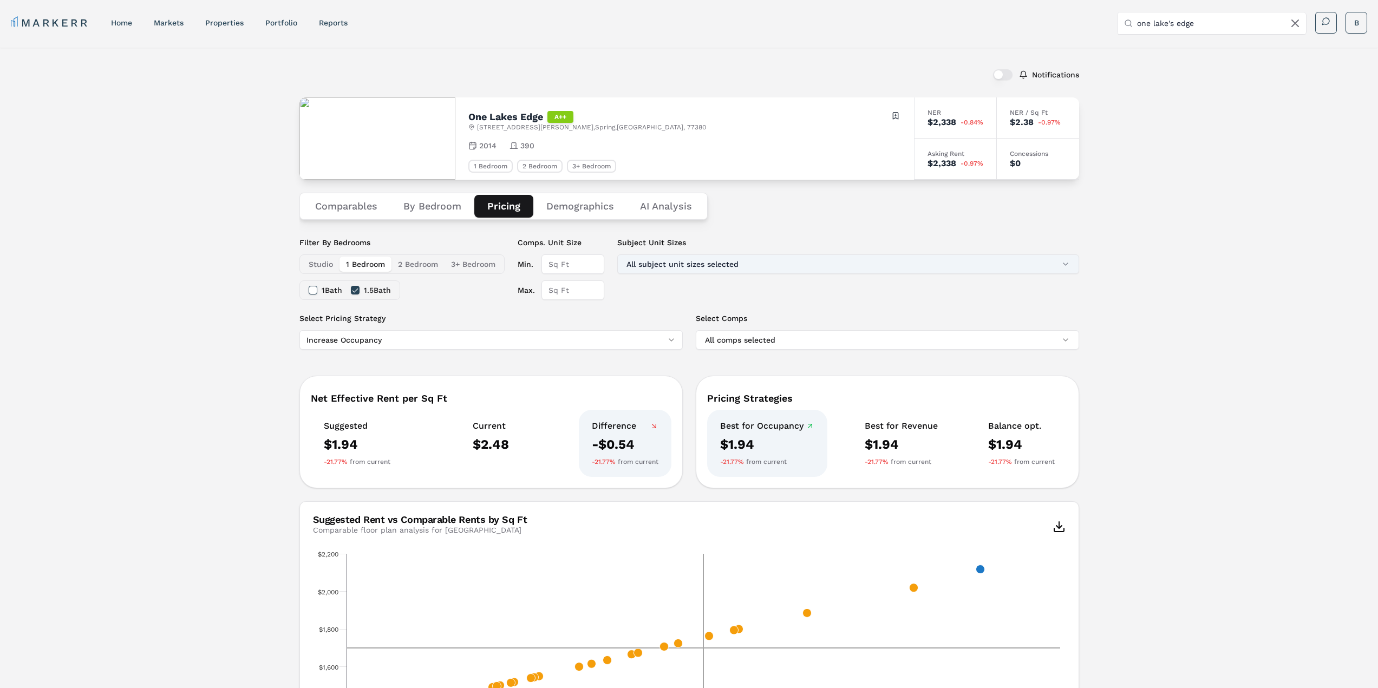
click at [993, 267] on button "All subject unit sizes selected" at bounding box center [848, 264] width 462 height 19
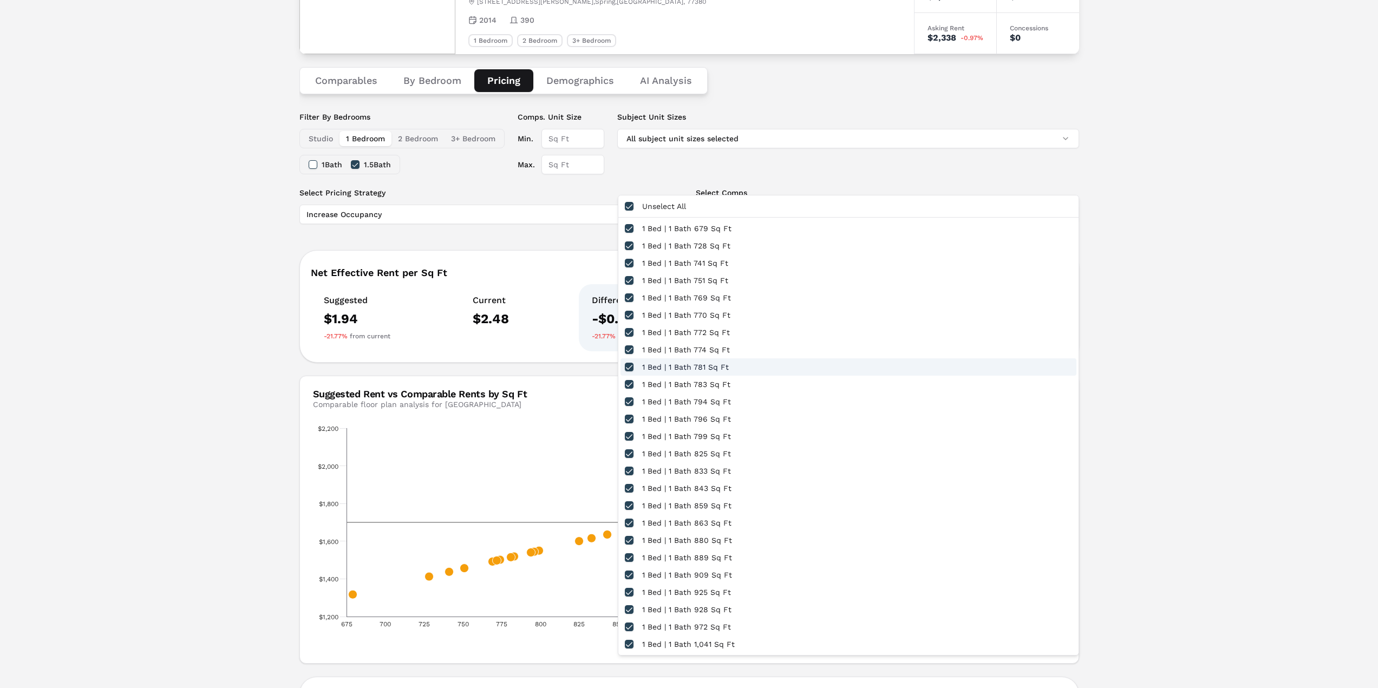
scroll to position [54, 0]
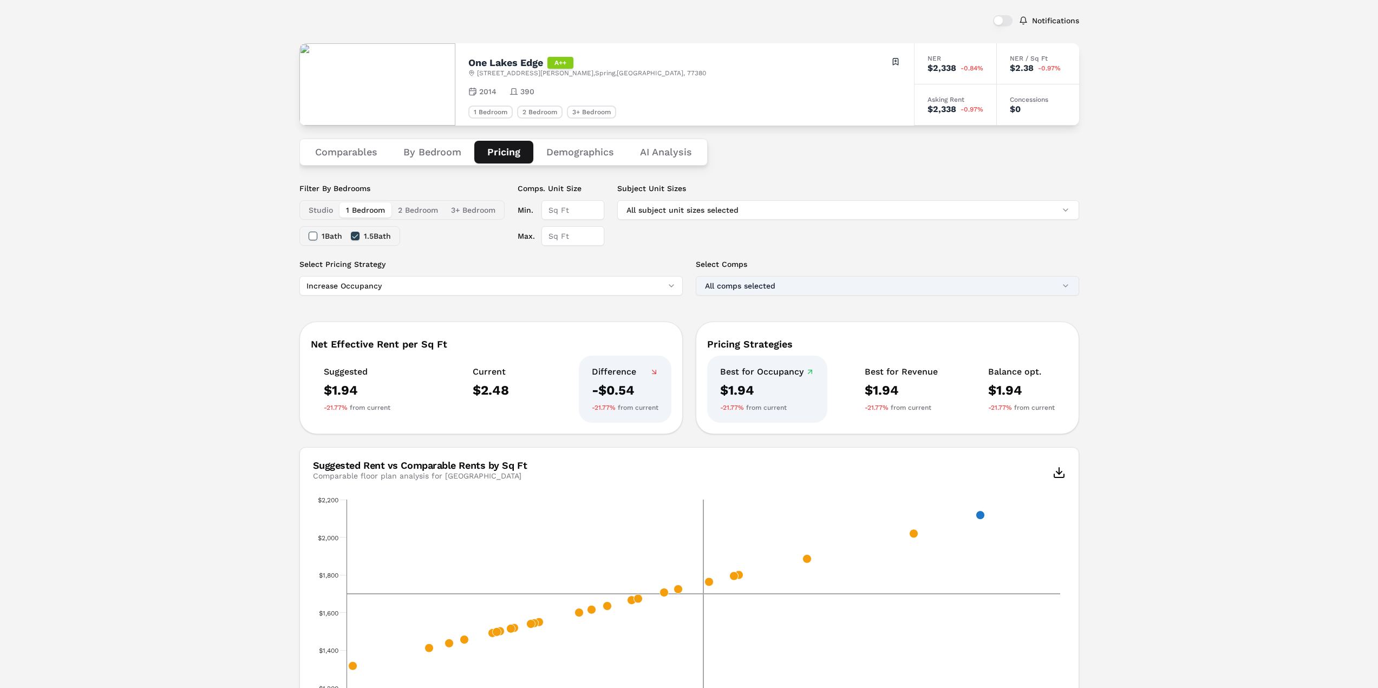
click at [941, 286] on button "All comps selected" at bounding box center [887, 285] width 383 height 19
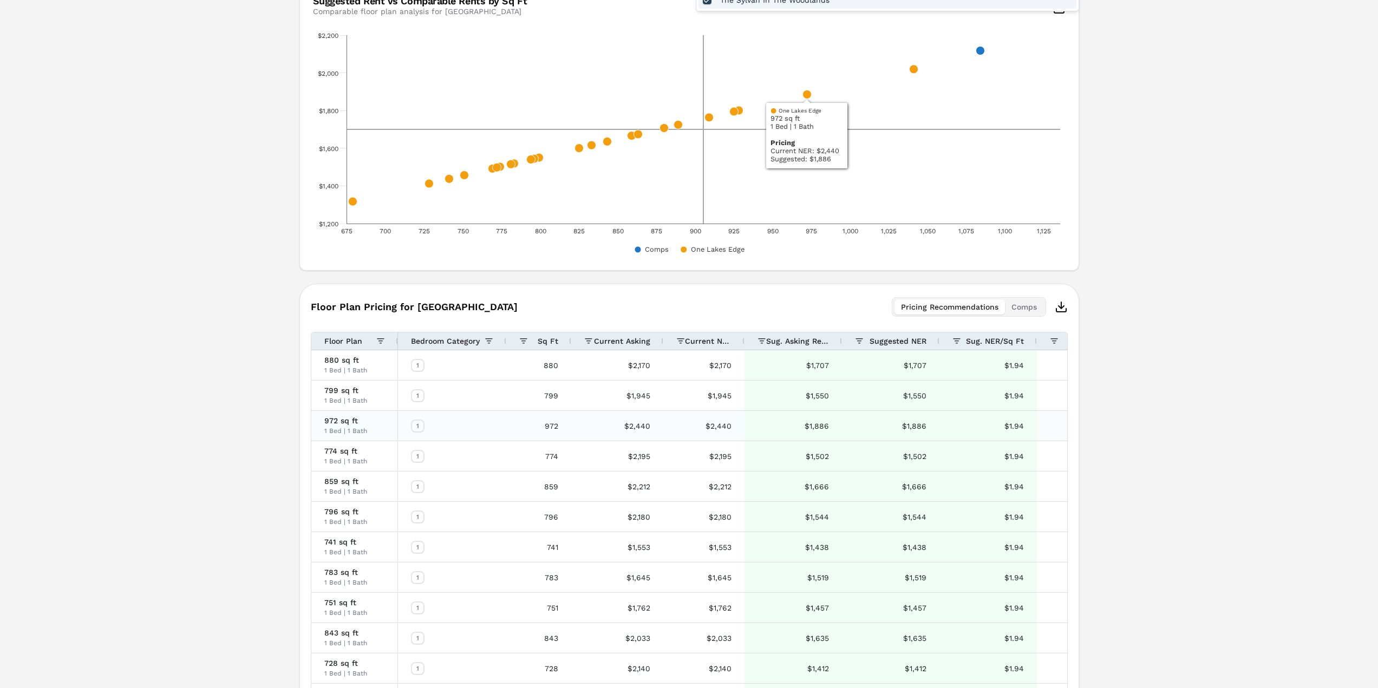
scroll to position [542, 0]
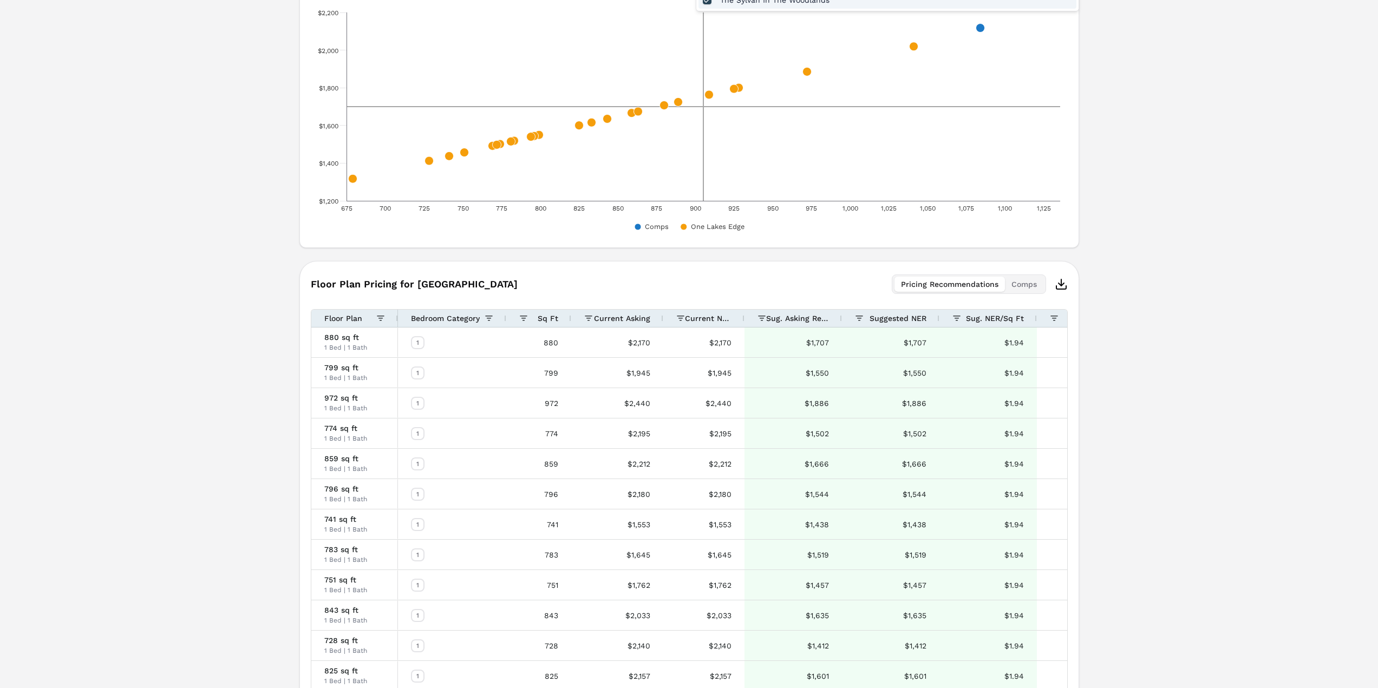
click at [1086, 444] on div "Notifications One Lakes Edge A++ [STREET_ADDRESS][PERSON_NAME] Toggle portfolio…" at bounding box center [689, 332] width 1378 height 1652
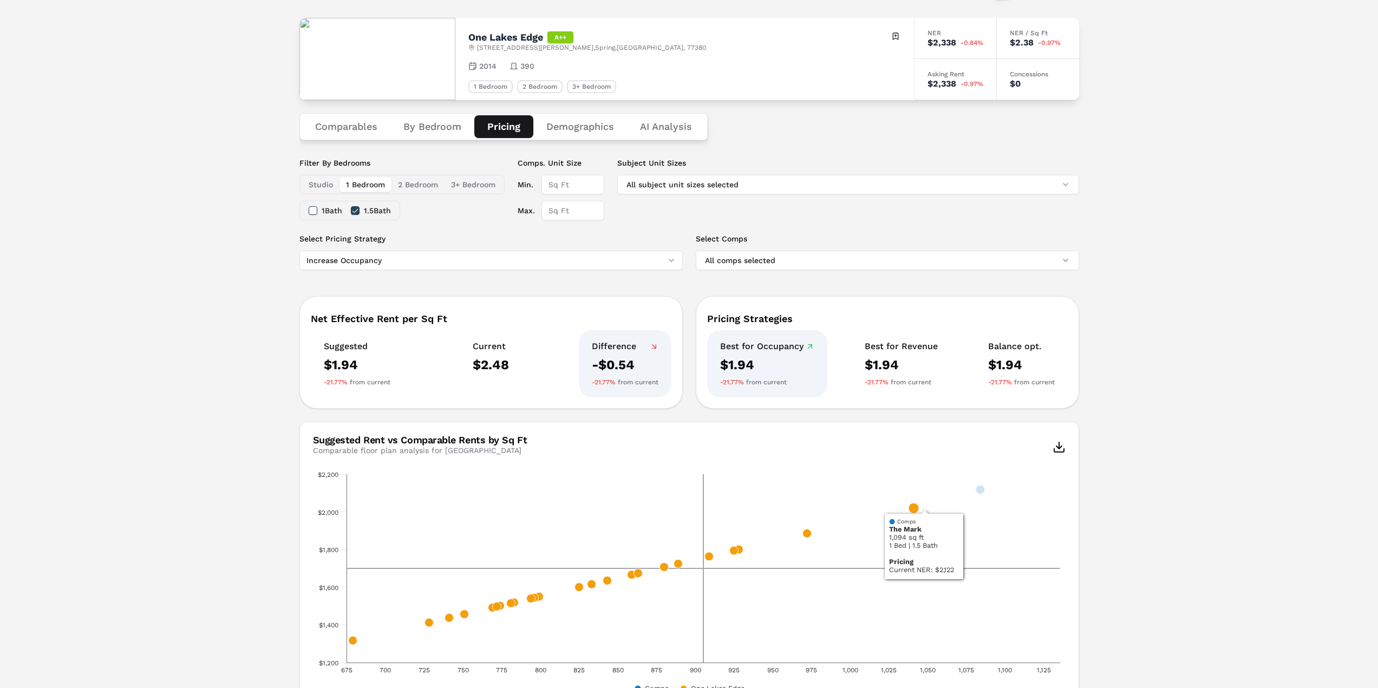
scroll to position [0, 0]
